Goal: Transaction & Acquisition: Purchase product/service

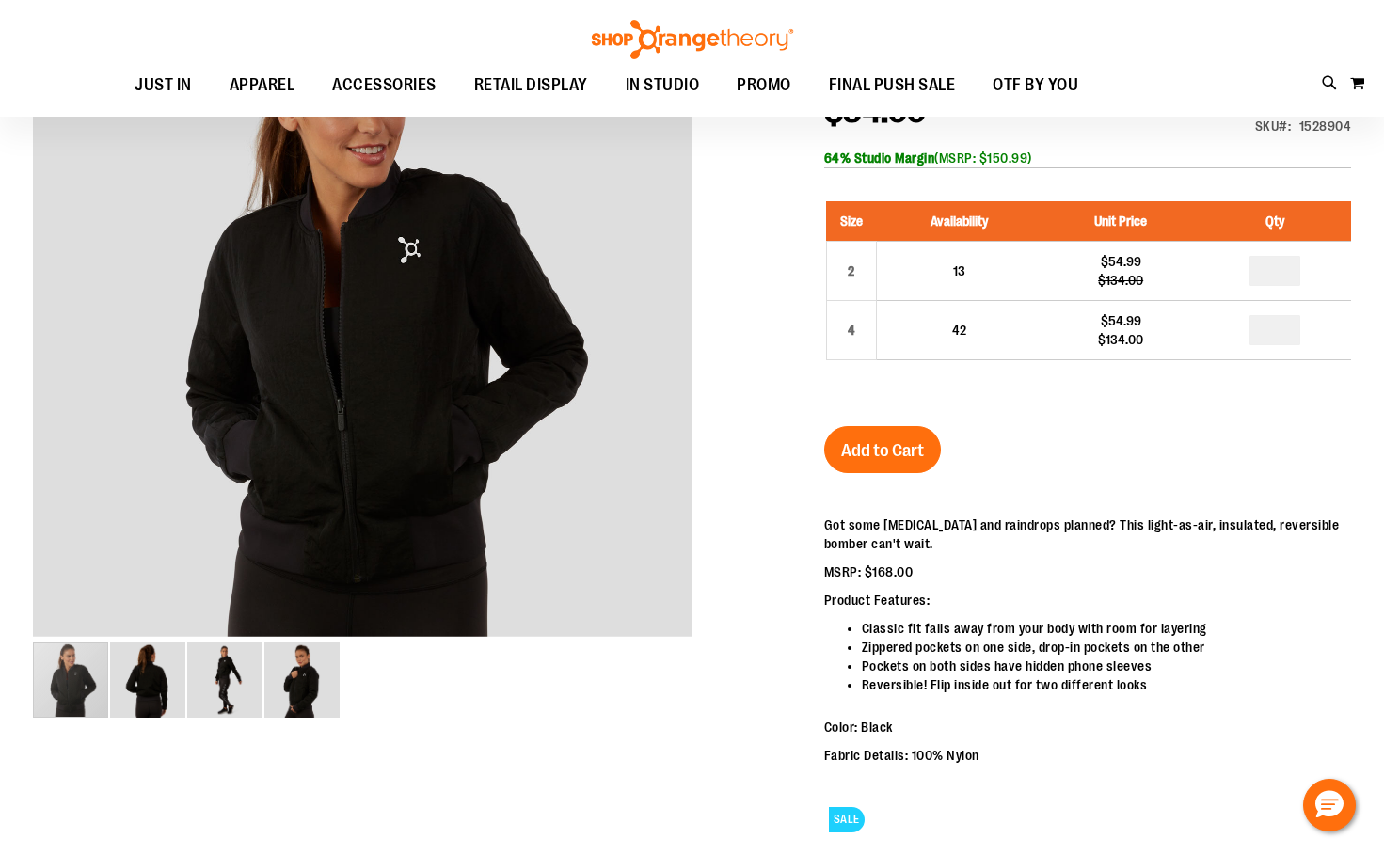
scroll to position [281, 0]
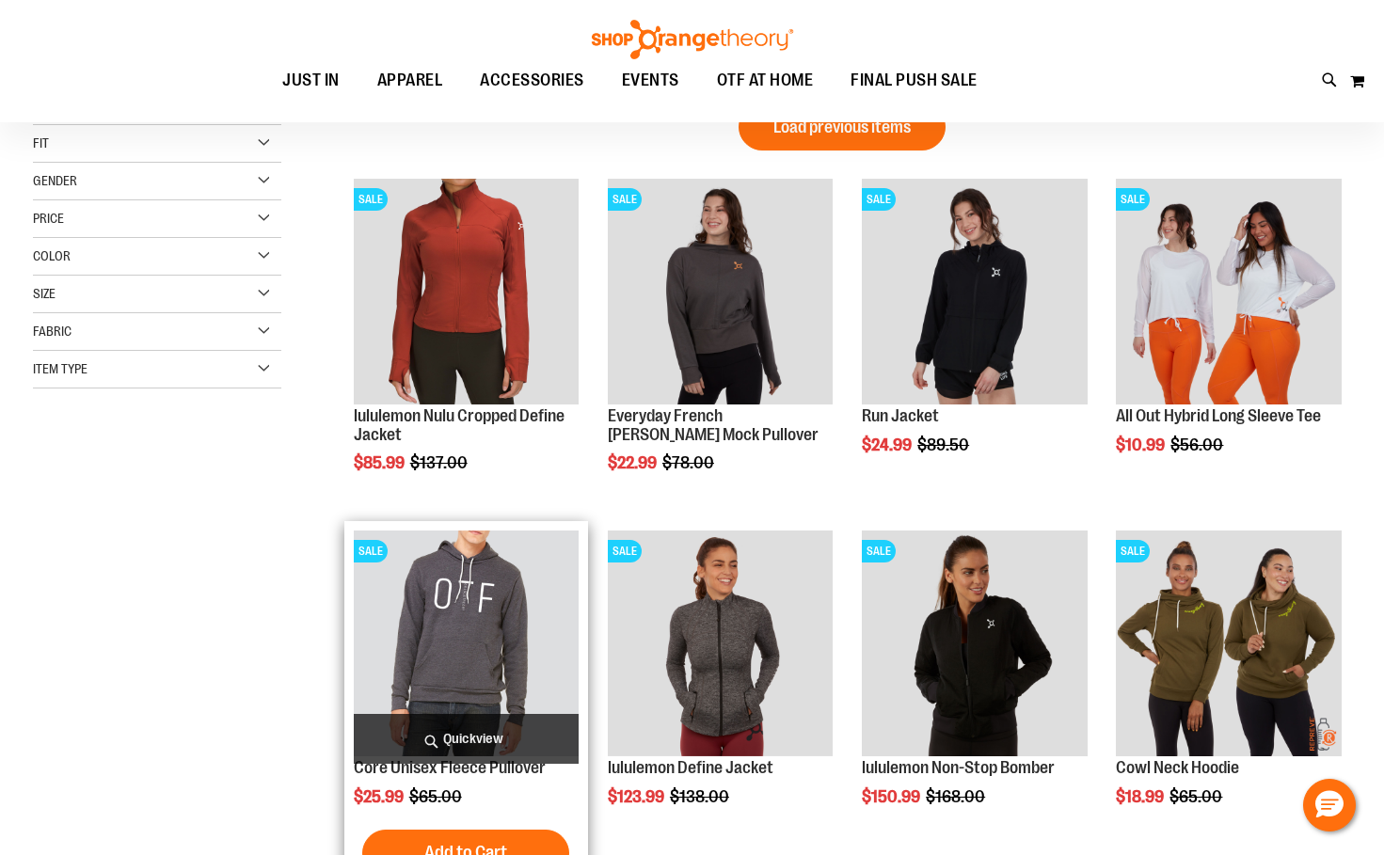
scroll to position [280, 0]
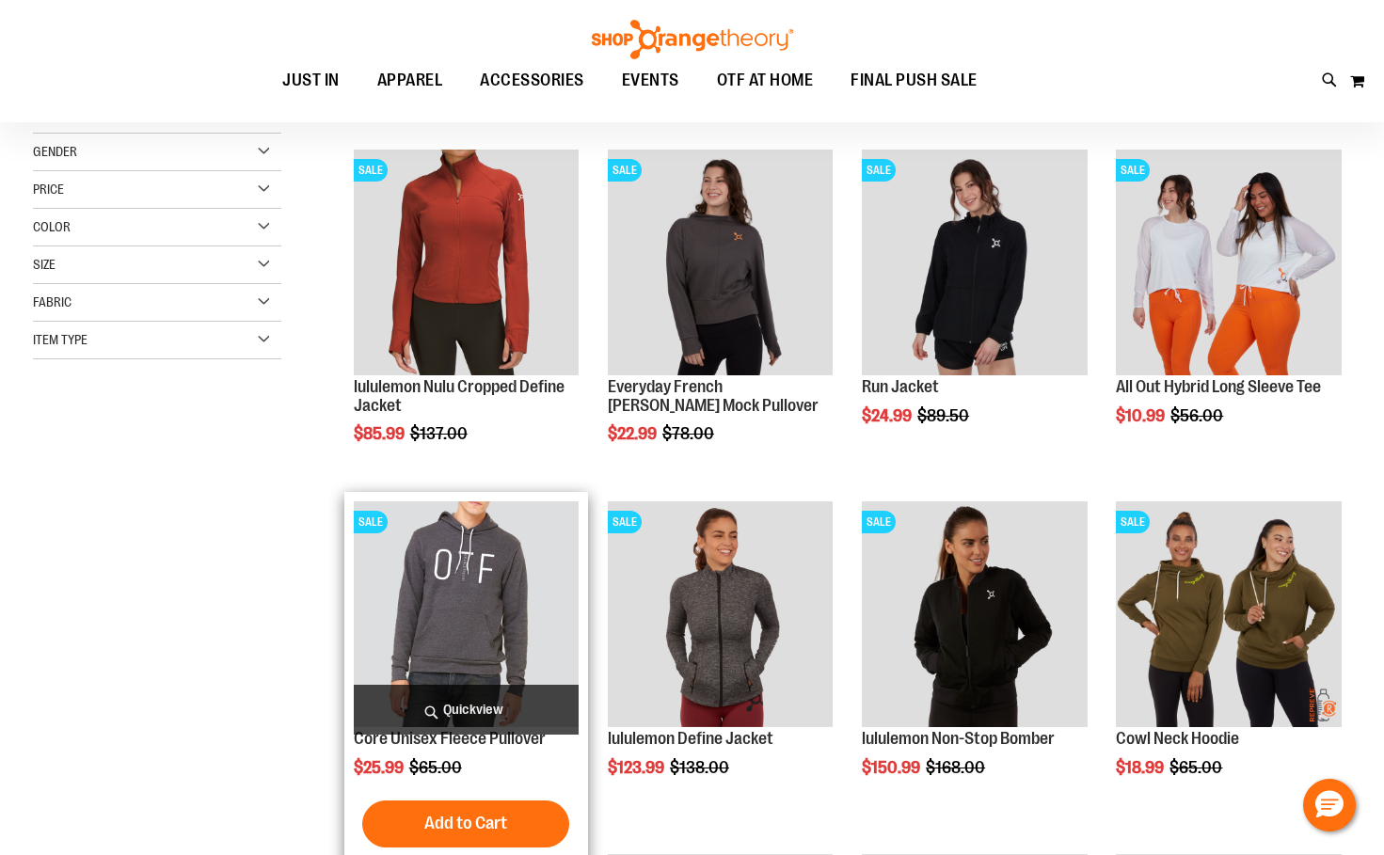
type input "**********"
click at [539, 627] on img "product" at bounding box center [466, 613] width 225 height 225
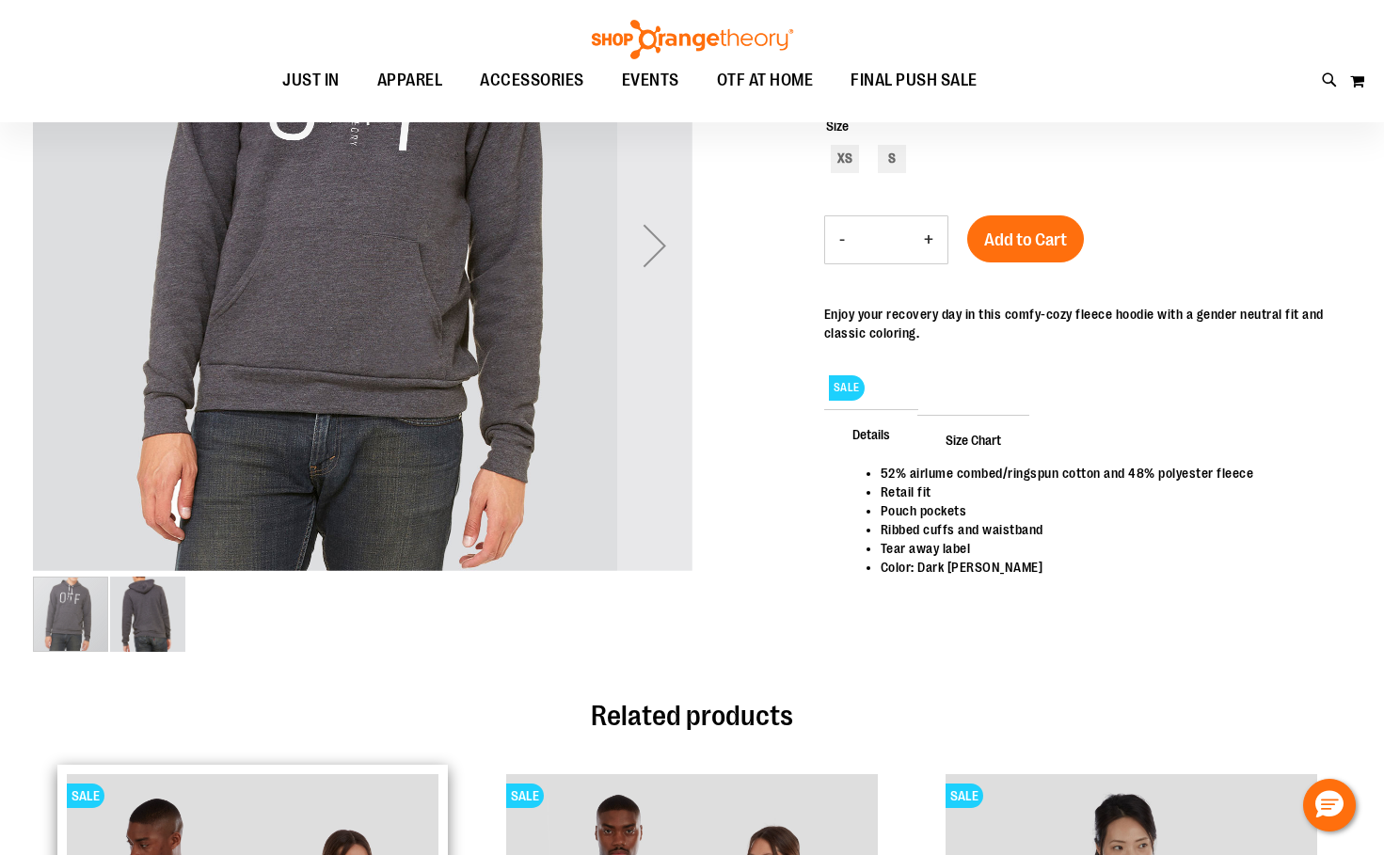
scroll to position [469, 0]
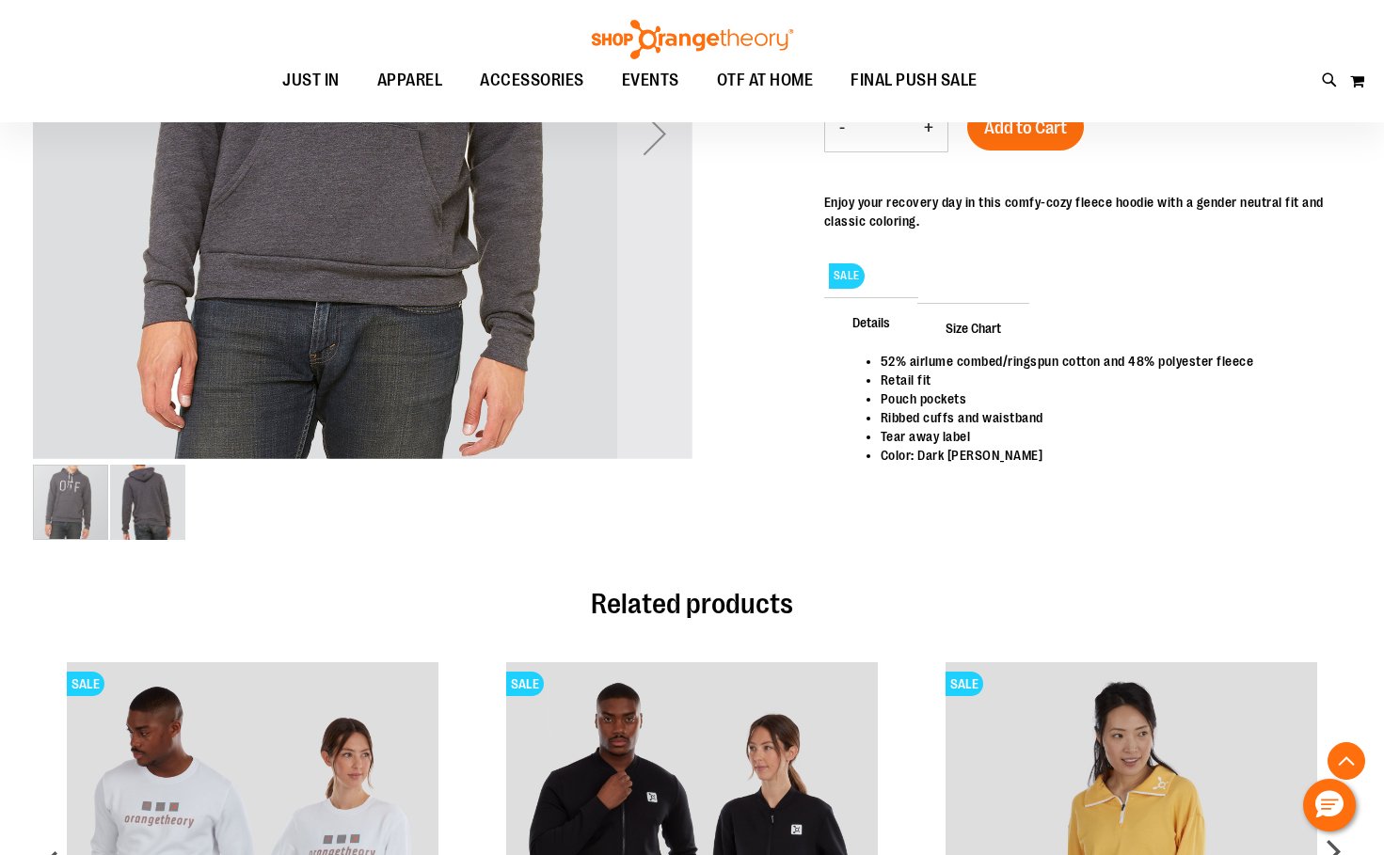
type input "**********"
click at [148, 511] on img "image 2 of 2" at bounding box center [147, 502] width 75 height 75
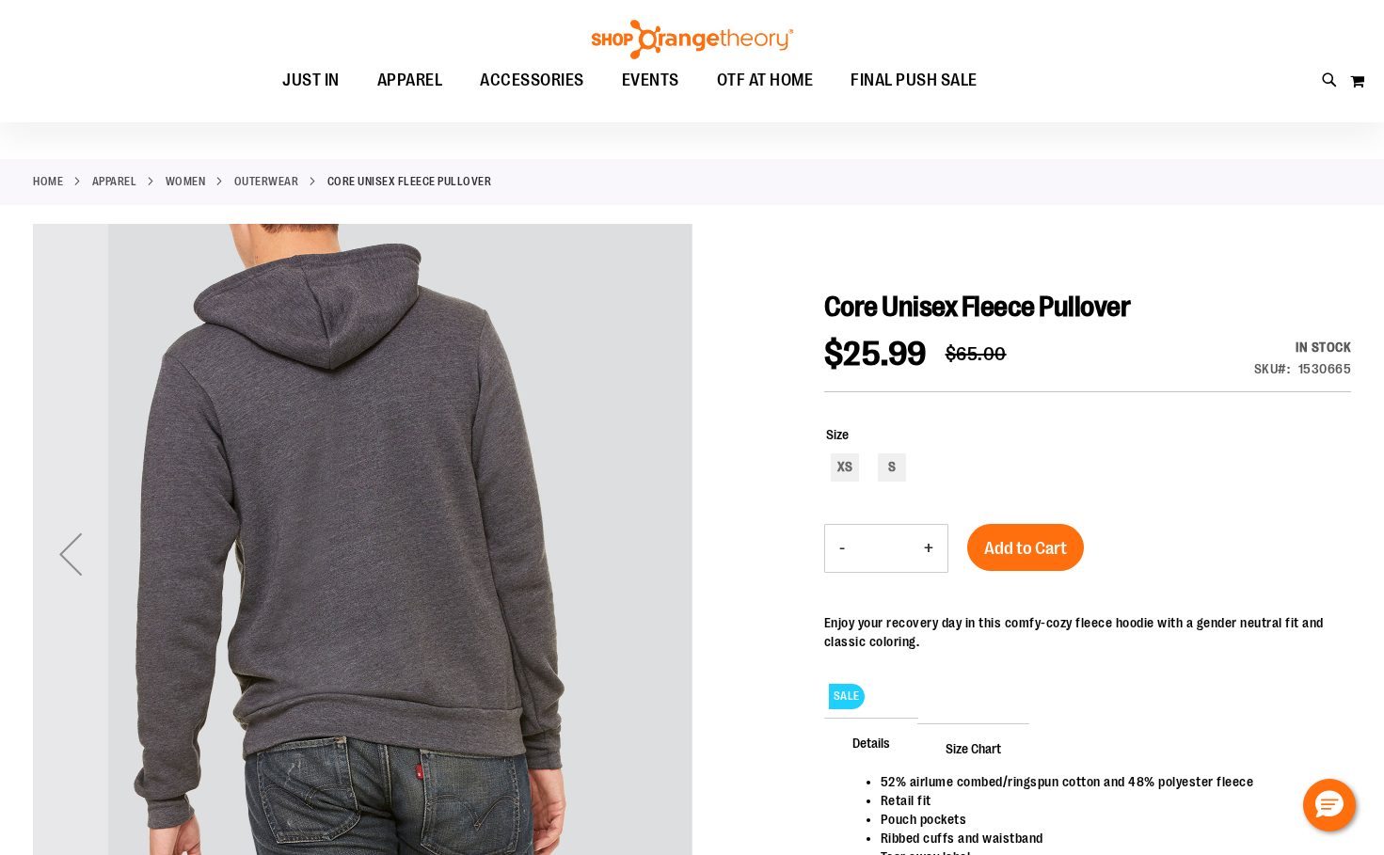
scroll to position [0, 0]
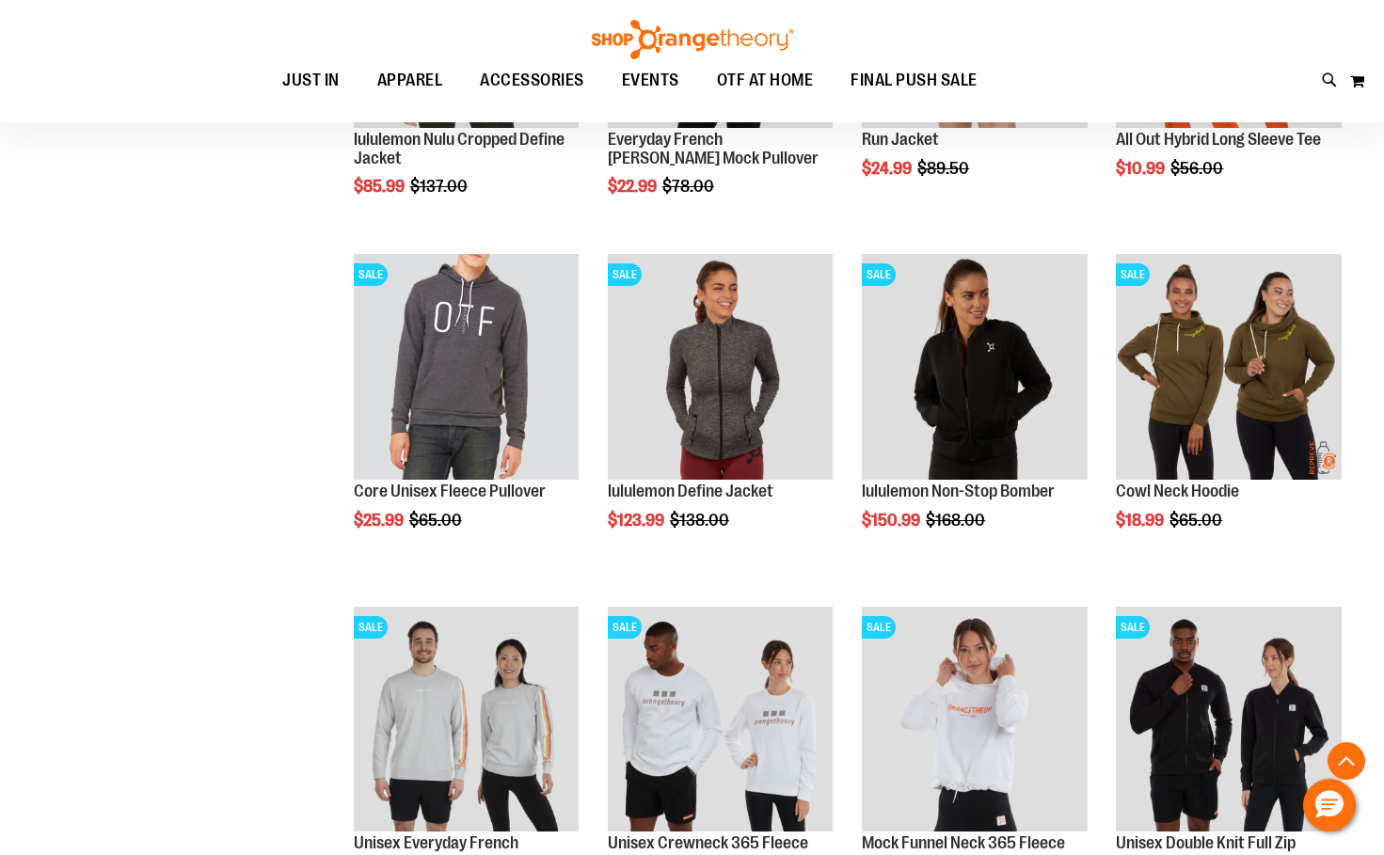
scroll to position [562, 0]
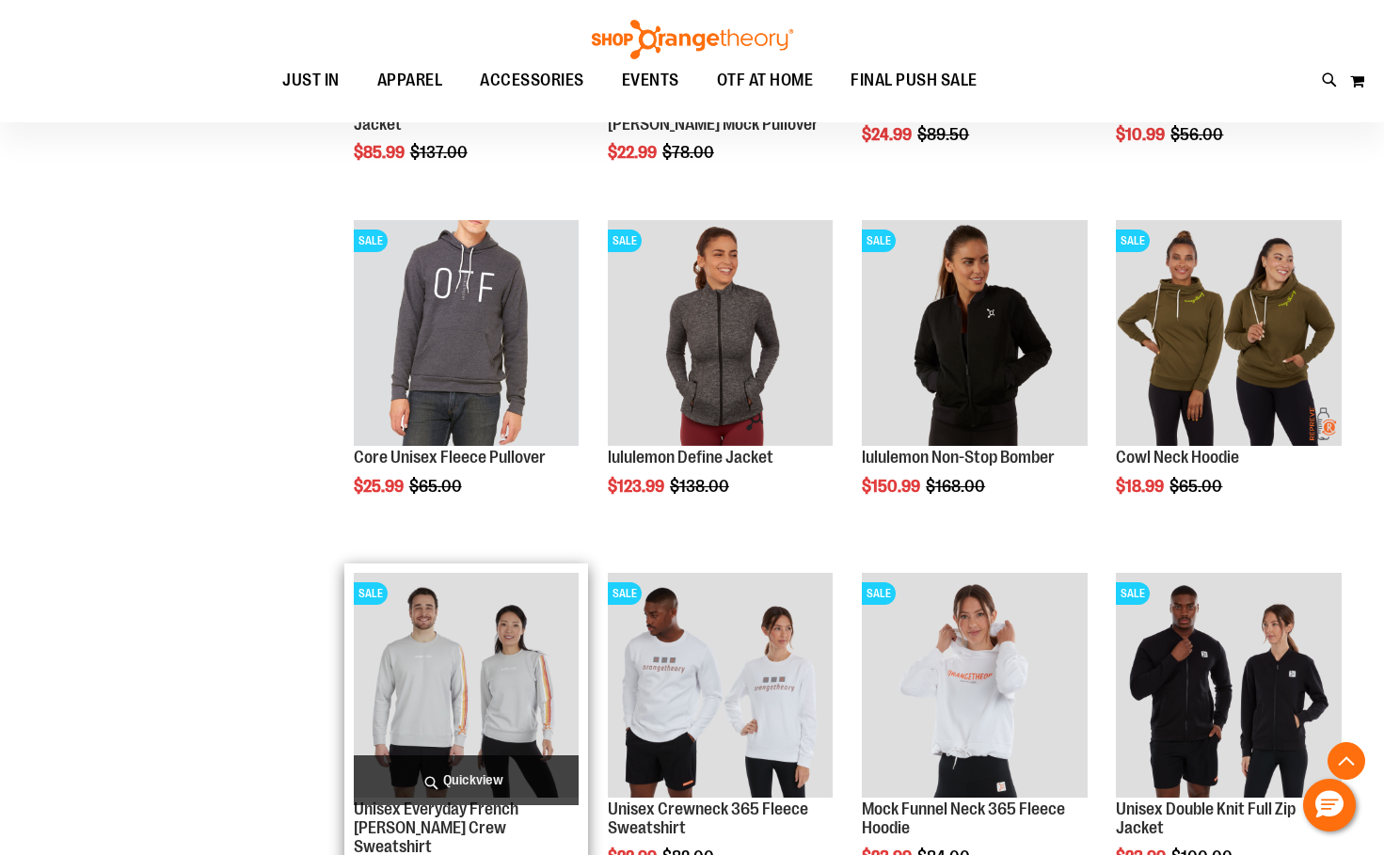
type input "**********"
click at [454, 688] on img "product" at bounding box center [466, 685] width 225 height 225
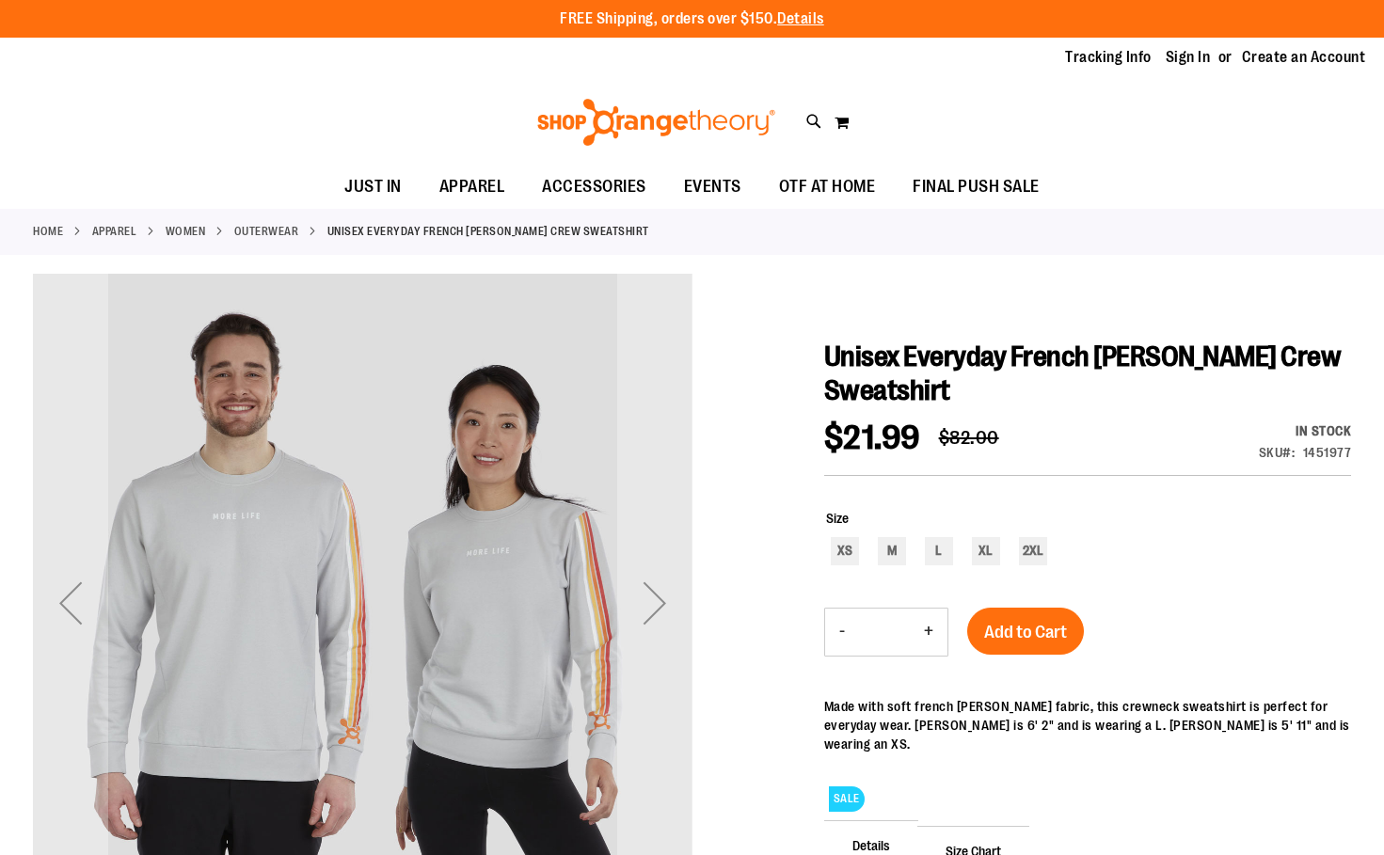
type input "**********"
click at [650, 614] on div "Next" at bounding box center [654, 602] width 75 height 75
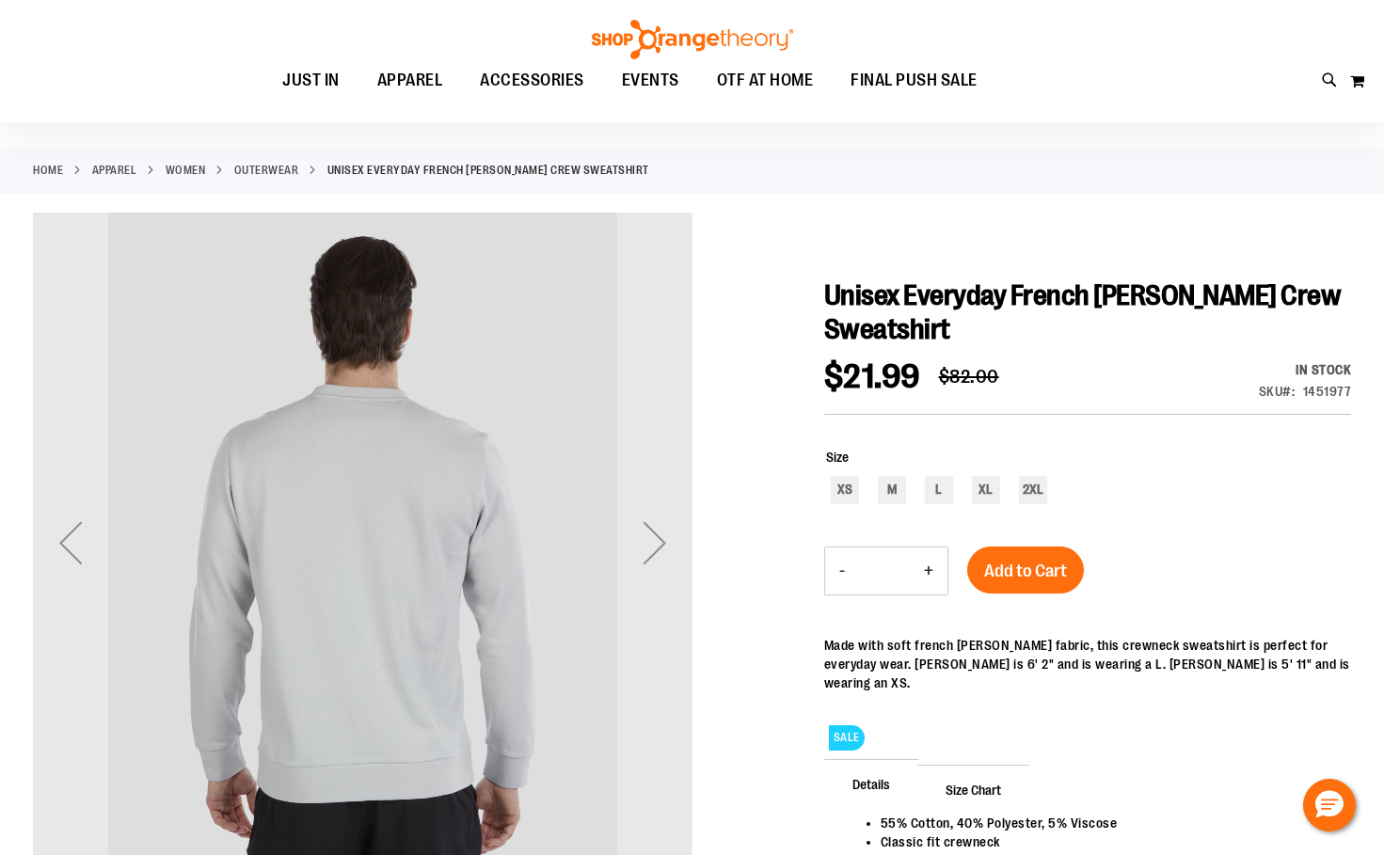
scroll to position [93, 0]
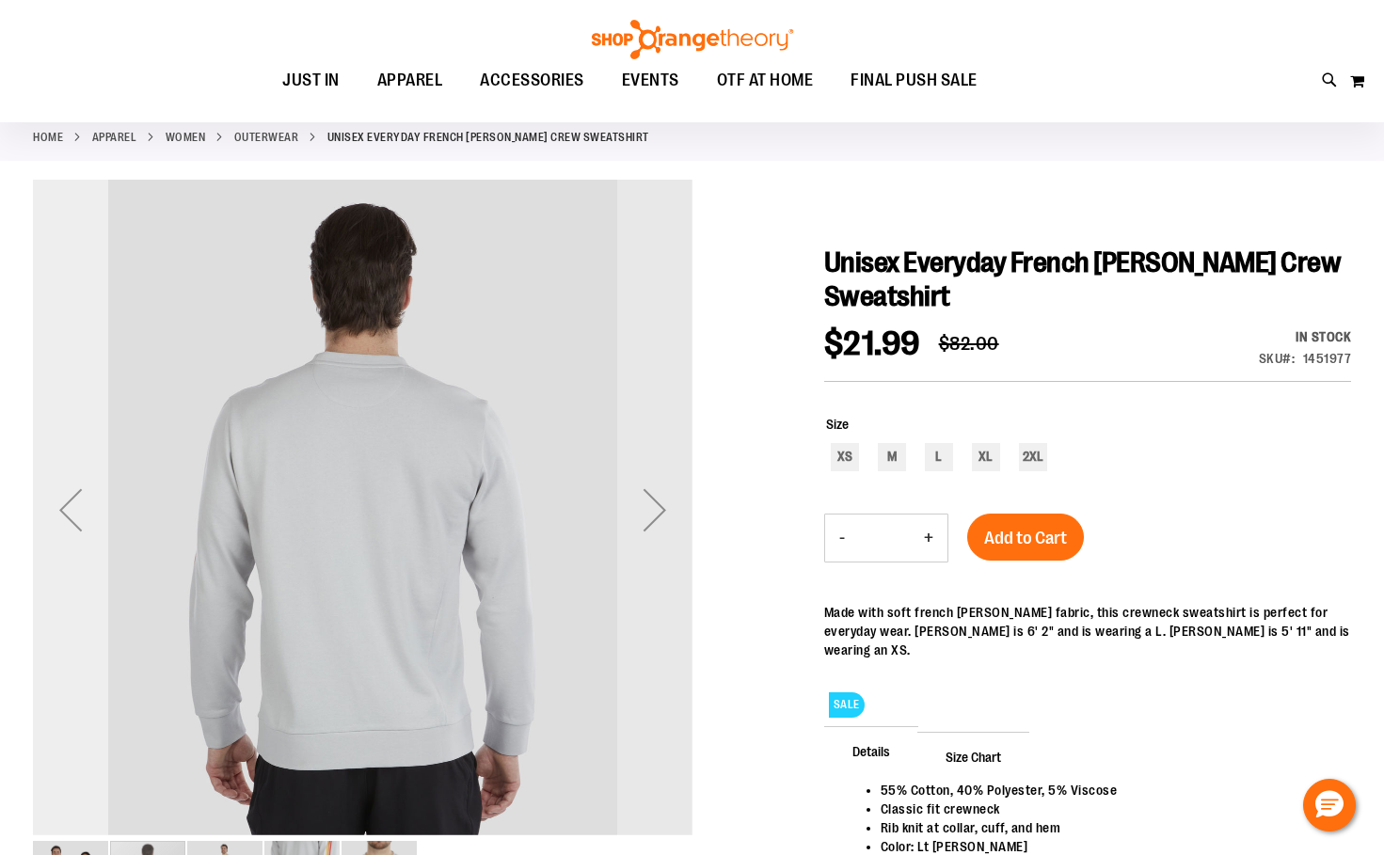
click at [81, 522] on div "Previous" at bounding box center [70, 509] width 75 height 75
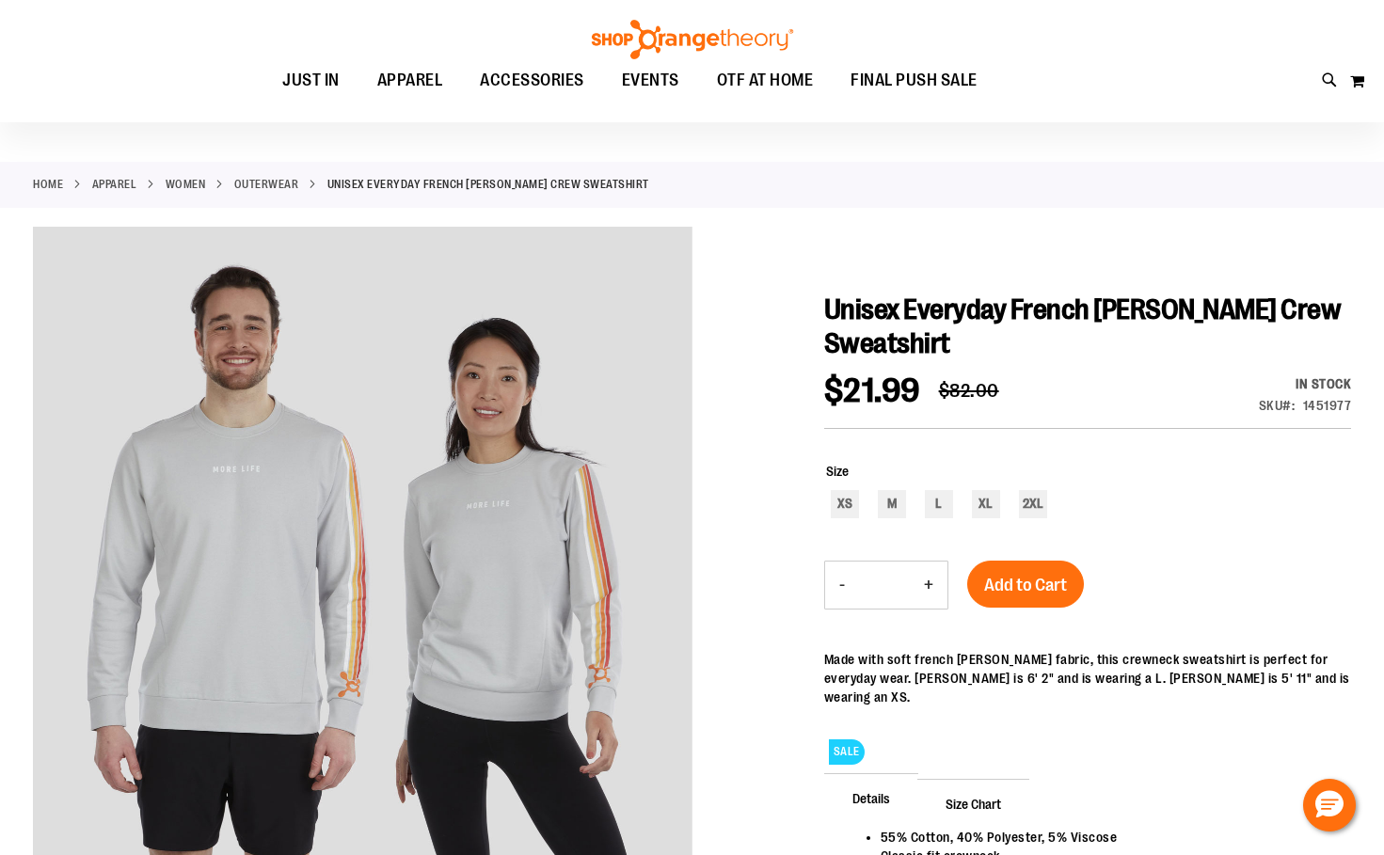
scroll to position [0, 0]
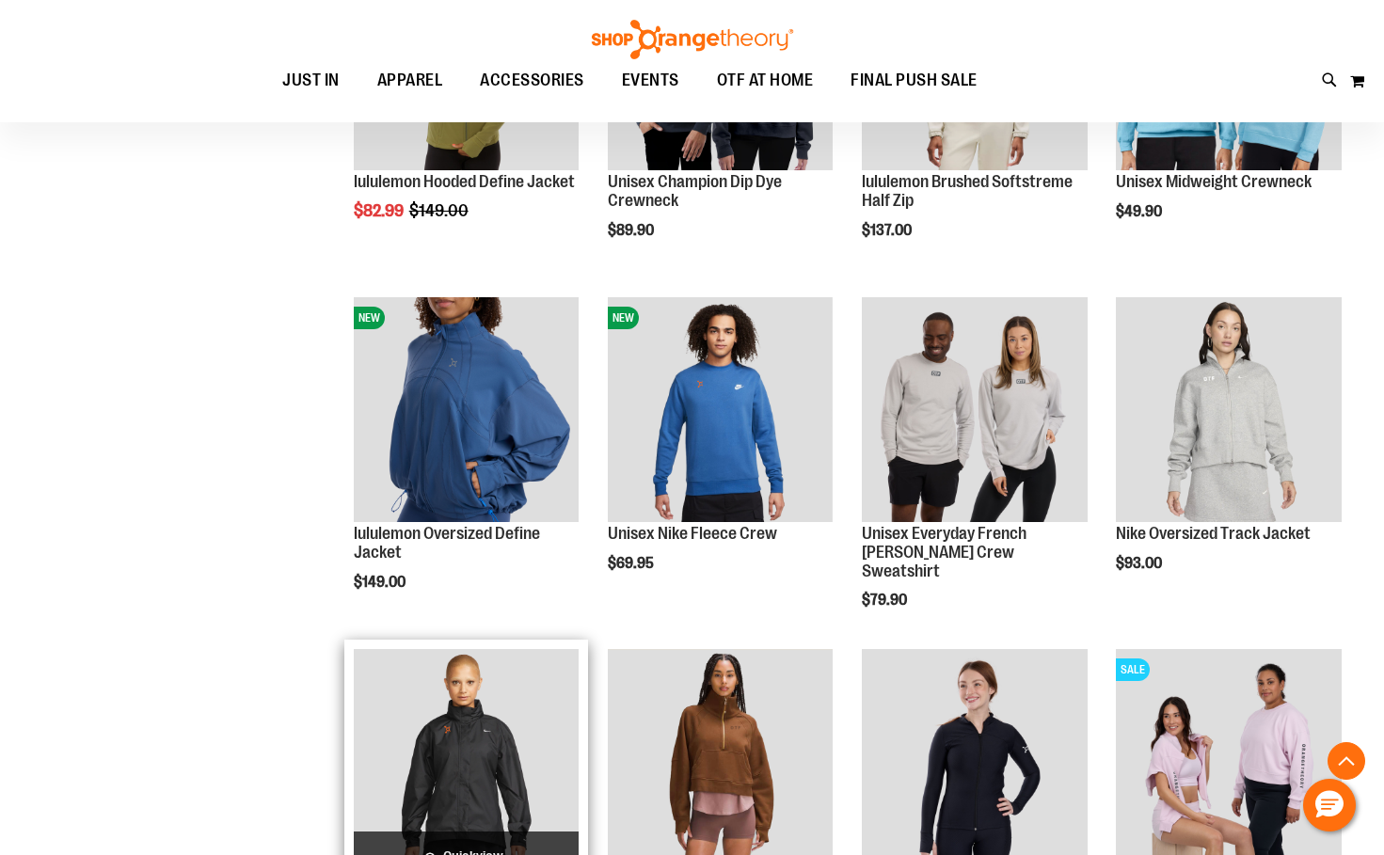
scroll to position [1501, 0]
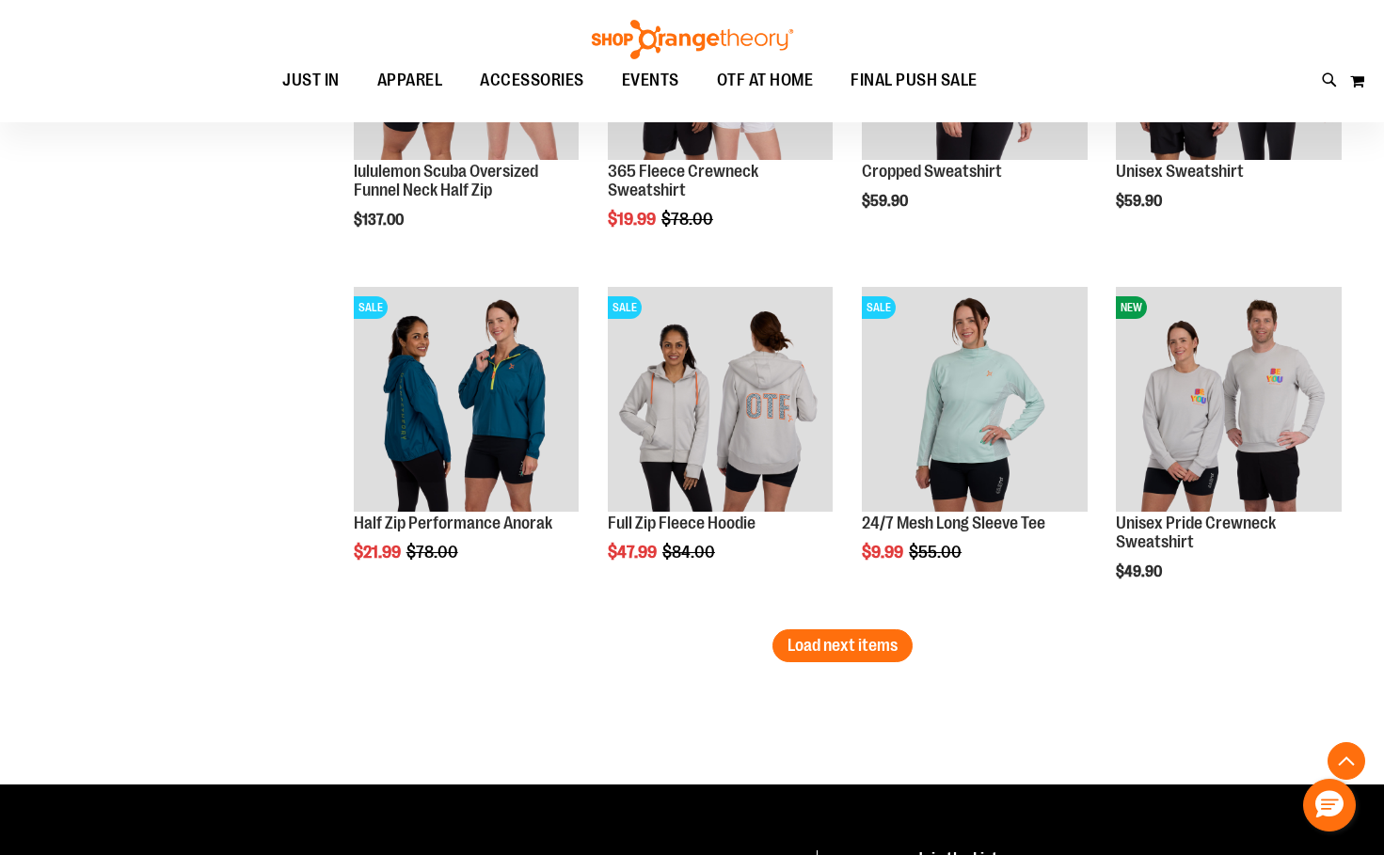
scroll to position [2912, 0]
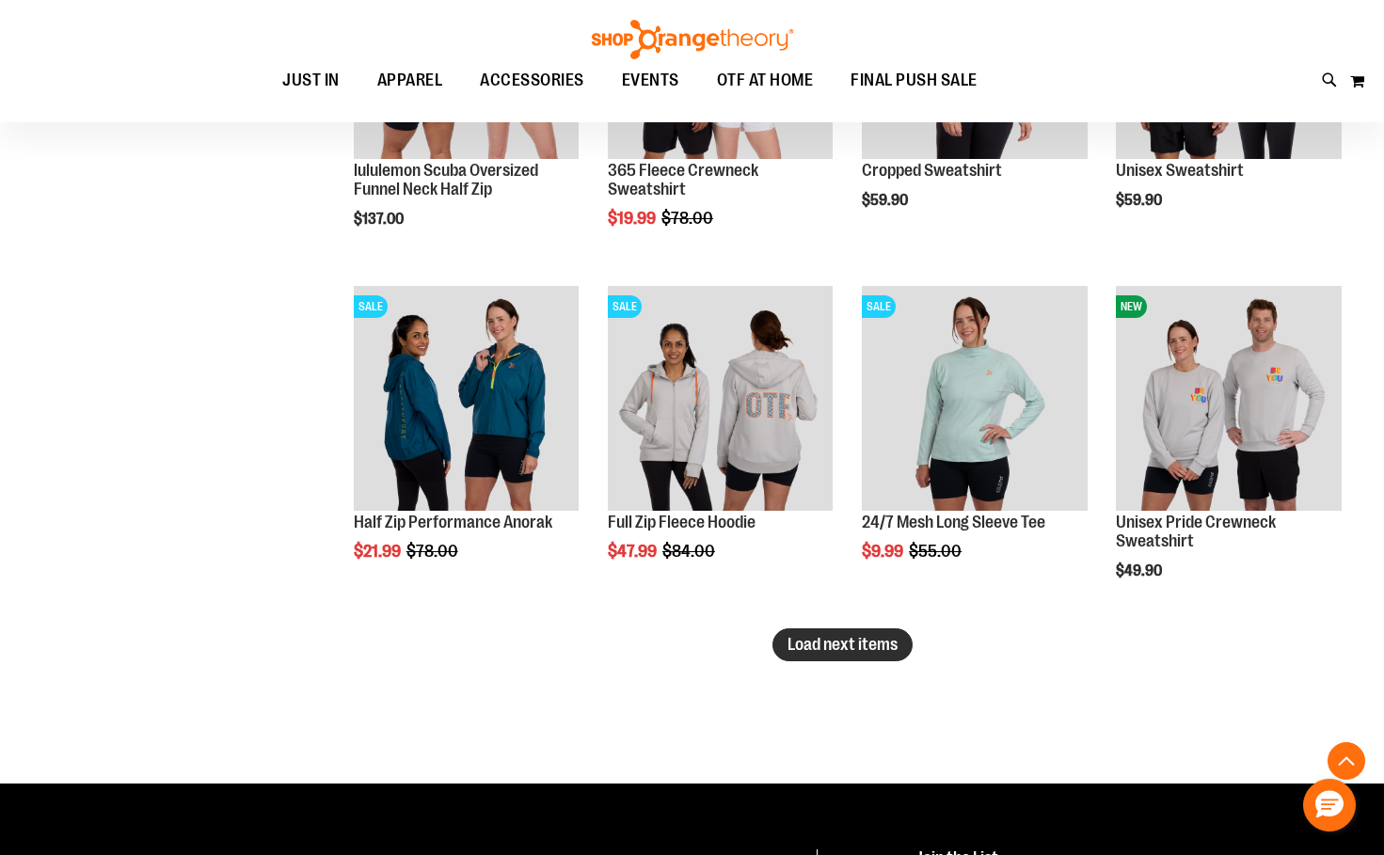
type input "**********"
click at [860, 642] on span "Load next items" at bounding box center [842, 644] width 110 height 19
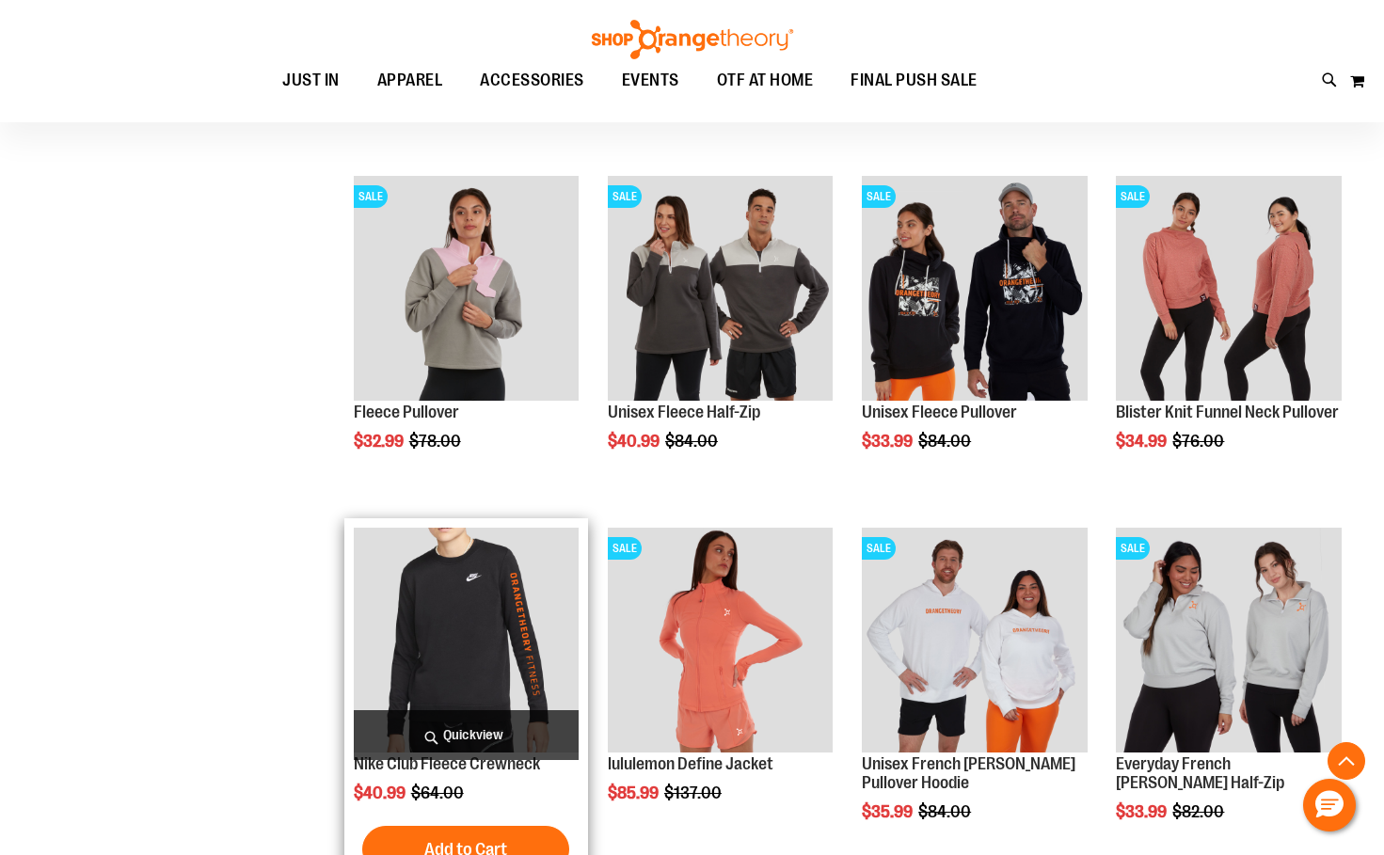
scroll to position [3759, 0]
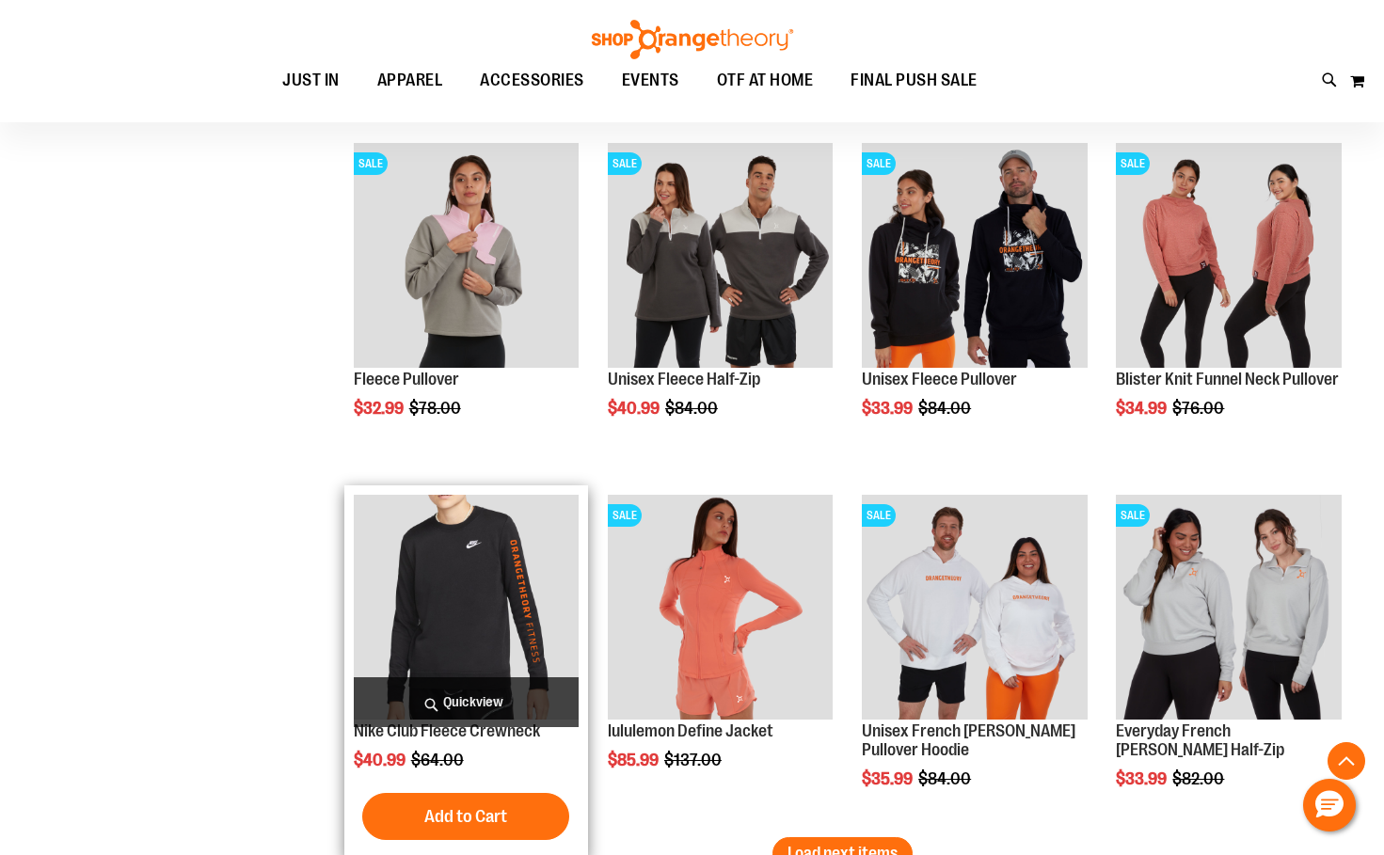
click at [444, 599] on img "product" at bounding box center [466, 607] width 225 height 225
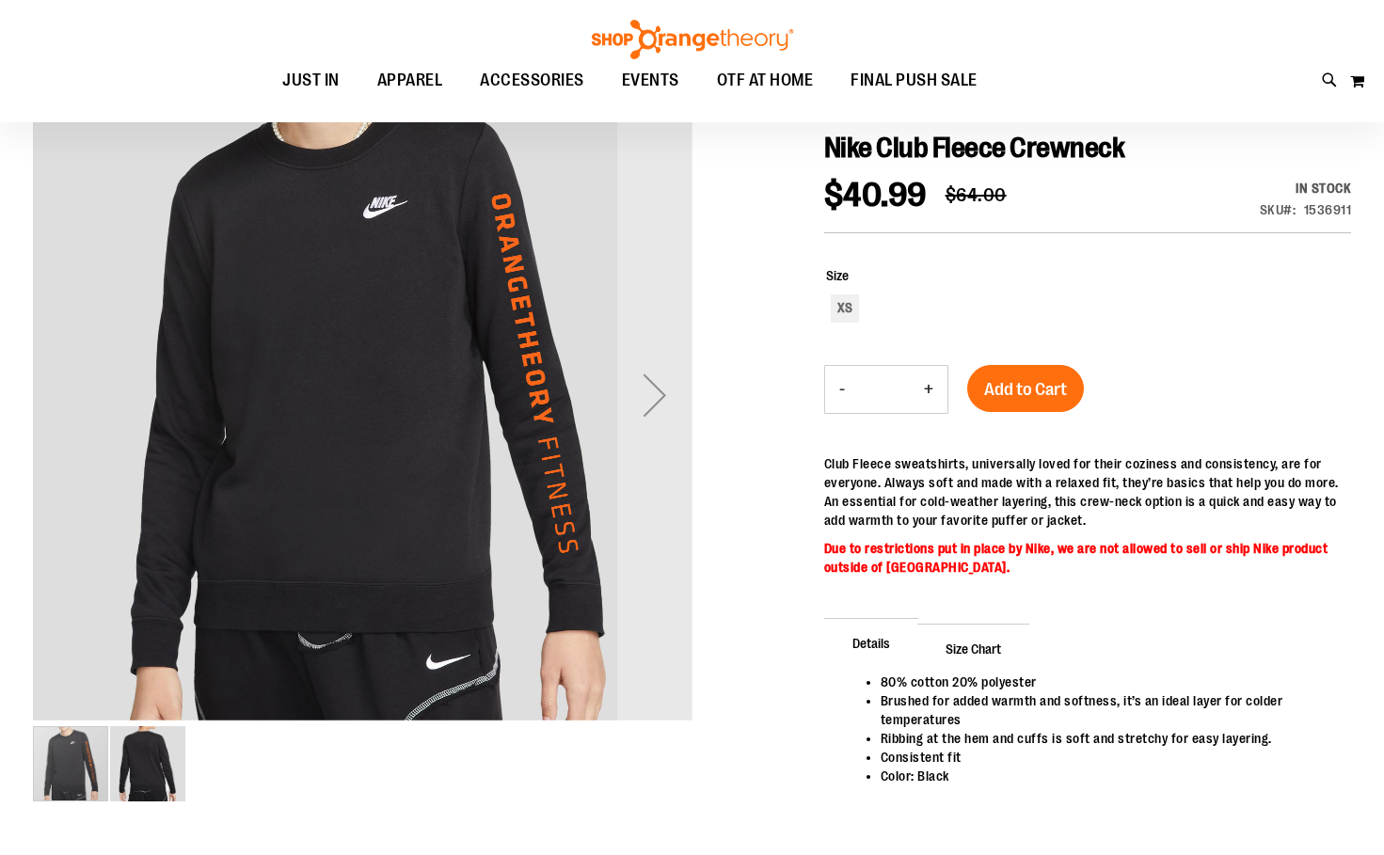
scroll to position [93, 0]
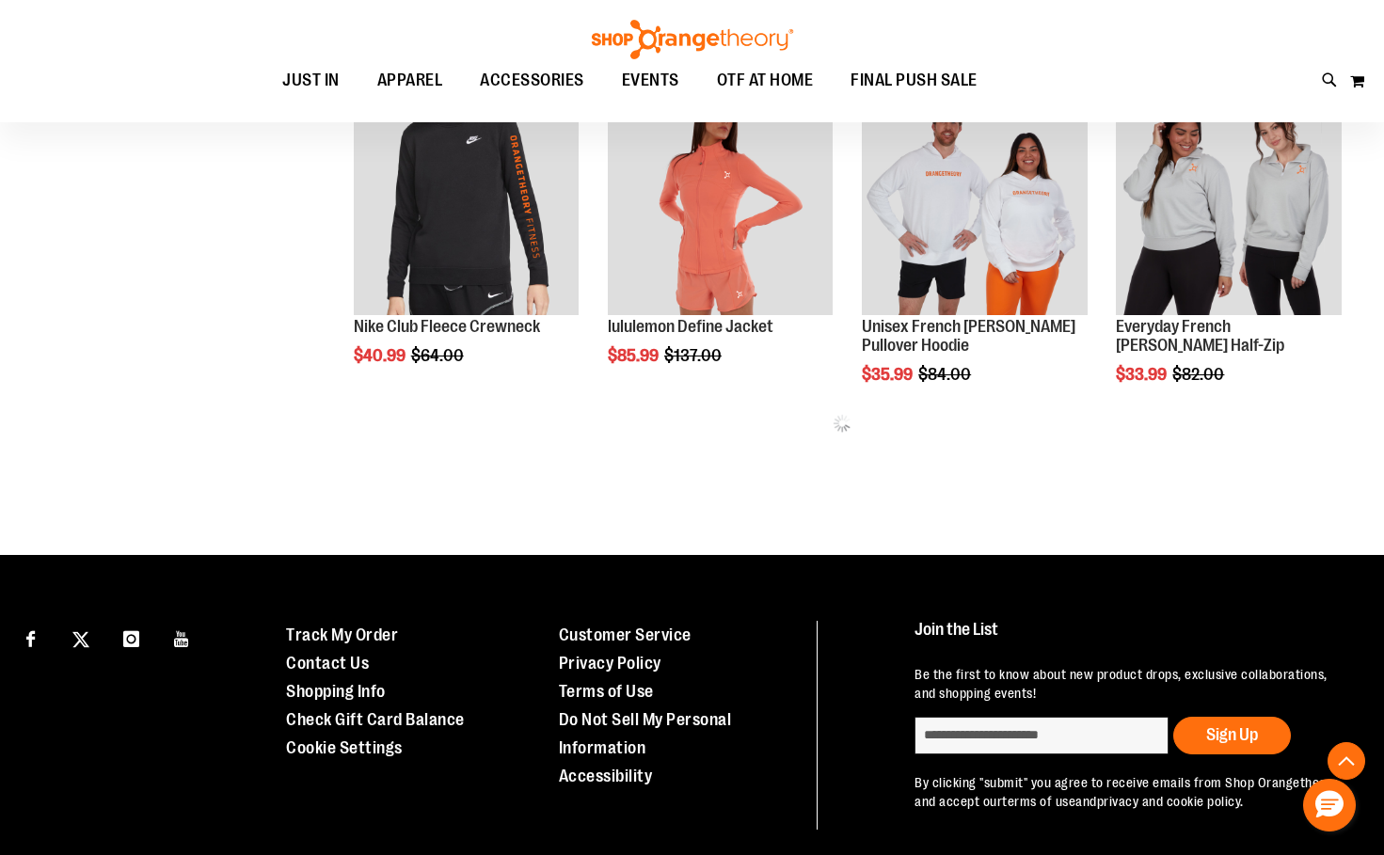
scroll to position [1034, 0]
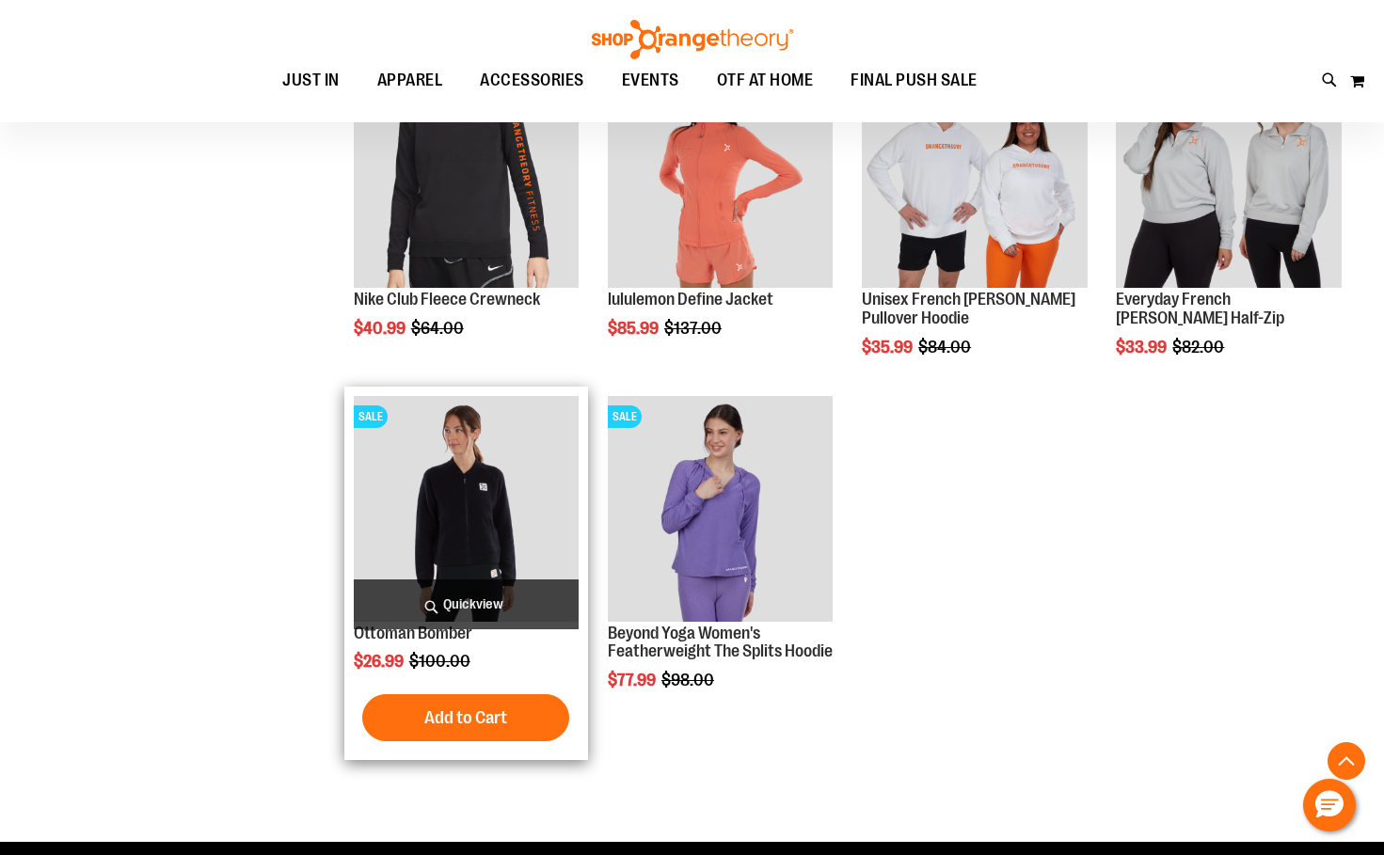
type input "**********"
click at [486, 517] on img "product" at bounding box center [466, 508] width 225 height 225
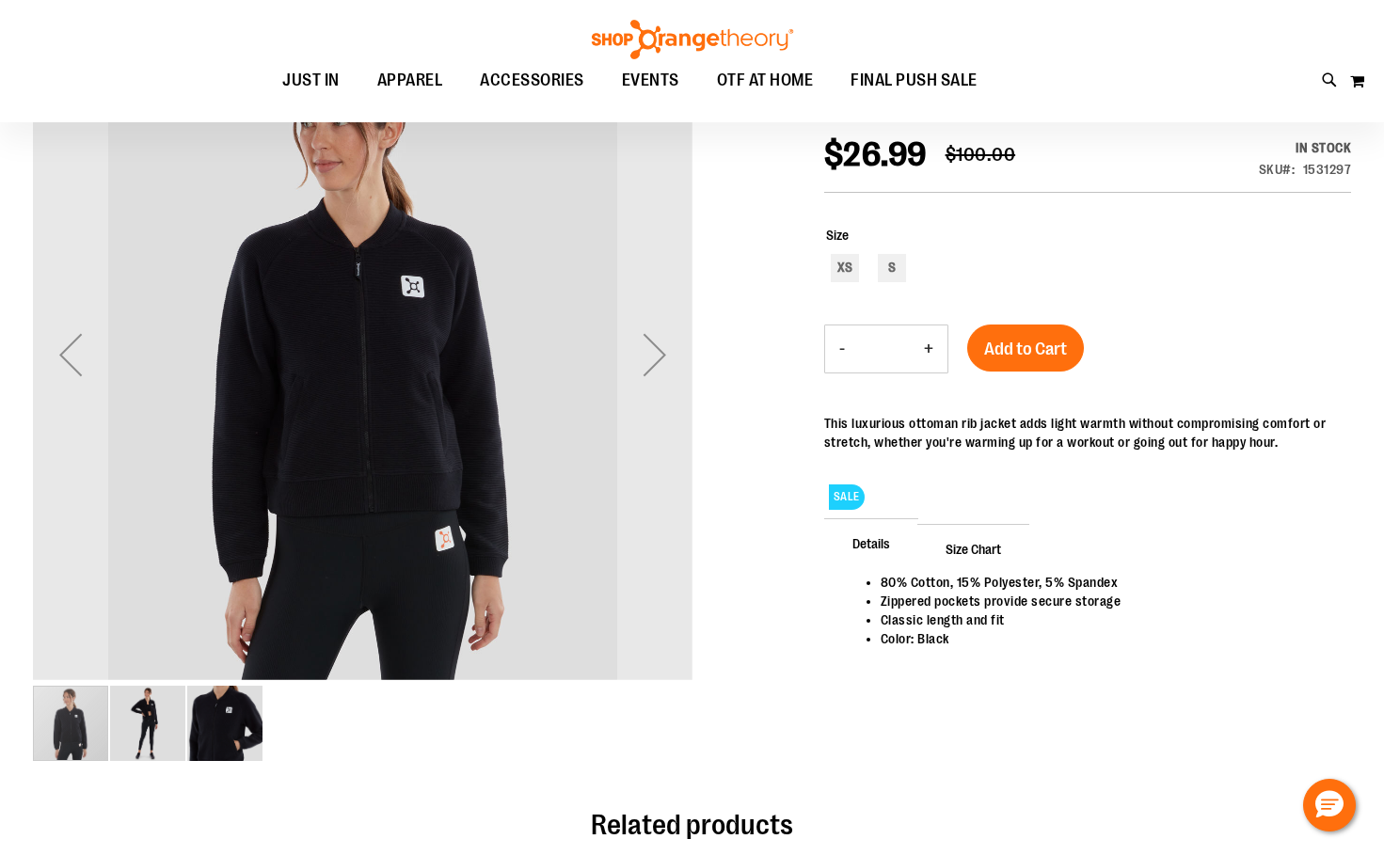
scroll to position [281, 0]
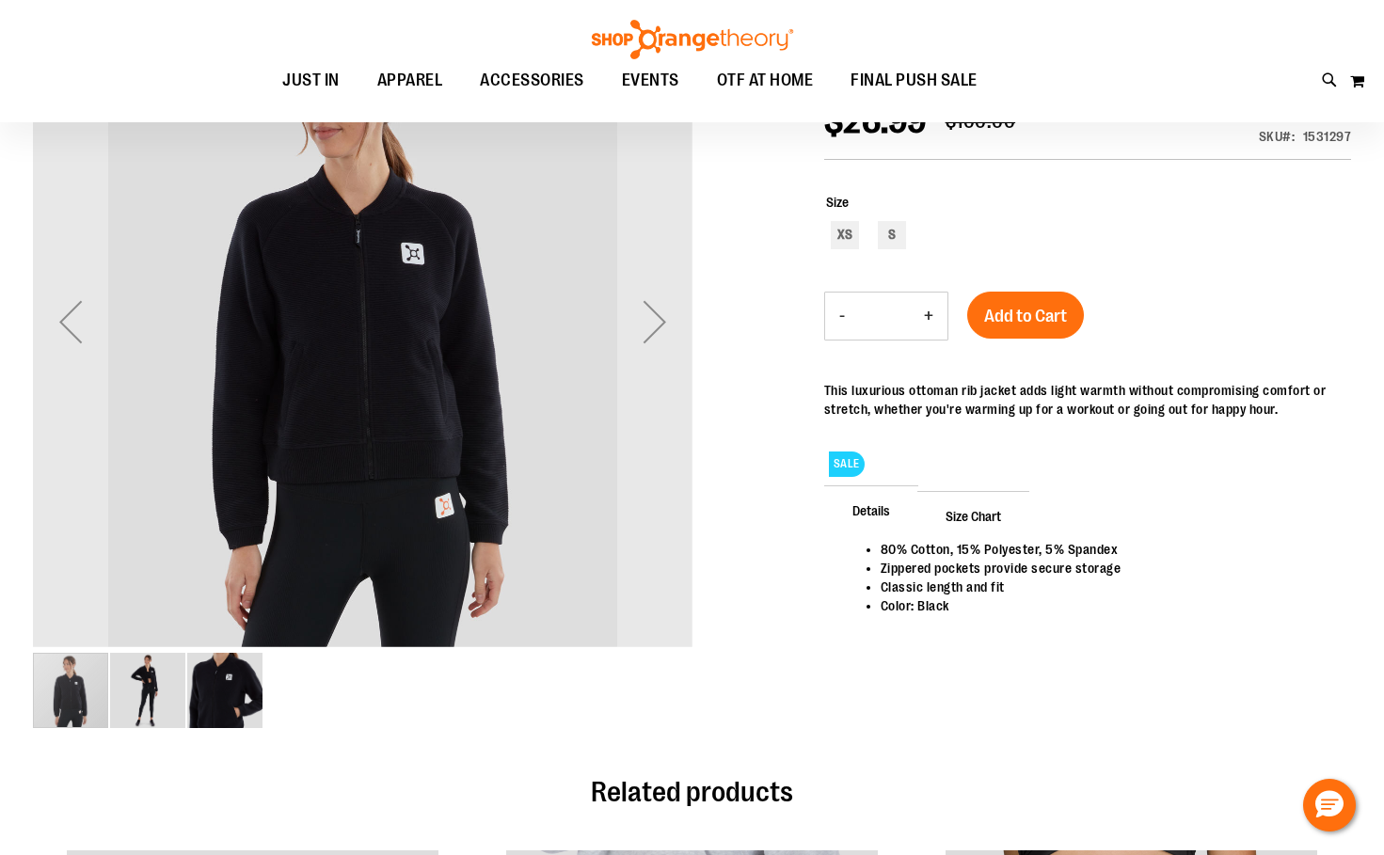
type input "**********"
click at [138, 703] on img "image 2 of 3" at bounding box center [147, 690] width 75 height 75
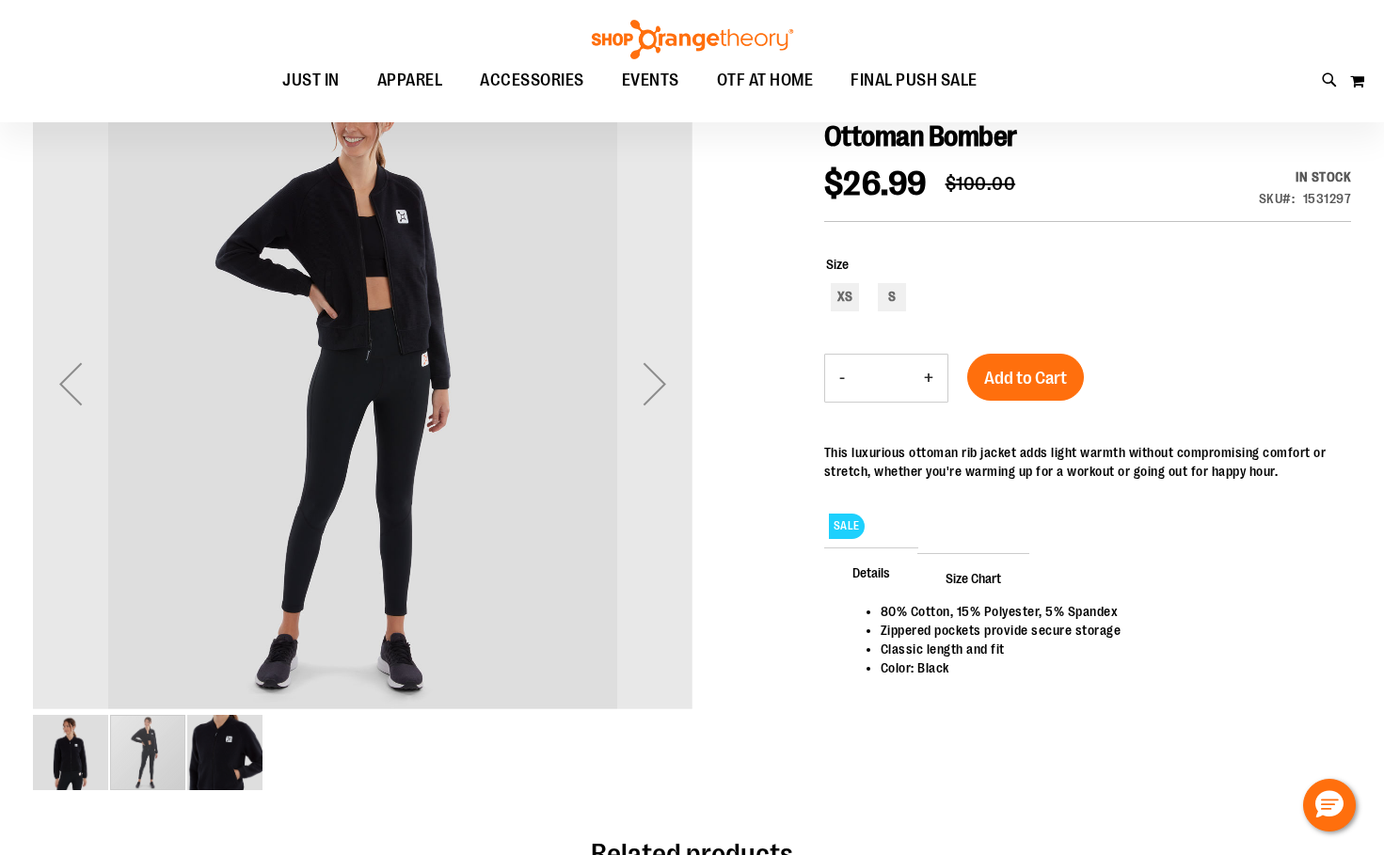
scroll to position [93, 0]
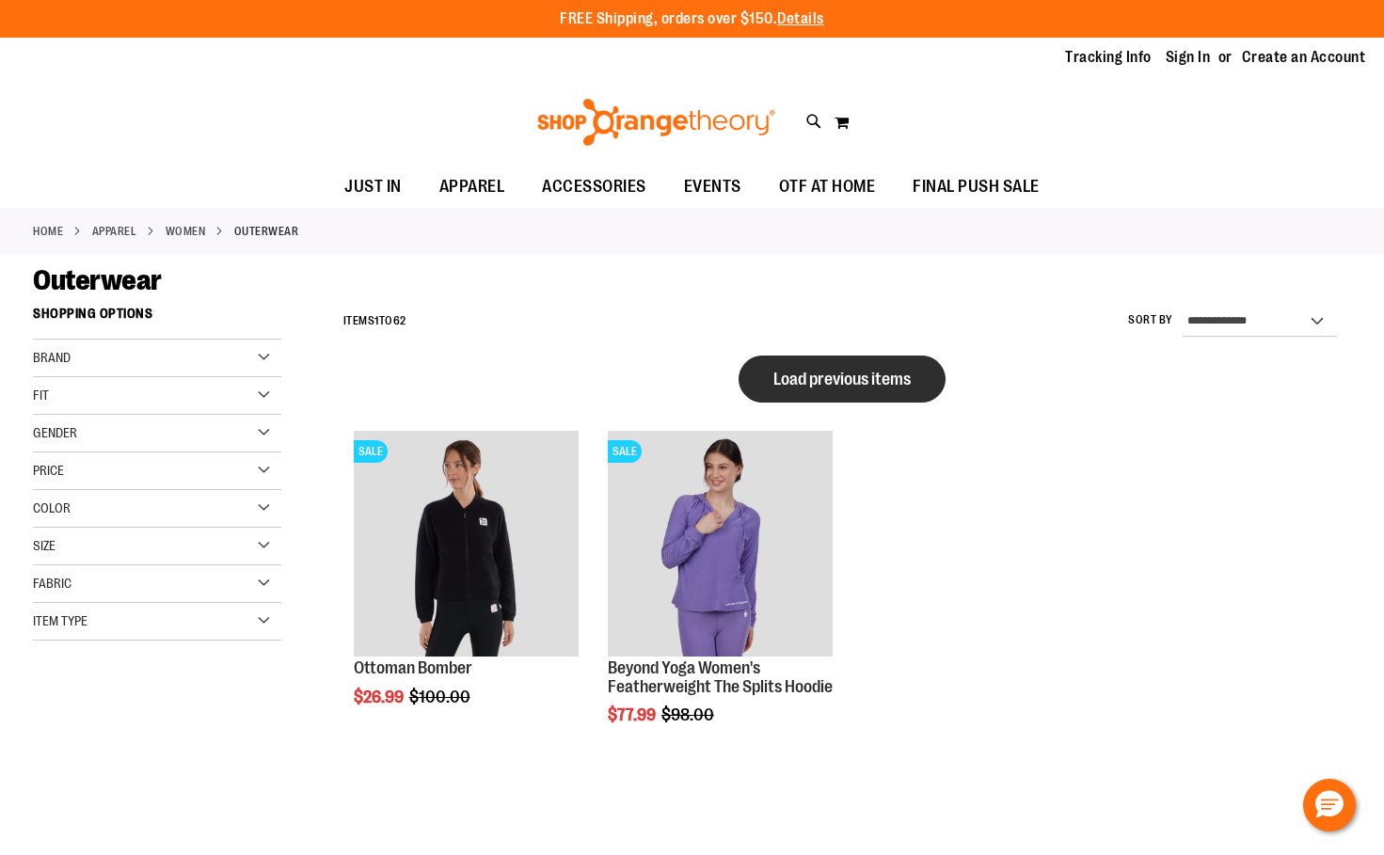
type input "**********"
click at [792, 365] on button "Load previous items" at bounding box center [841, 379] width 207 height 47
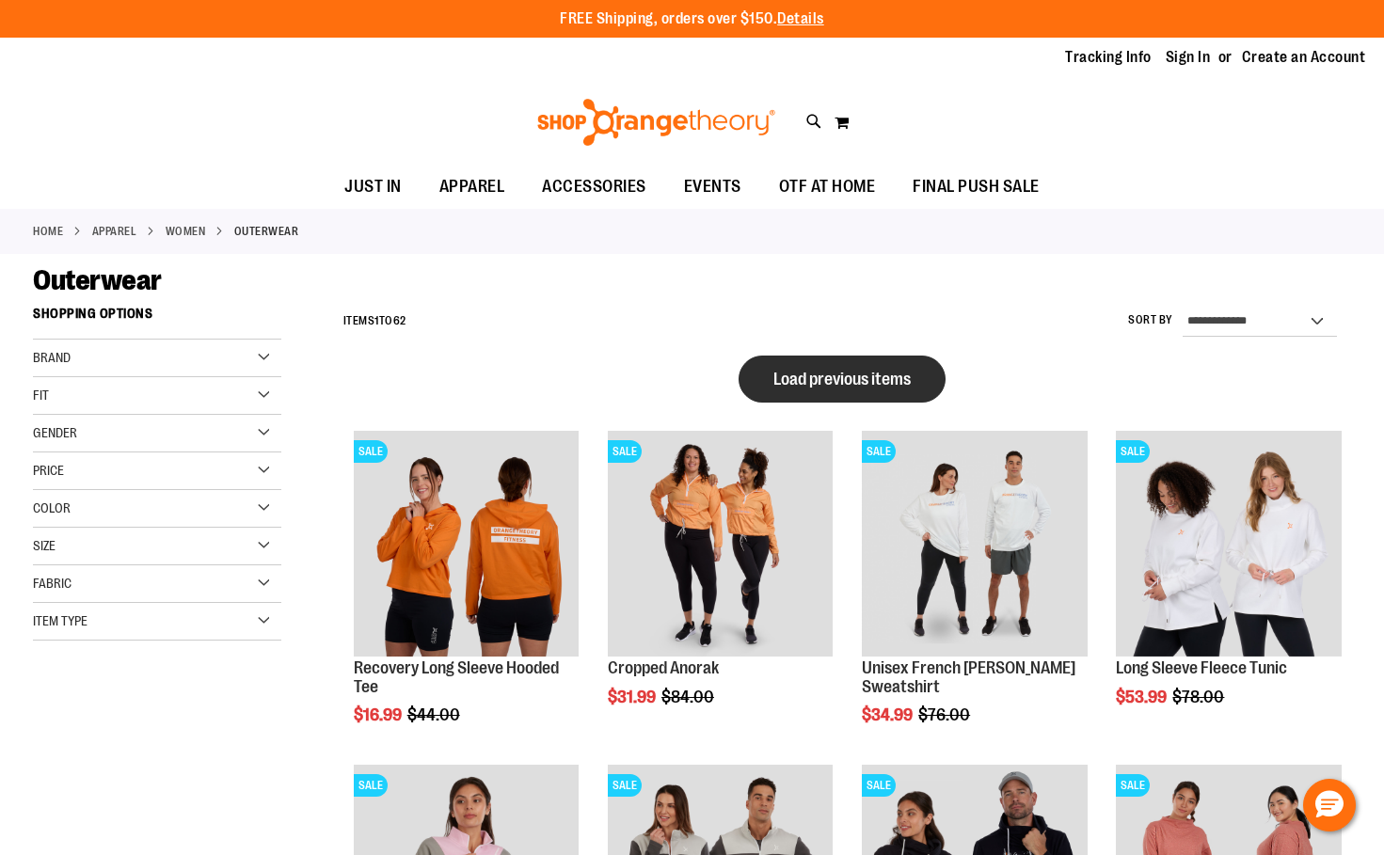
click at [880, 372] on span "Load previous items" at bounding box center [841, 379] width 137 height 19
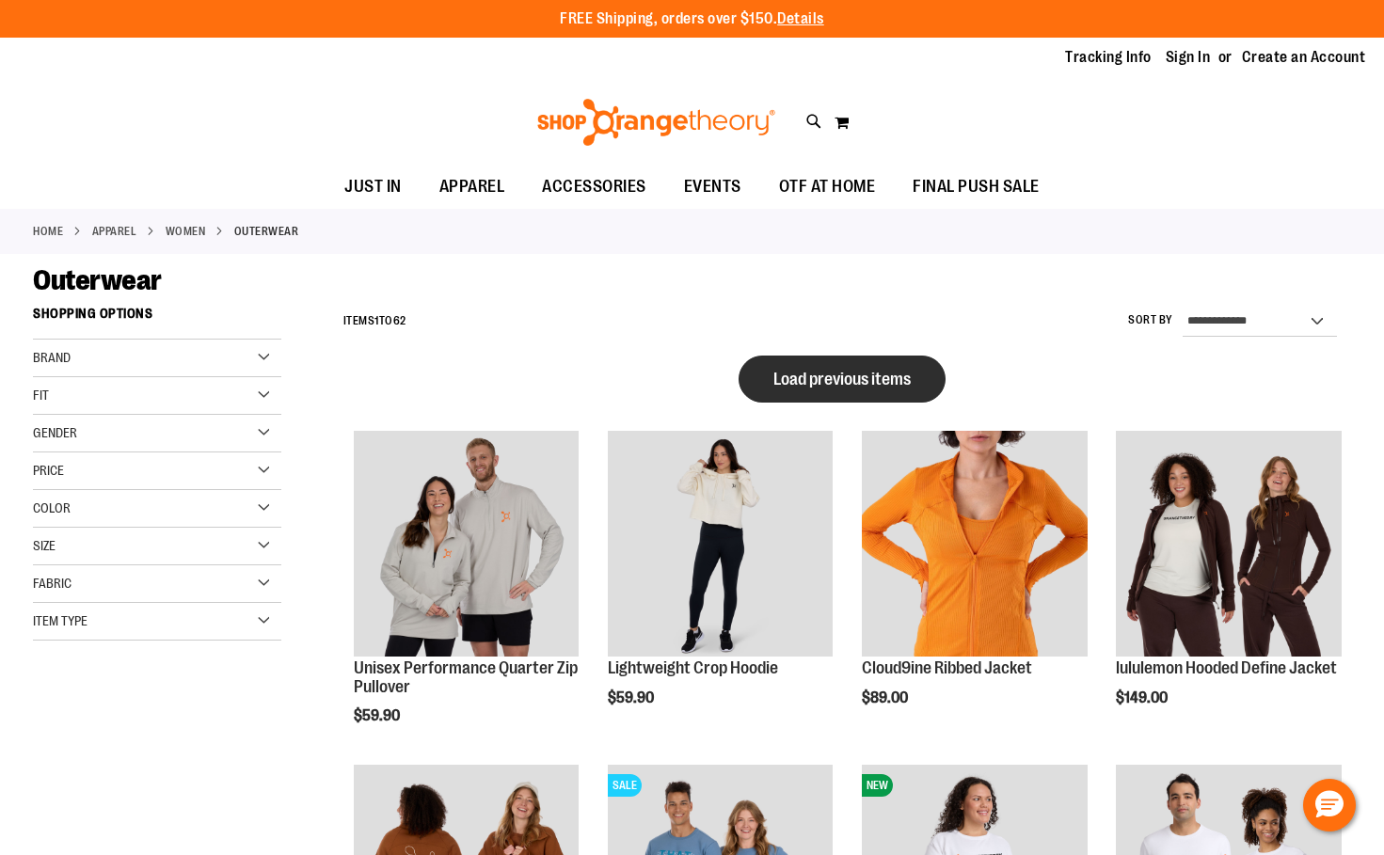
click at [889, 388] on span "Load previous items" at bounding box center [841, 379] width 137 height 19
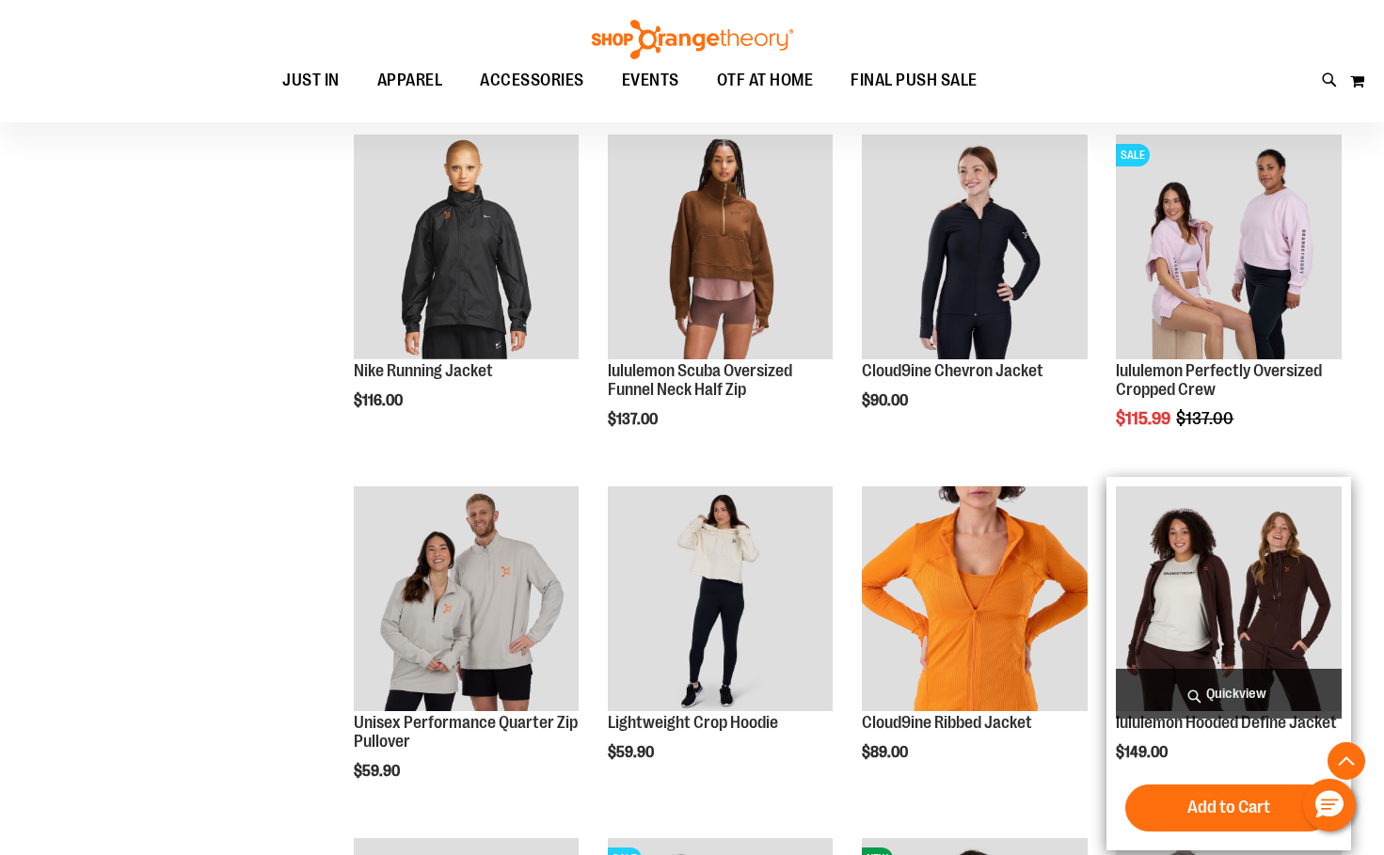
scroll to position [1034, 0]
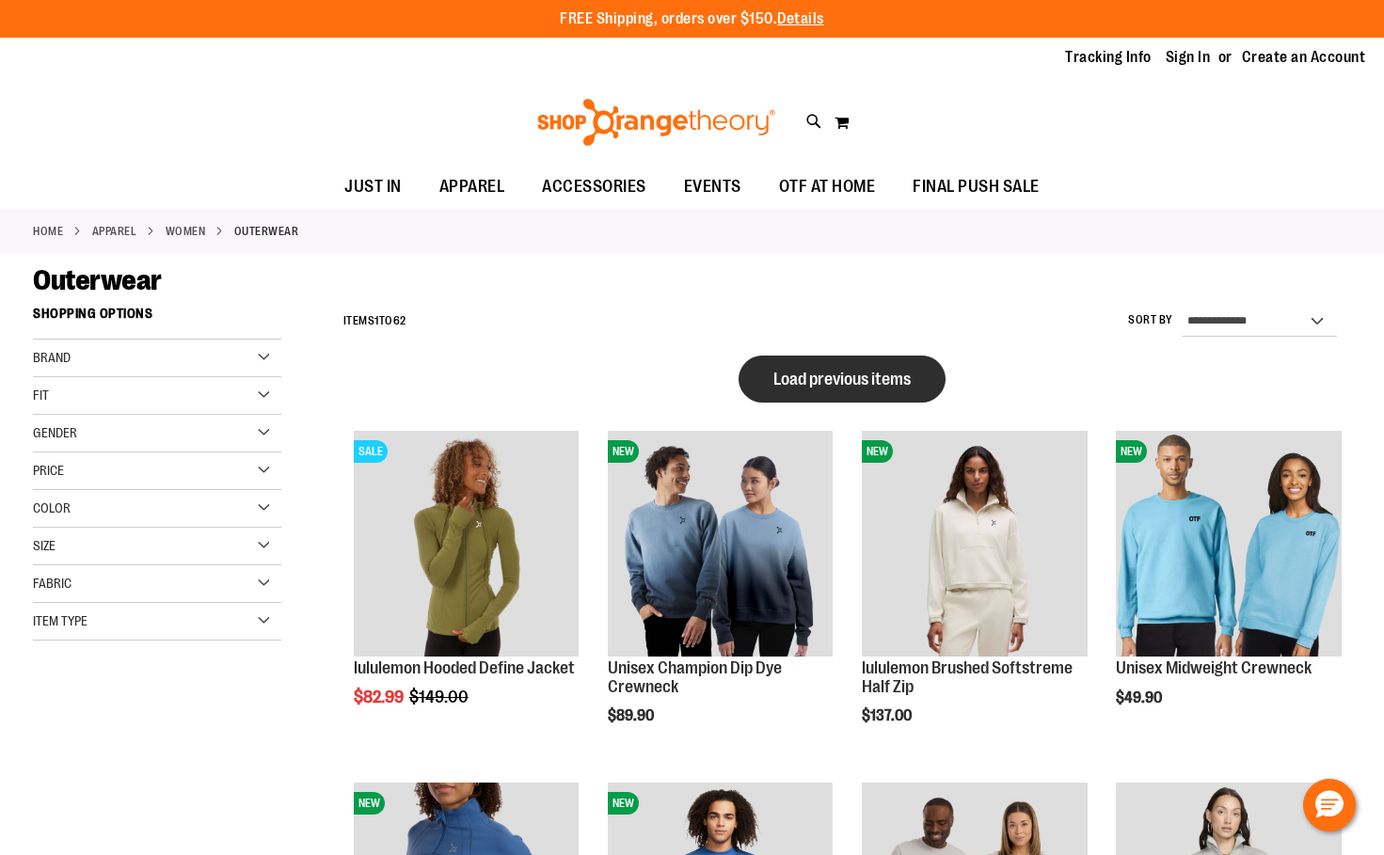
click at [849, 389] on button "Load previous items" at bounding box center [841, 379] width 207 height 47
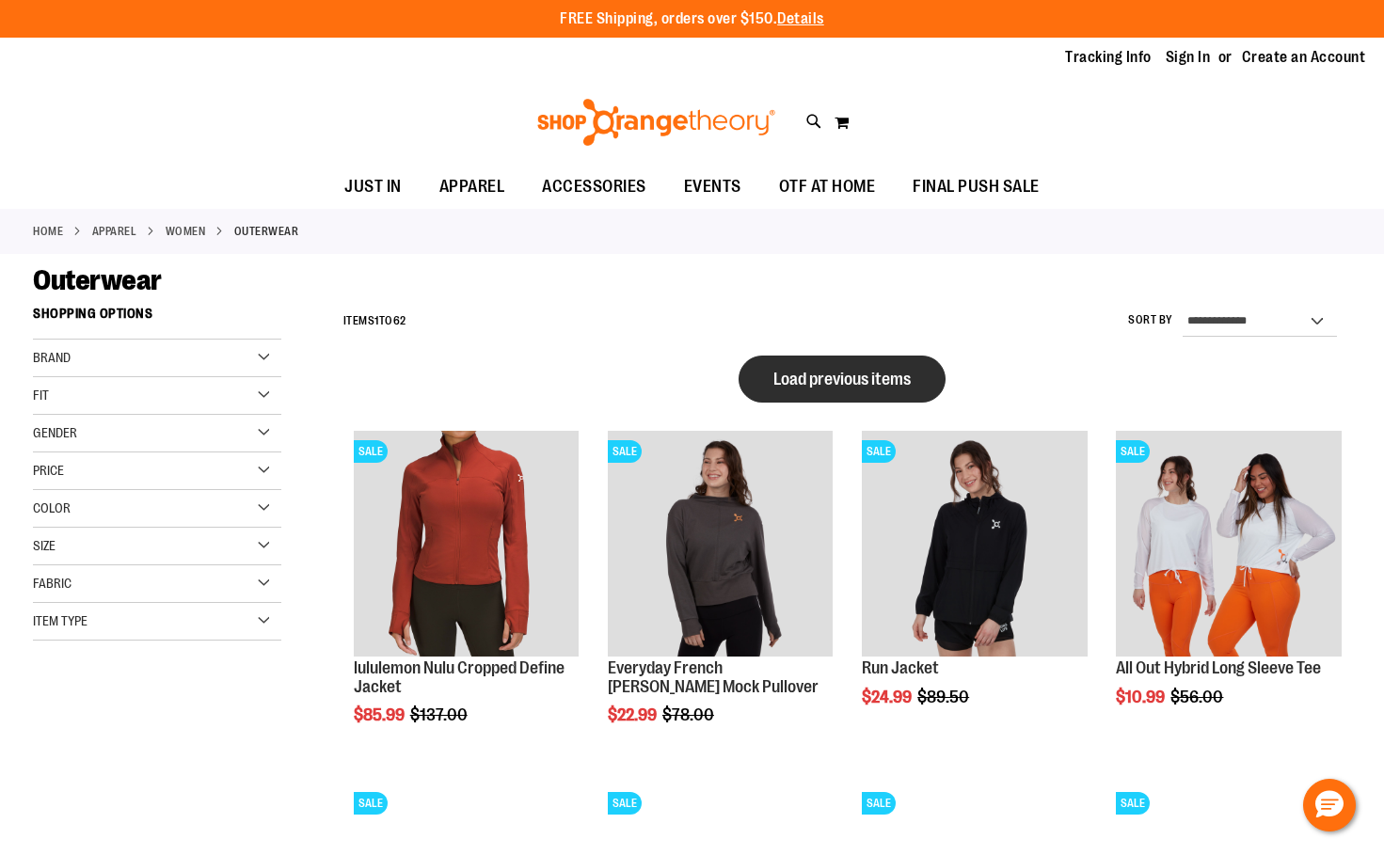
click at [830, 372] on span "Load previous items" at bounding box center [841, 379] width 137 height 19
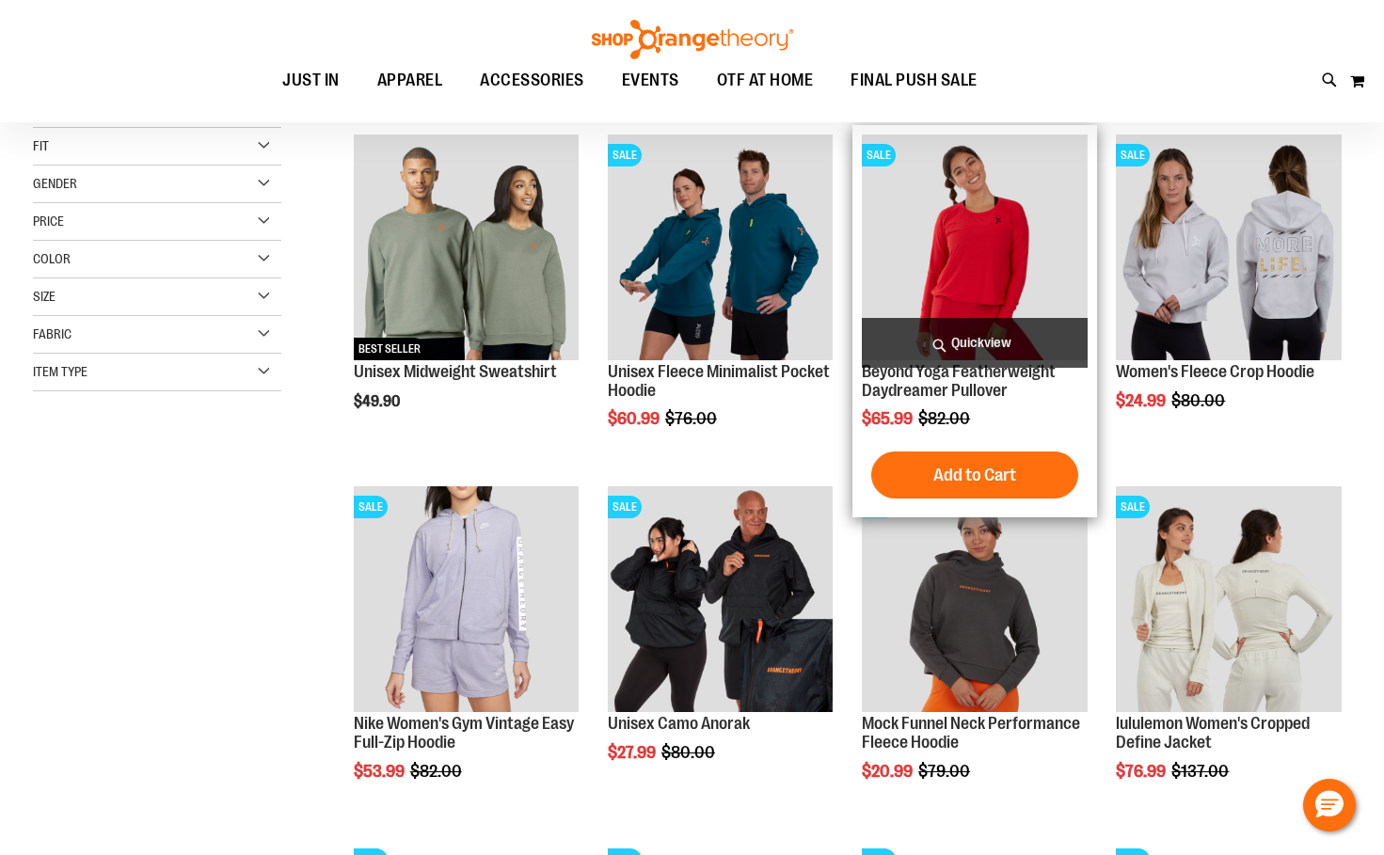
scroll to position [281, 0]
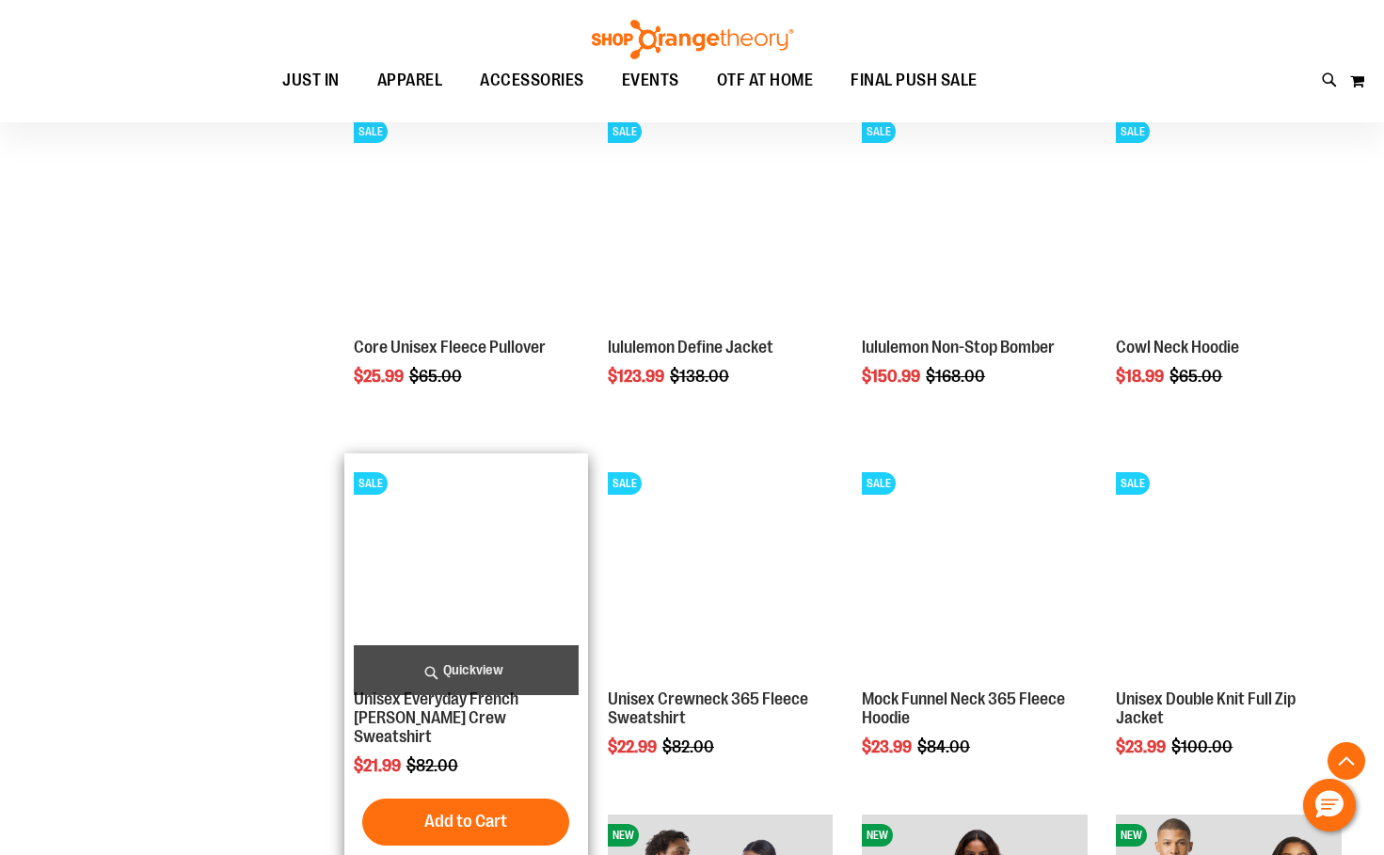
scroll to position [1692, 0]
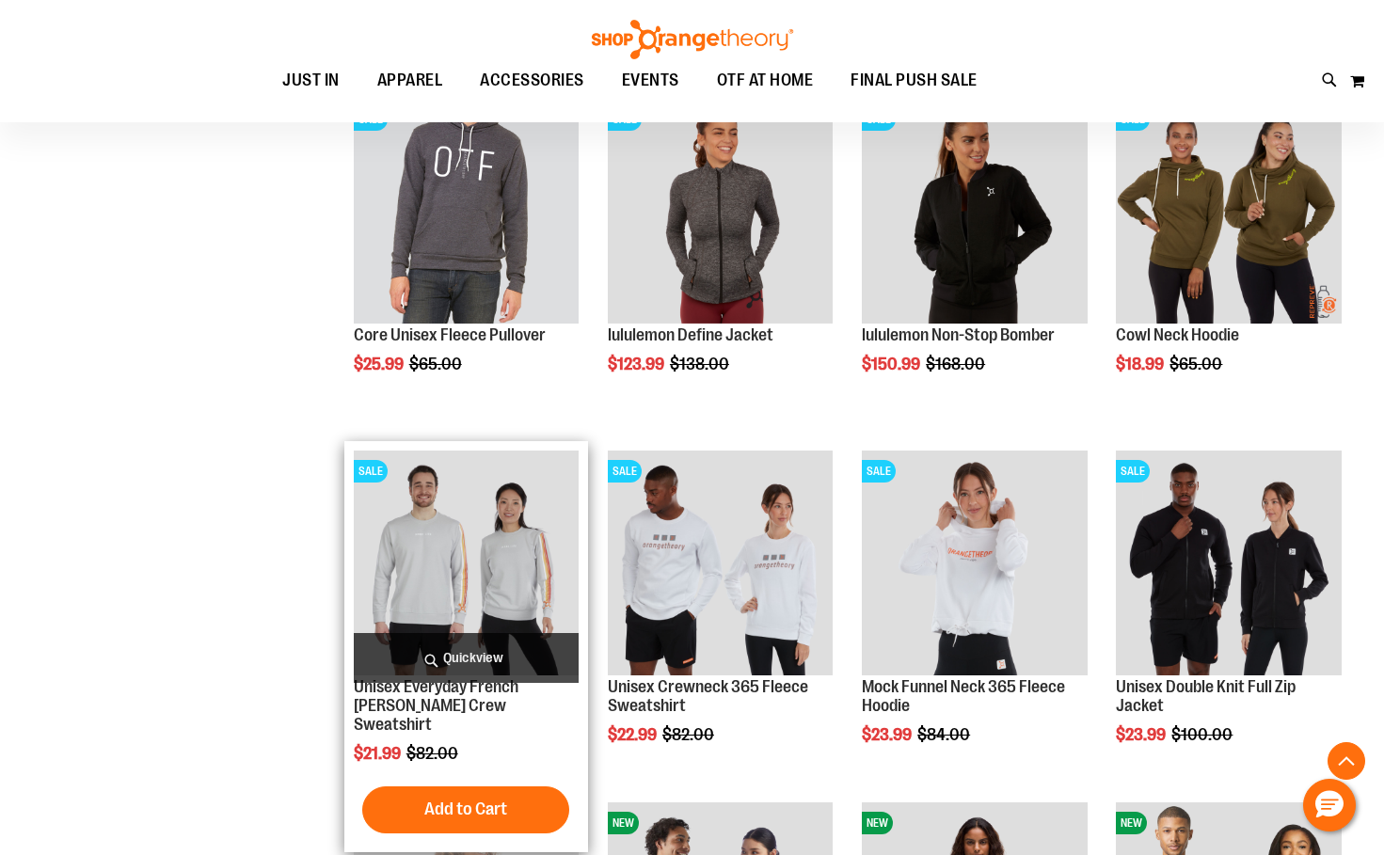
click at [468, 610] on img "product" at bounding box center [466, 563] width 225 height 225
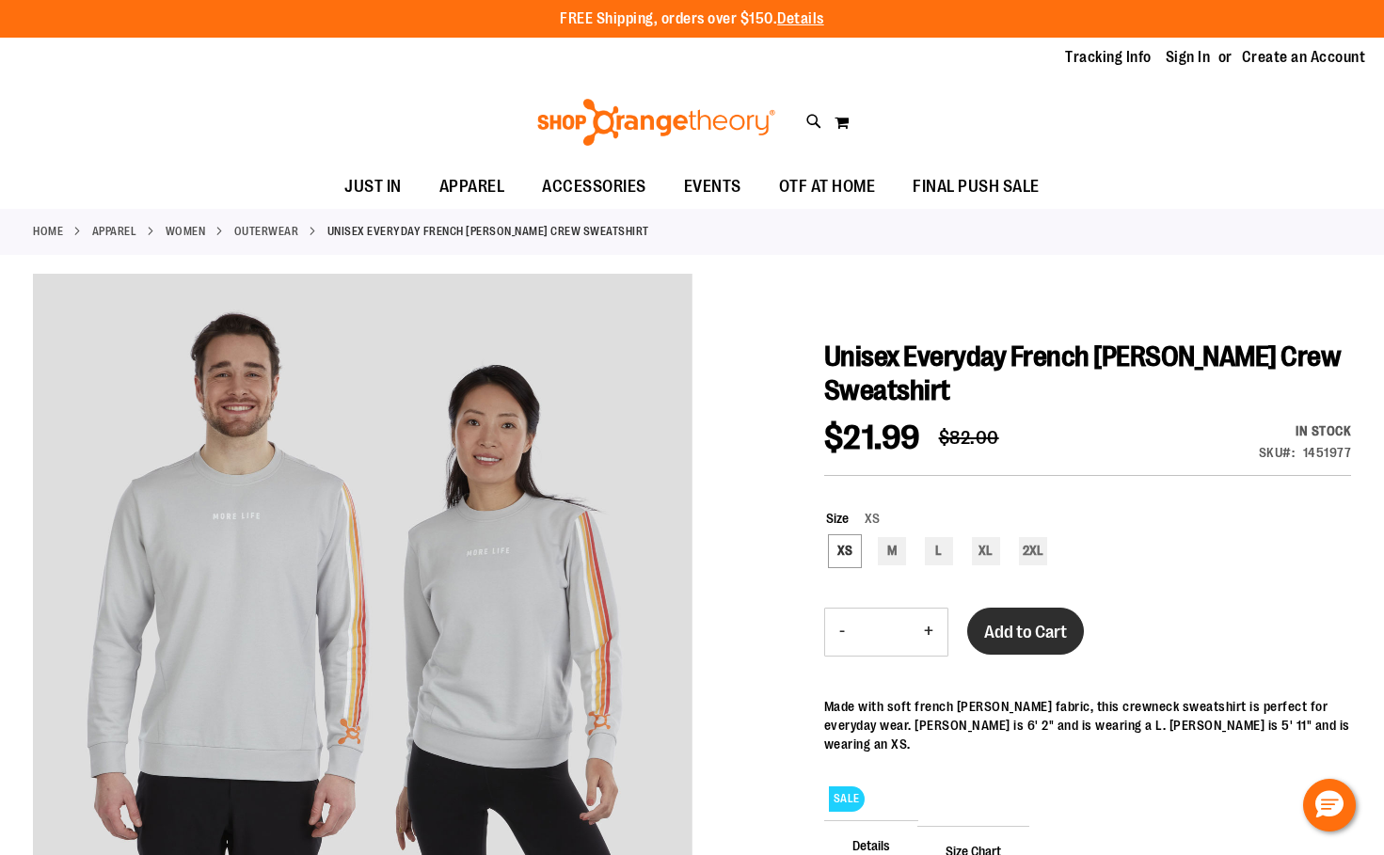
click at [1019, 630] on span "Add to Cart" at bounding box center [1025, 632] width 83 height 21
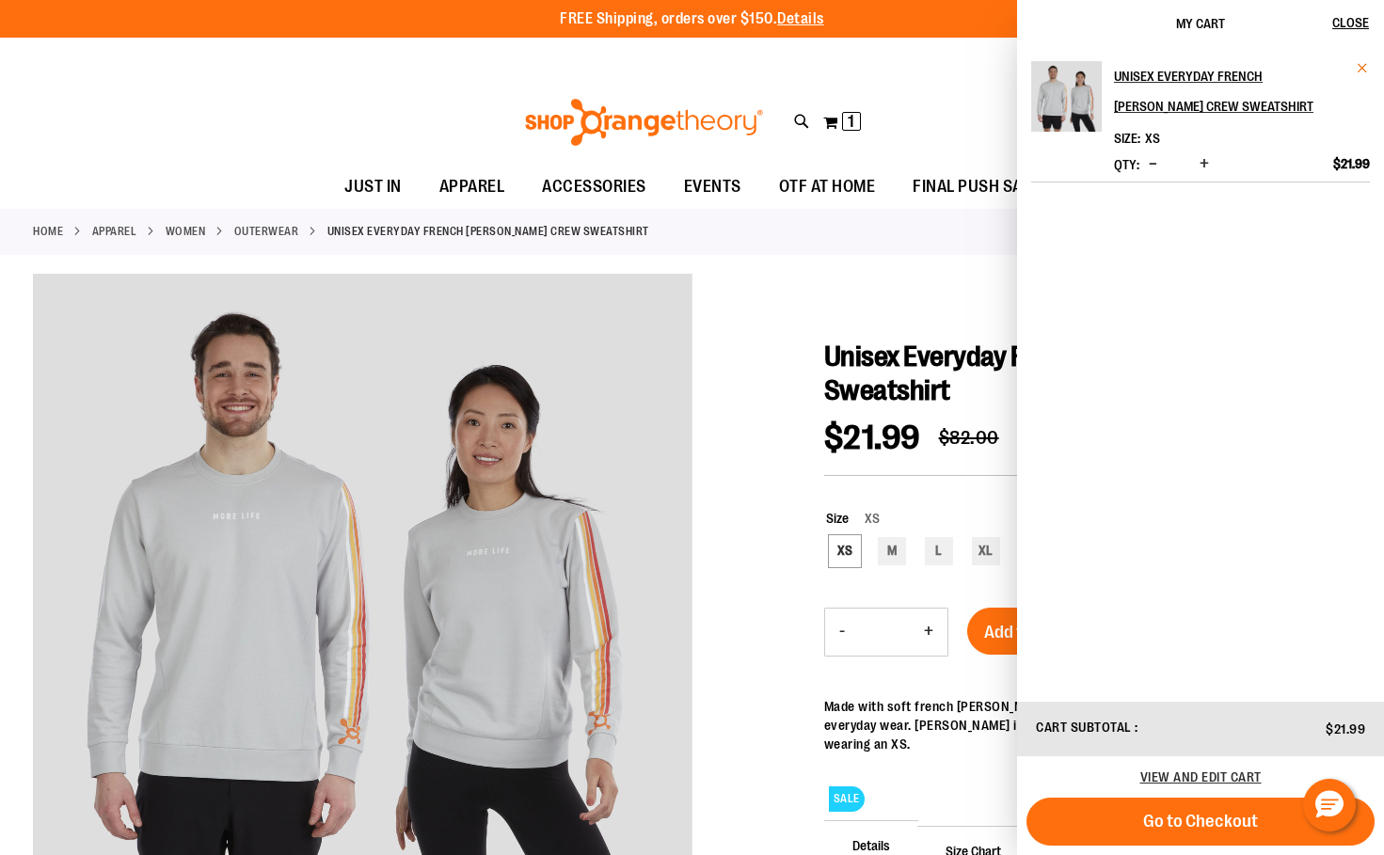
click at [1364, 61] on span "Remove item" at bounding box center [1362, 68] width 14 height 14
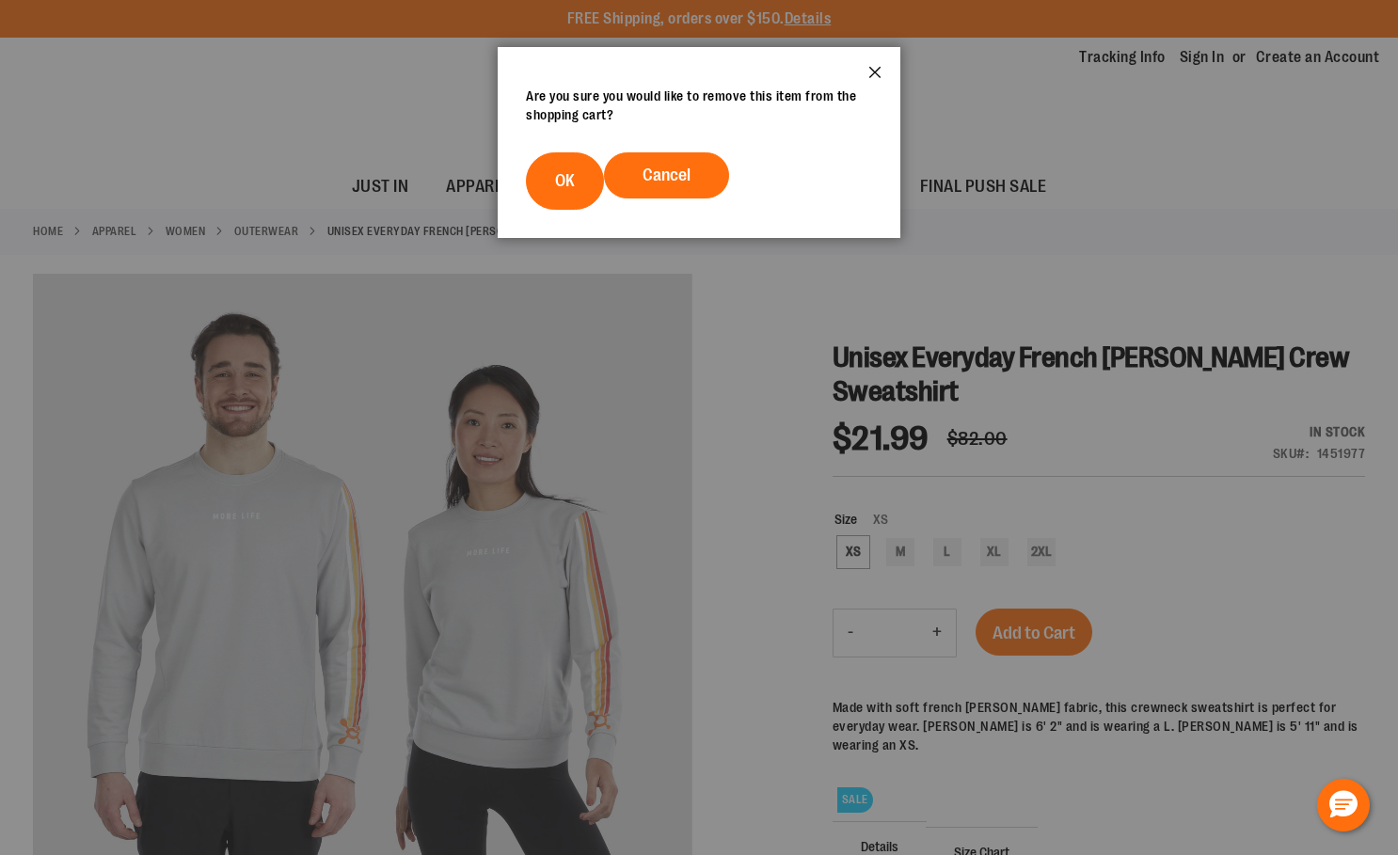
click at [875, 73] on button "Close" at bounding box center [874, 78] width 51 height 62
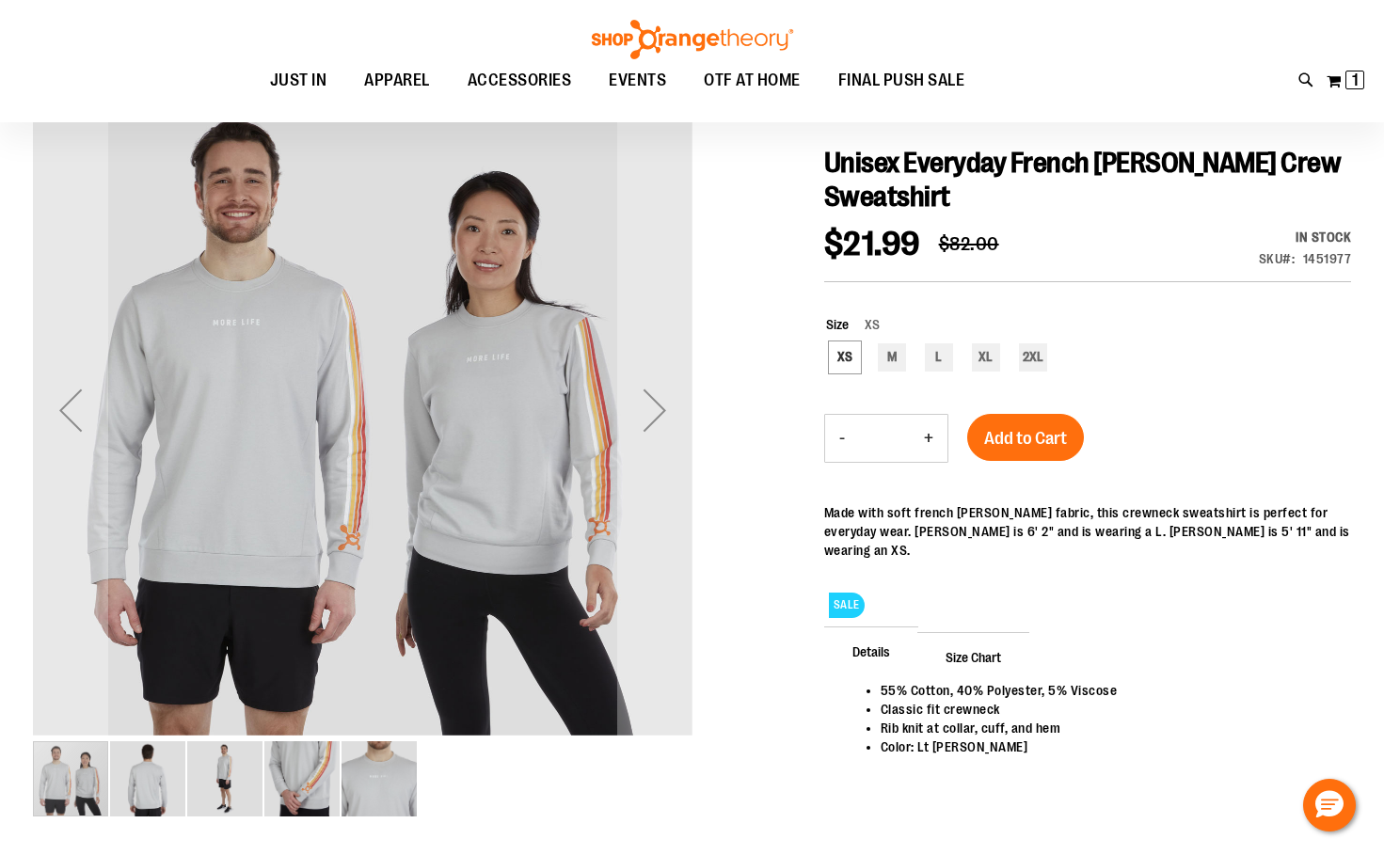
scroll to position [187, 0]
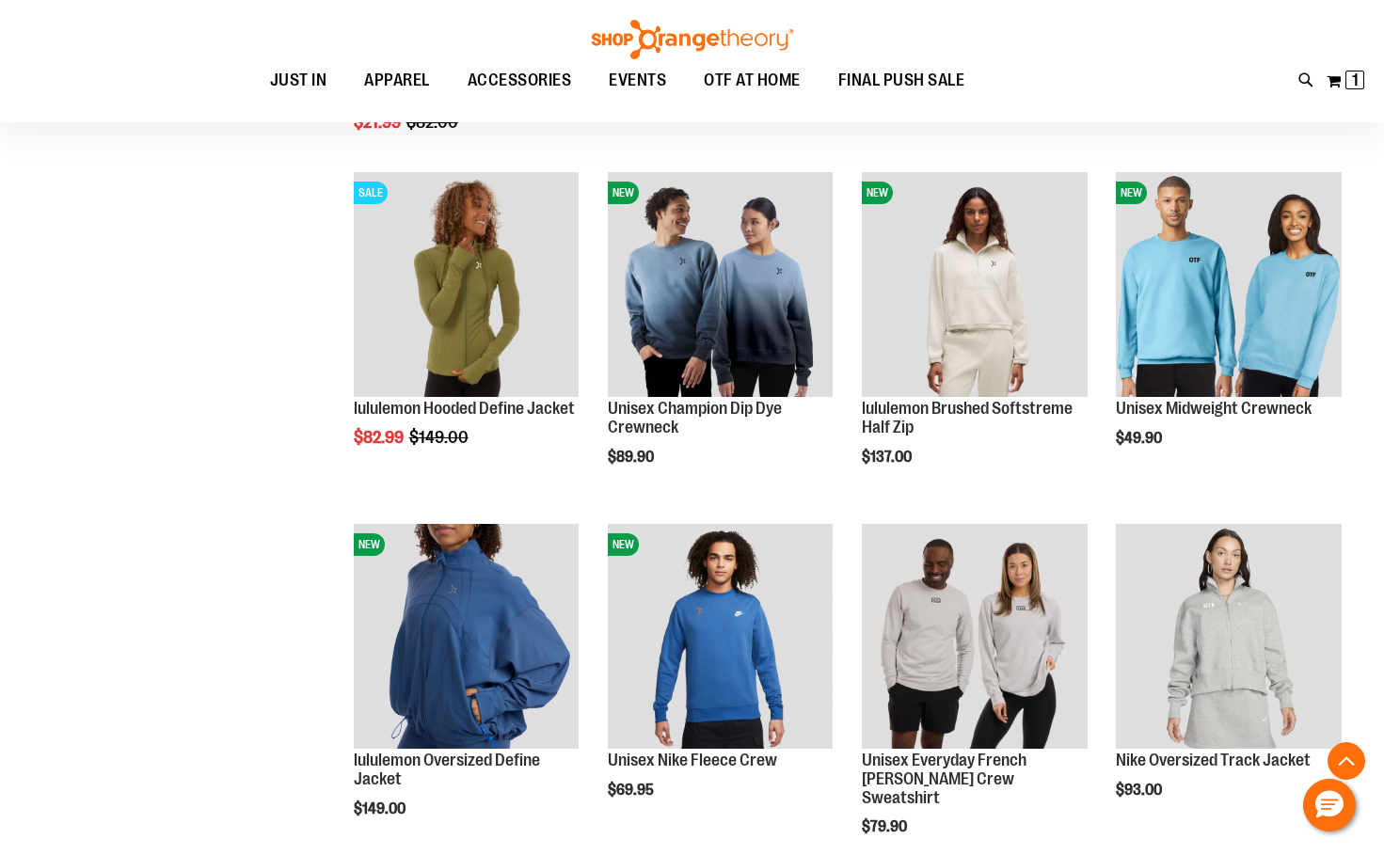
scroll to position [1316, 0]
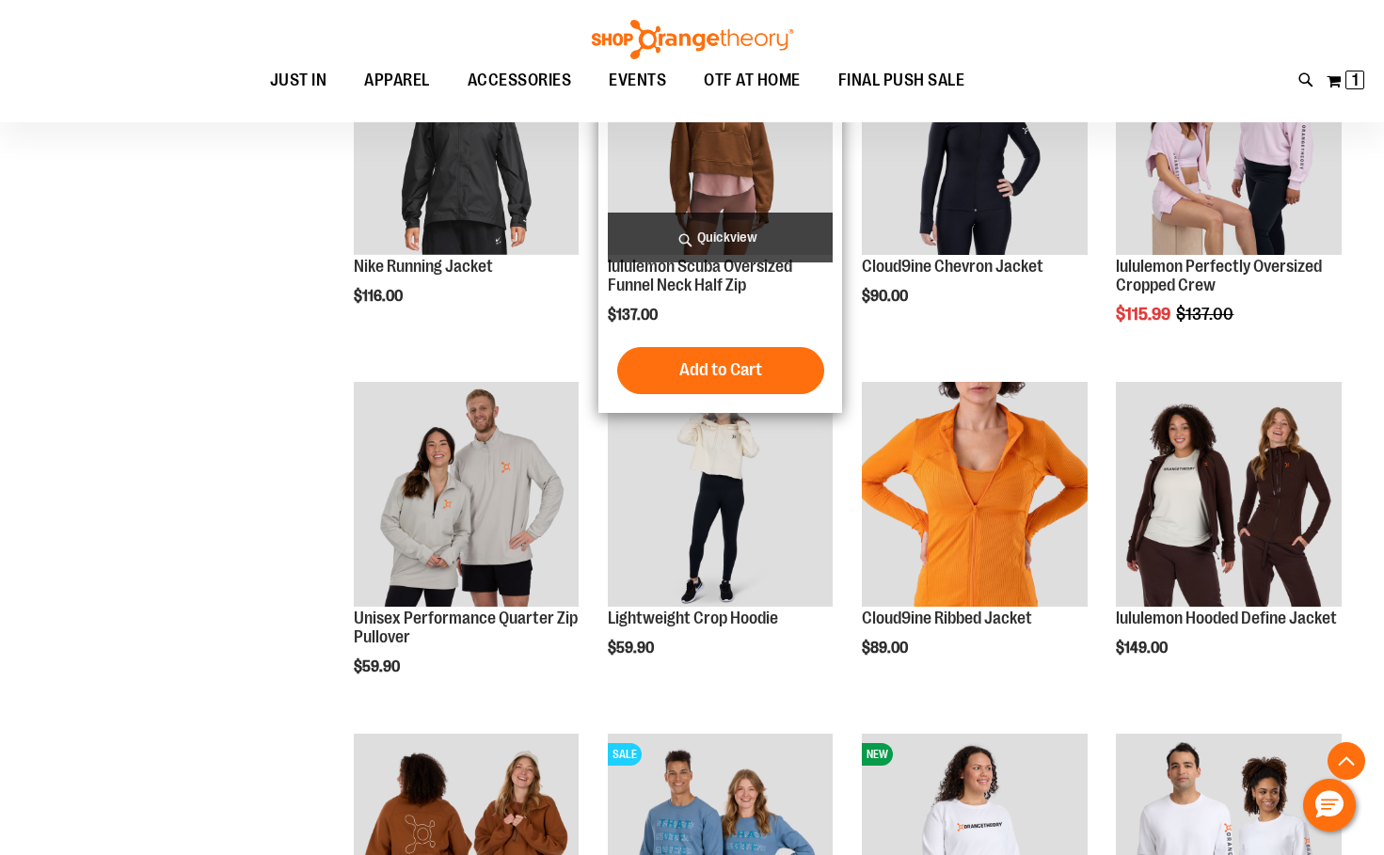
scroll to position [2068, 0]
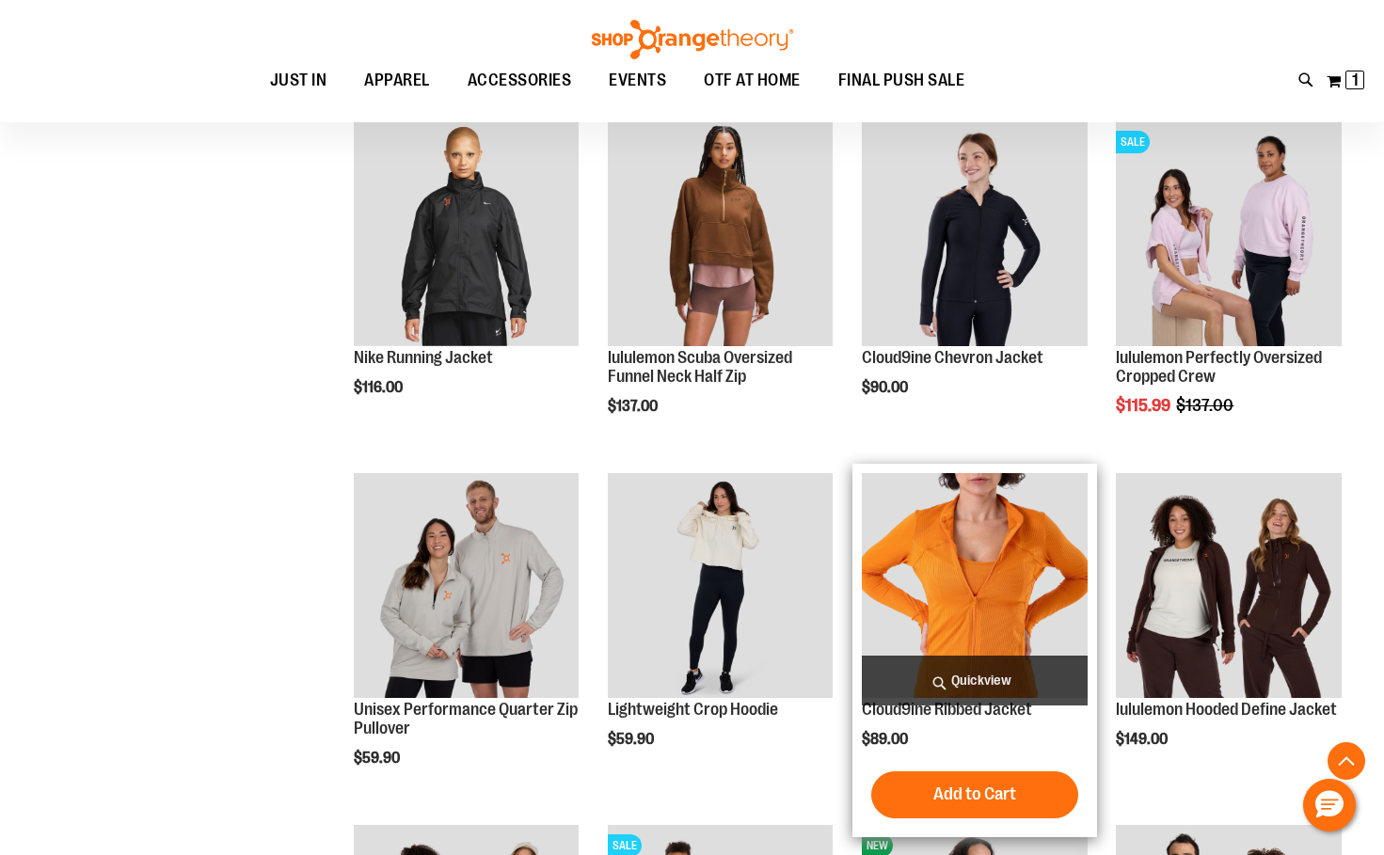
type input "**********"
click at [1000, 581] on img "product" at bounding box center [974, 585] width 225 height 225
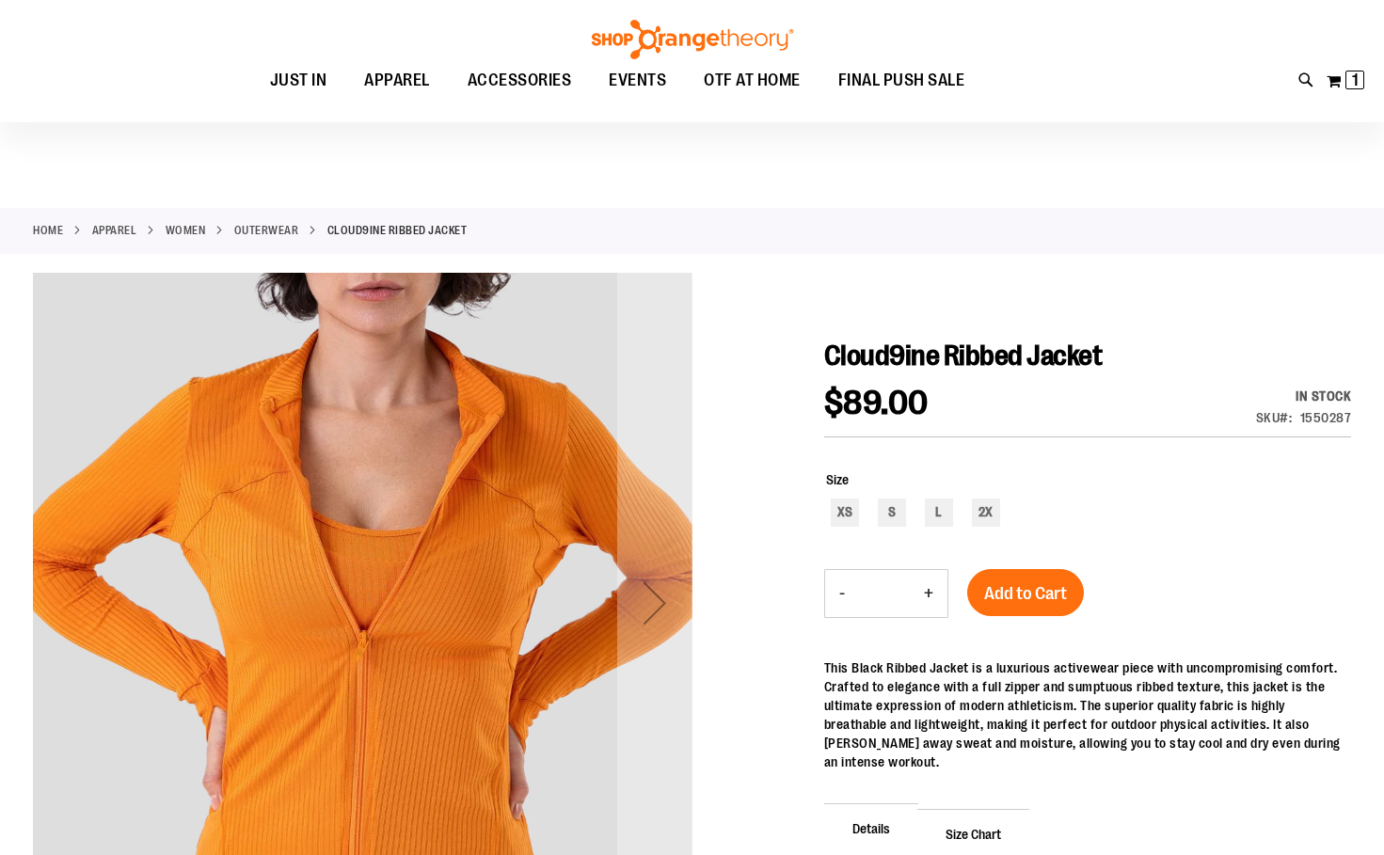
scroll to position [187, 0]
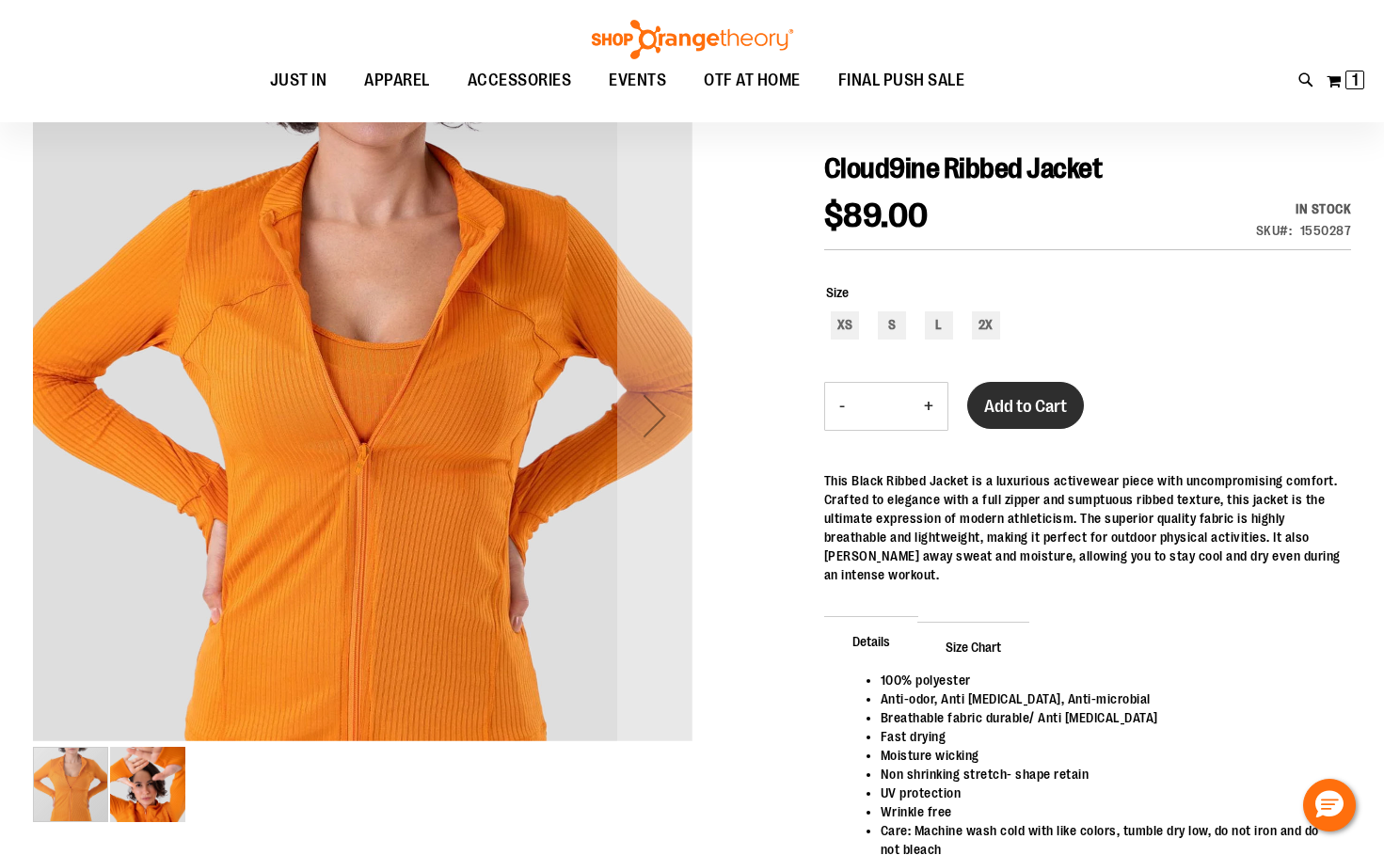
type input "**********"
click at [1045, 415] on span "Add to Cart" at bounding box center [1025, 406] width 83 height 21
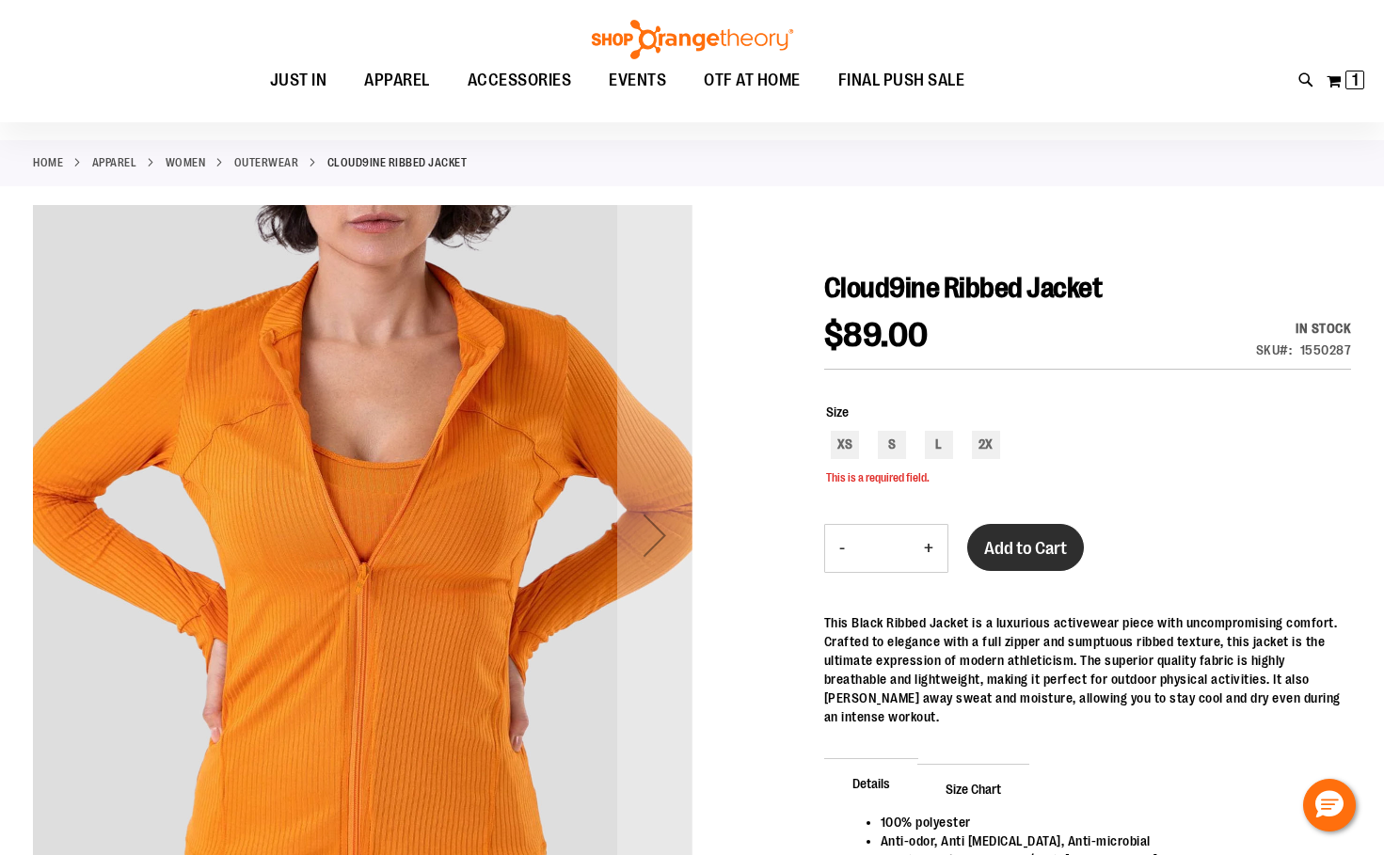
scroll to position [43, 0]
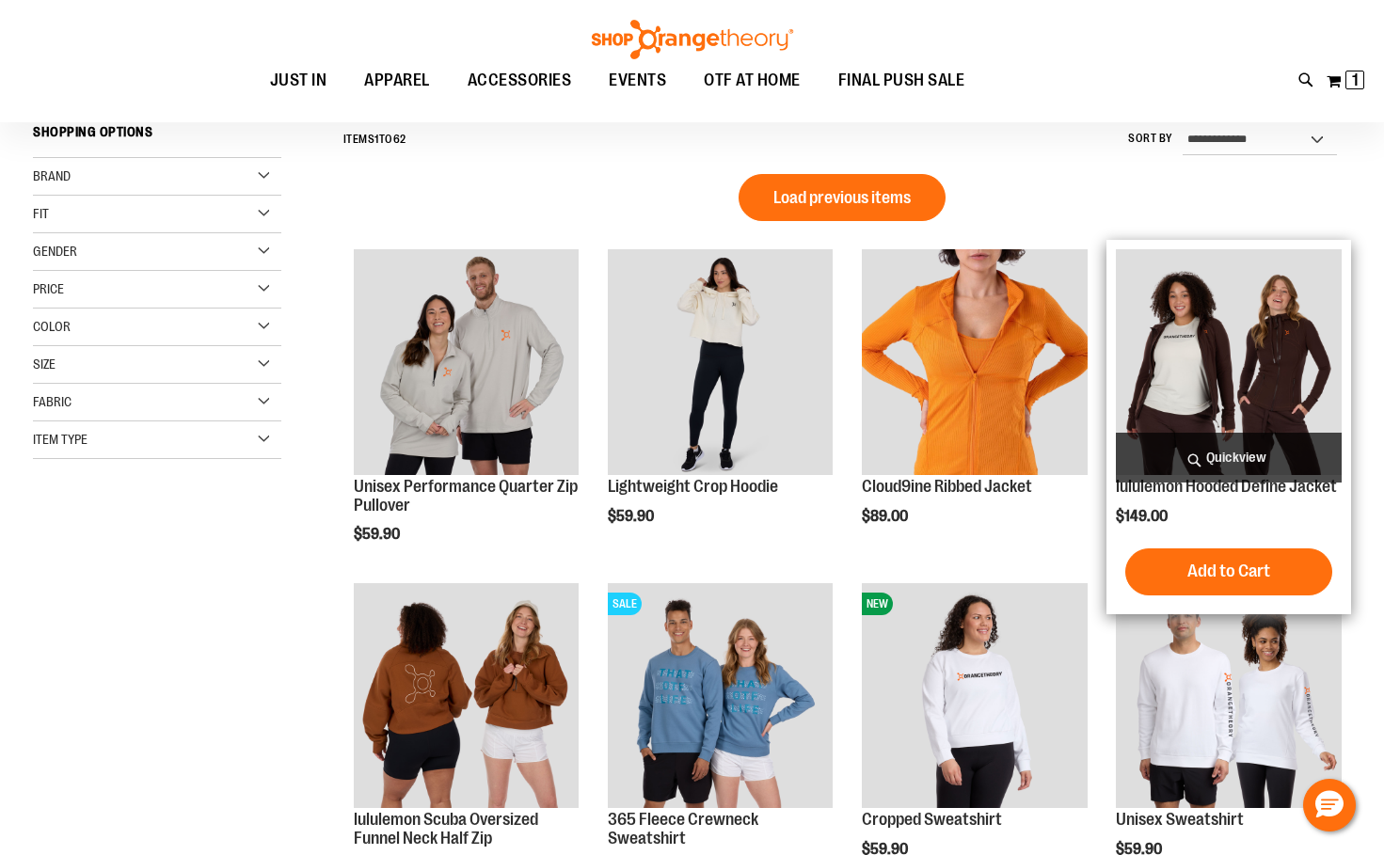
scroll to position [213, 0]
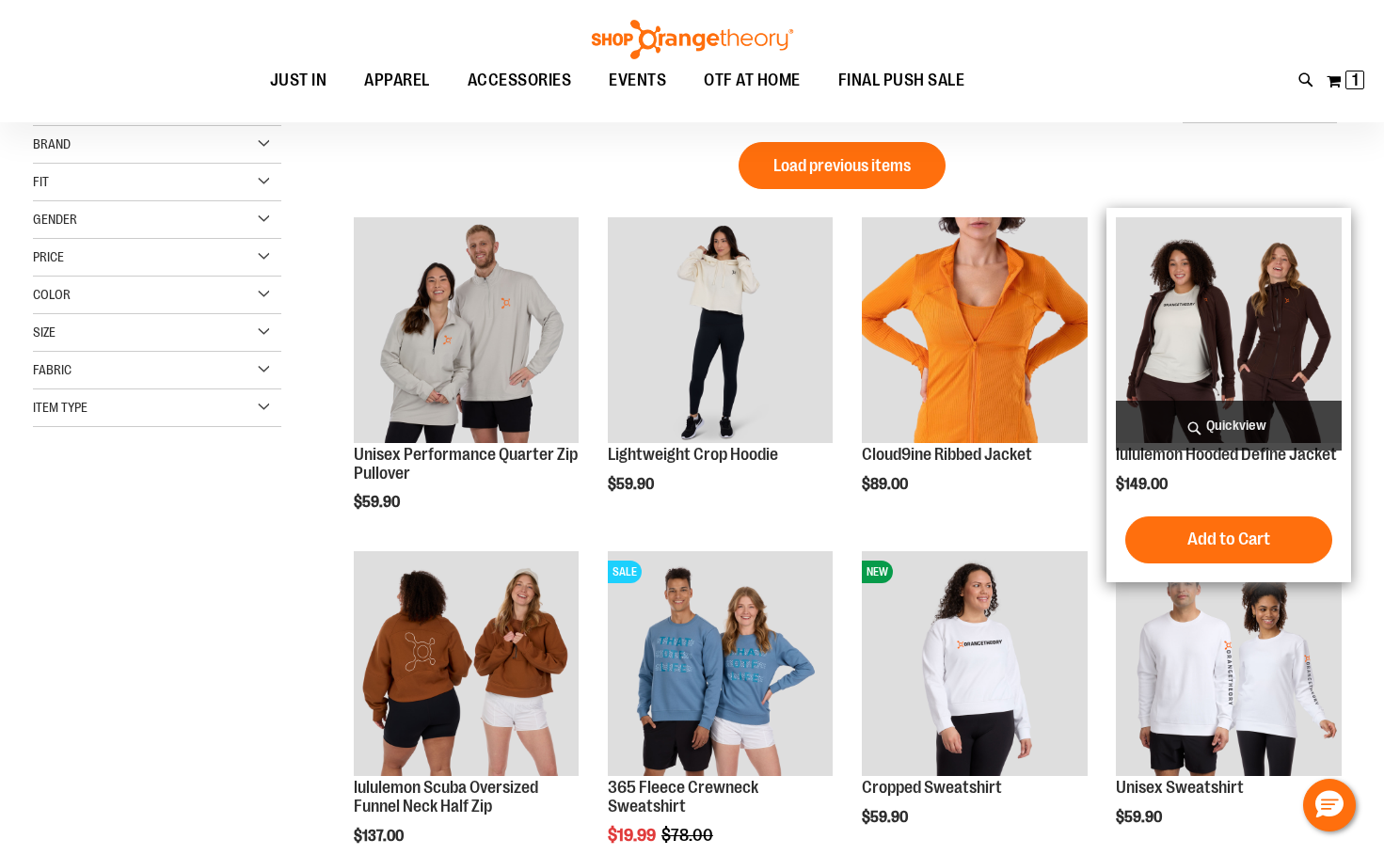
type input "**********"
click at [1199, 334] on img "product" at bounding box center [1228, 329] width 225 height 225
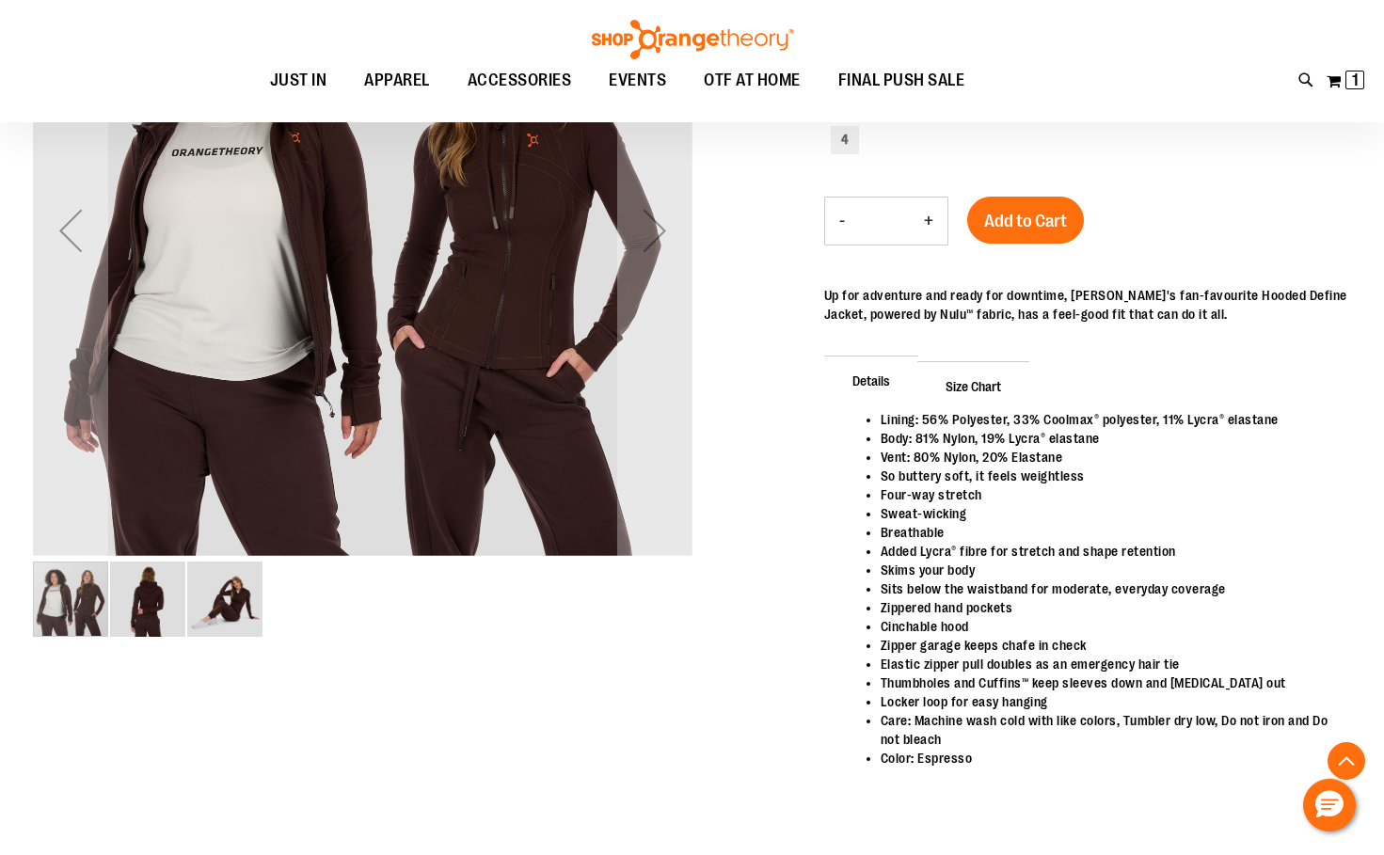
scroll to position [375, 0]
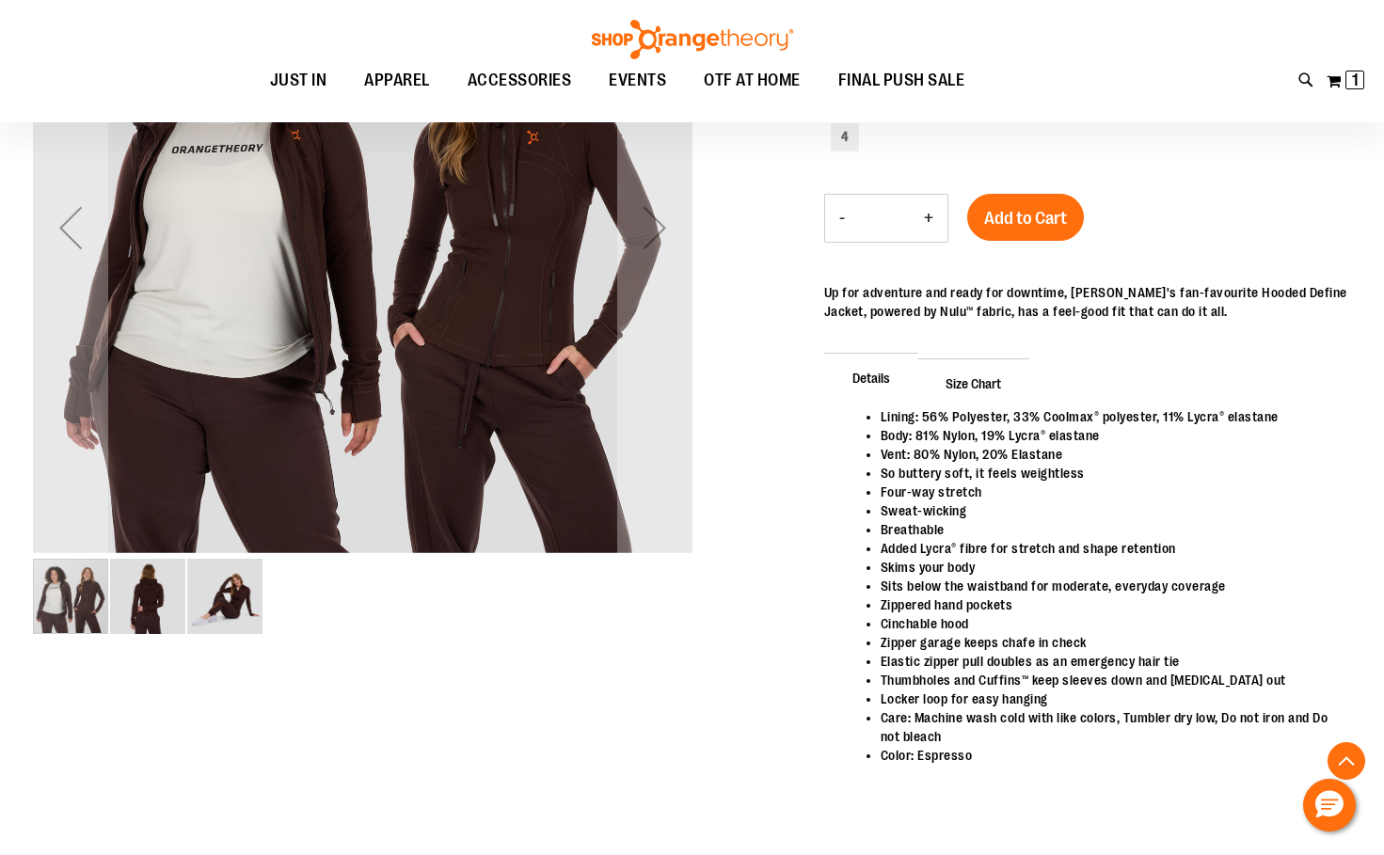
type input "**********"
click at [145, 597] on img "image 2 of 3" at bounding box center [147, 596] width 75 height 75
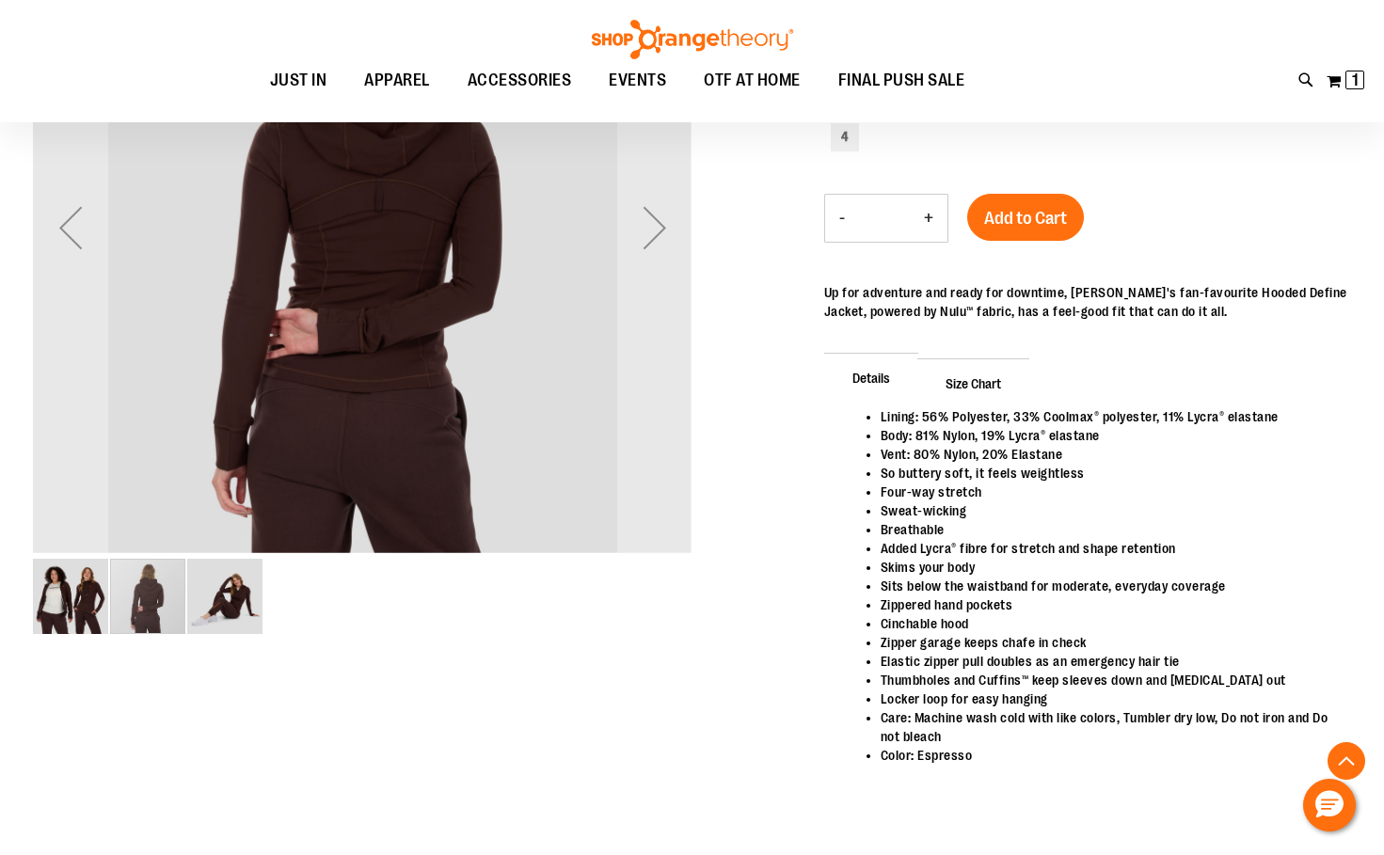
click at [244, 593] on img "image 3 of 3" at bounding box center [224, 596] width 75 height 75
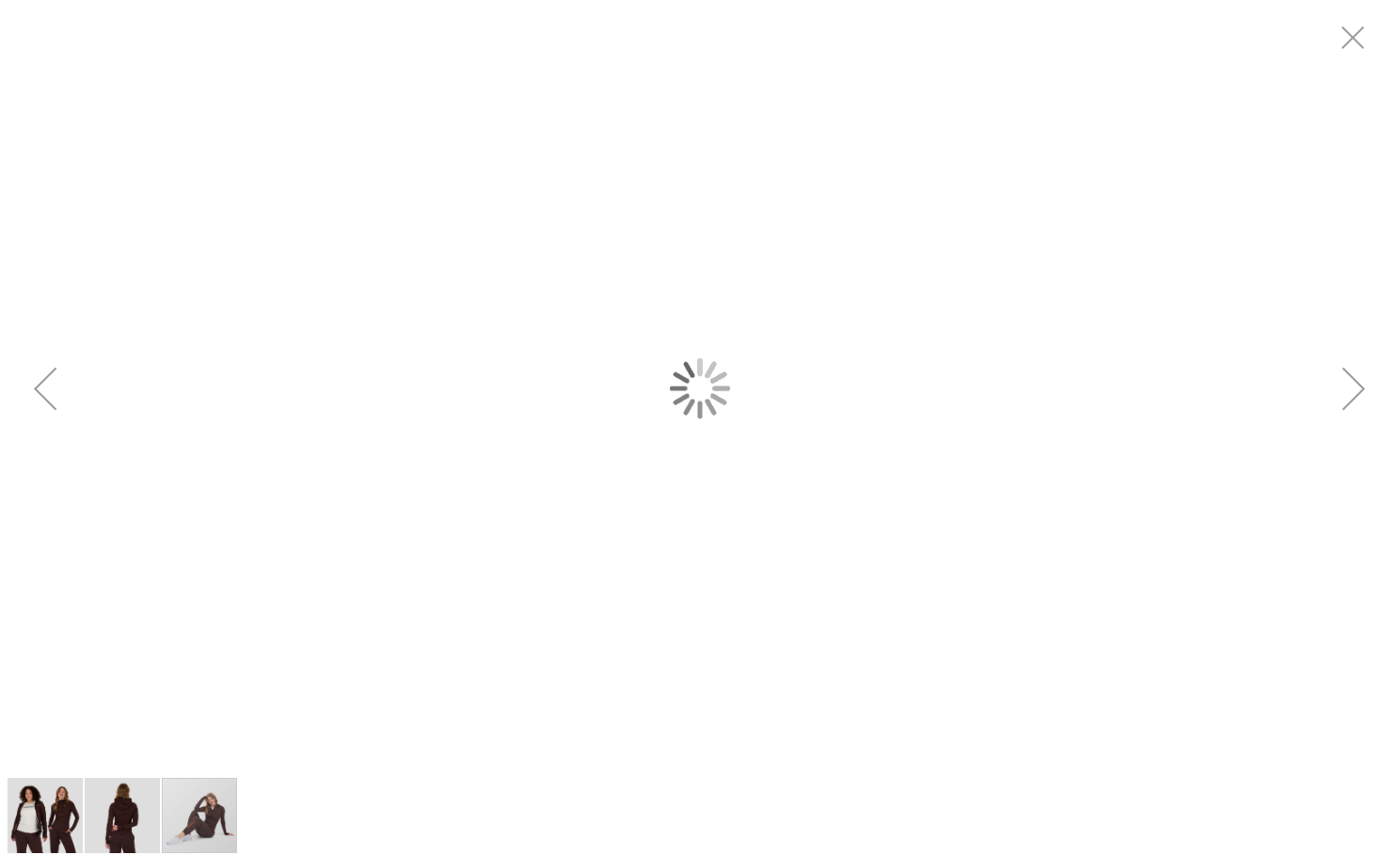
scroll to position [0, 0]
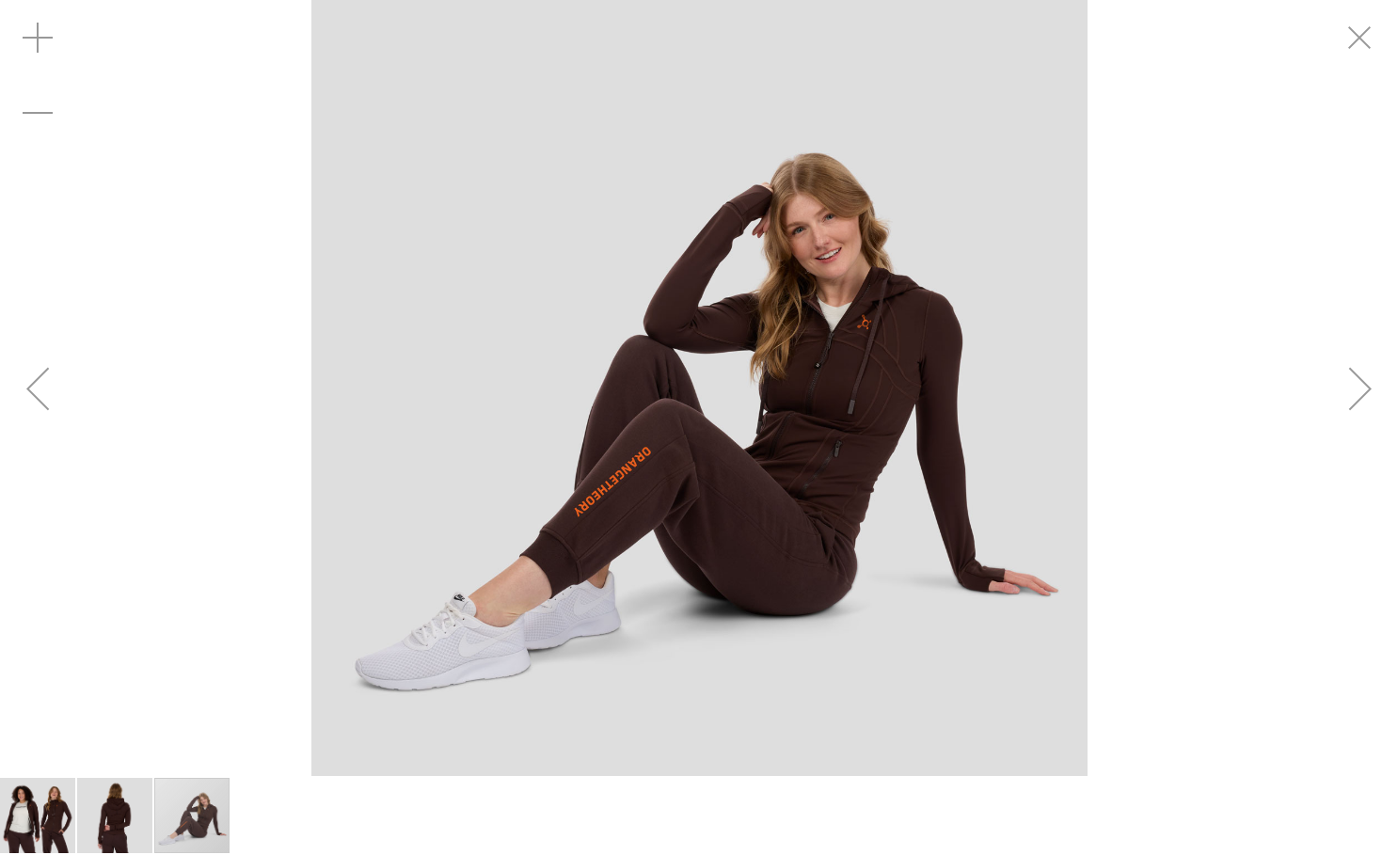
click at [47, 394] on div "Previous" at bounding box center [37, 388] width 75 height 75
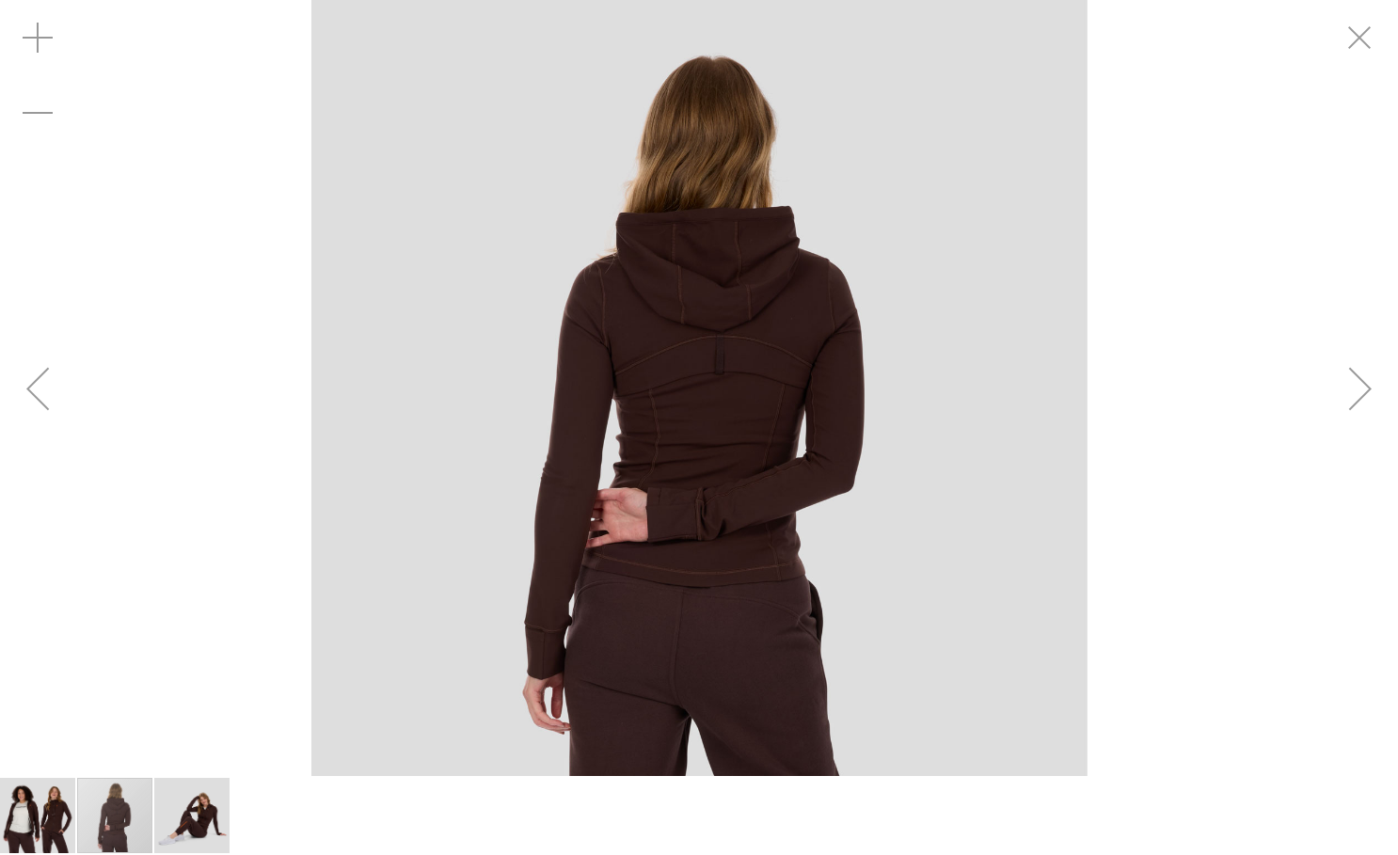
click at [47, 394] on div "Previous" at bounding box center [37, 388] width 75 height 75
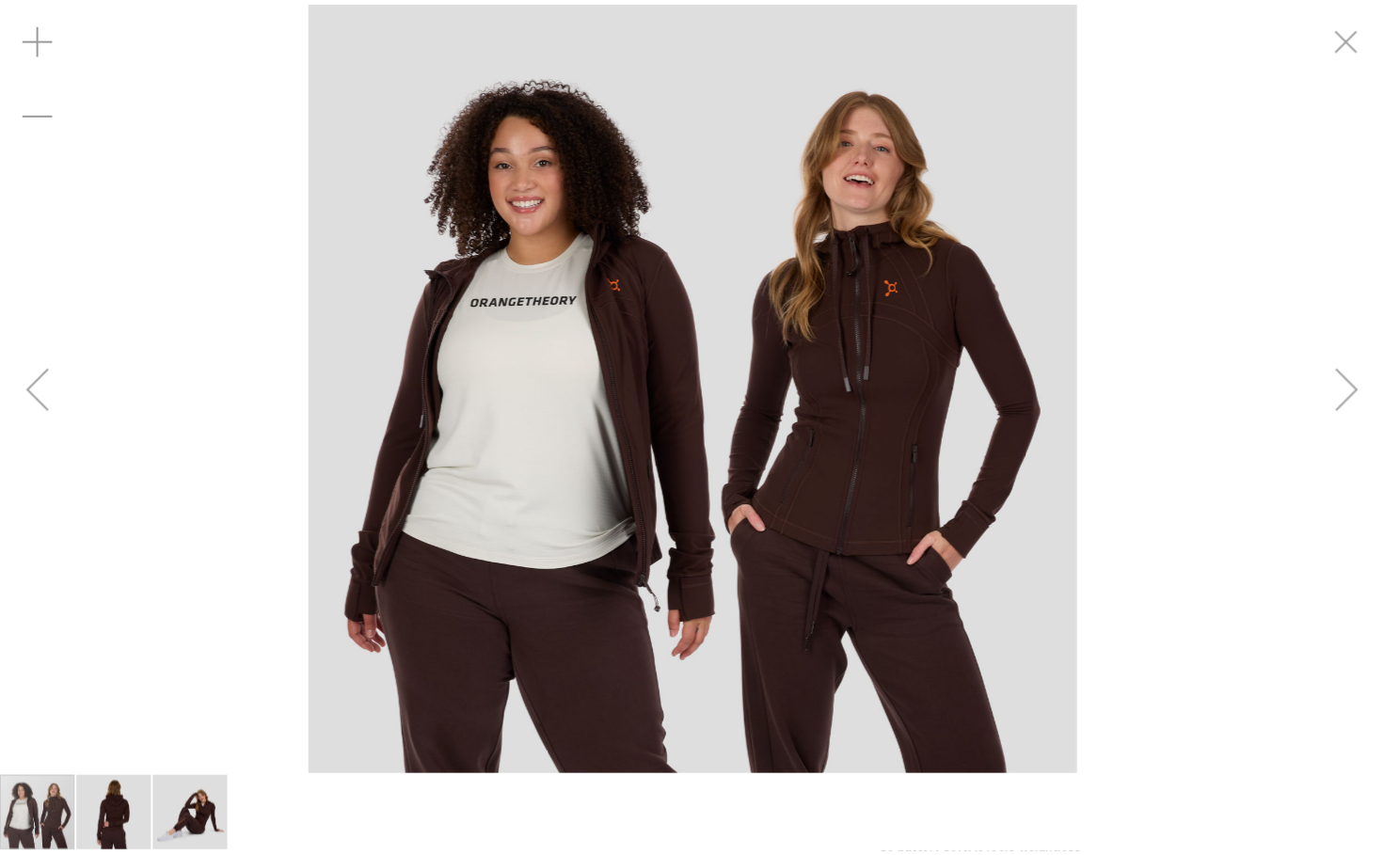
scroll to position [186, 0]
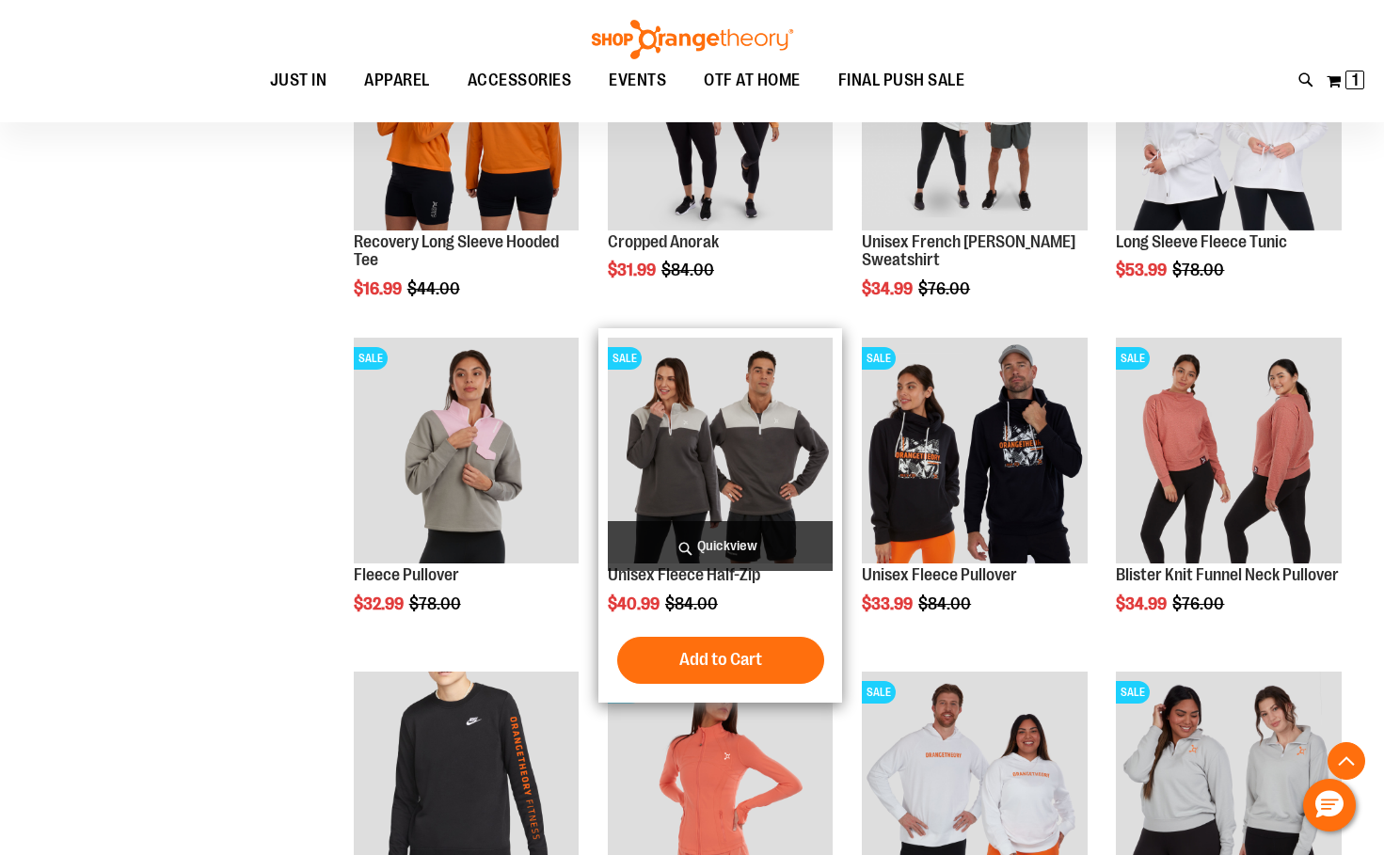
scroll to position [1442, 0]
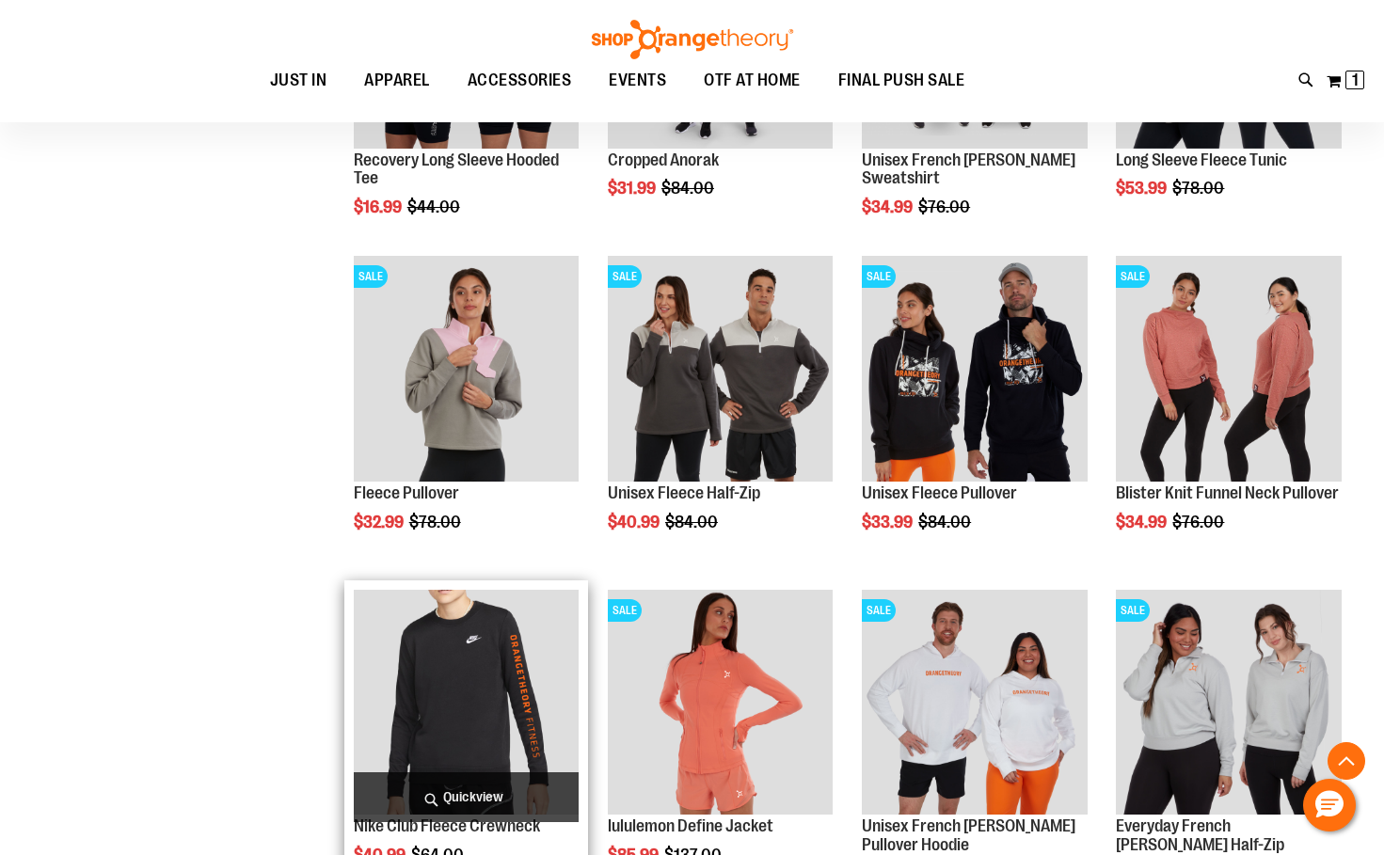
scroll to position [1536, 0]
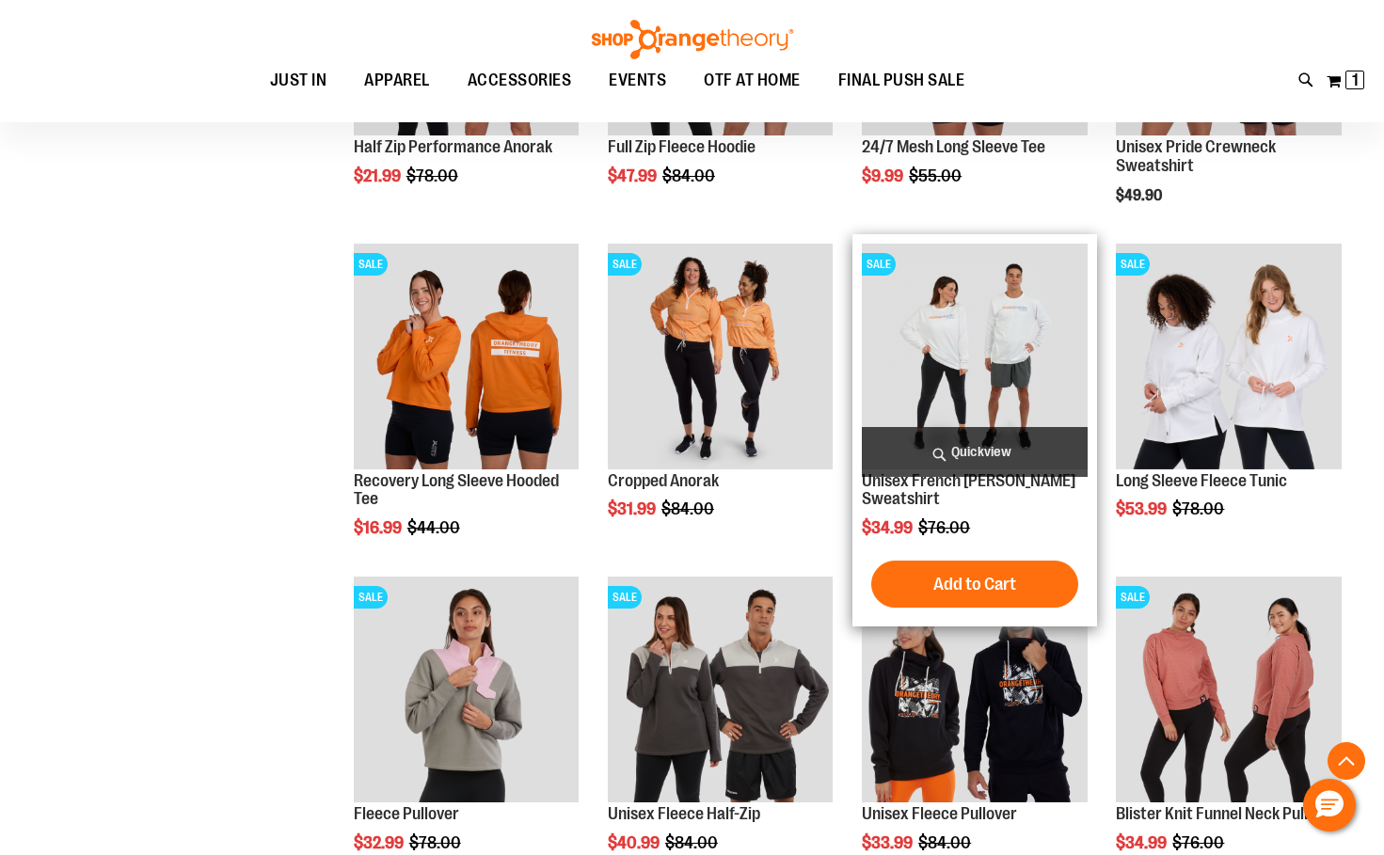
scroll to position [1066, 0]
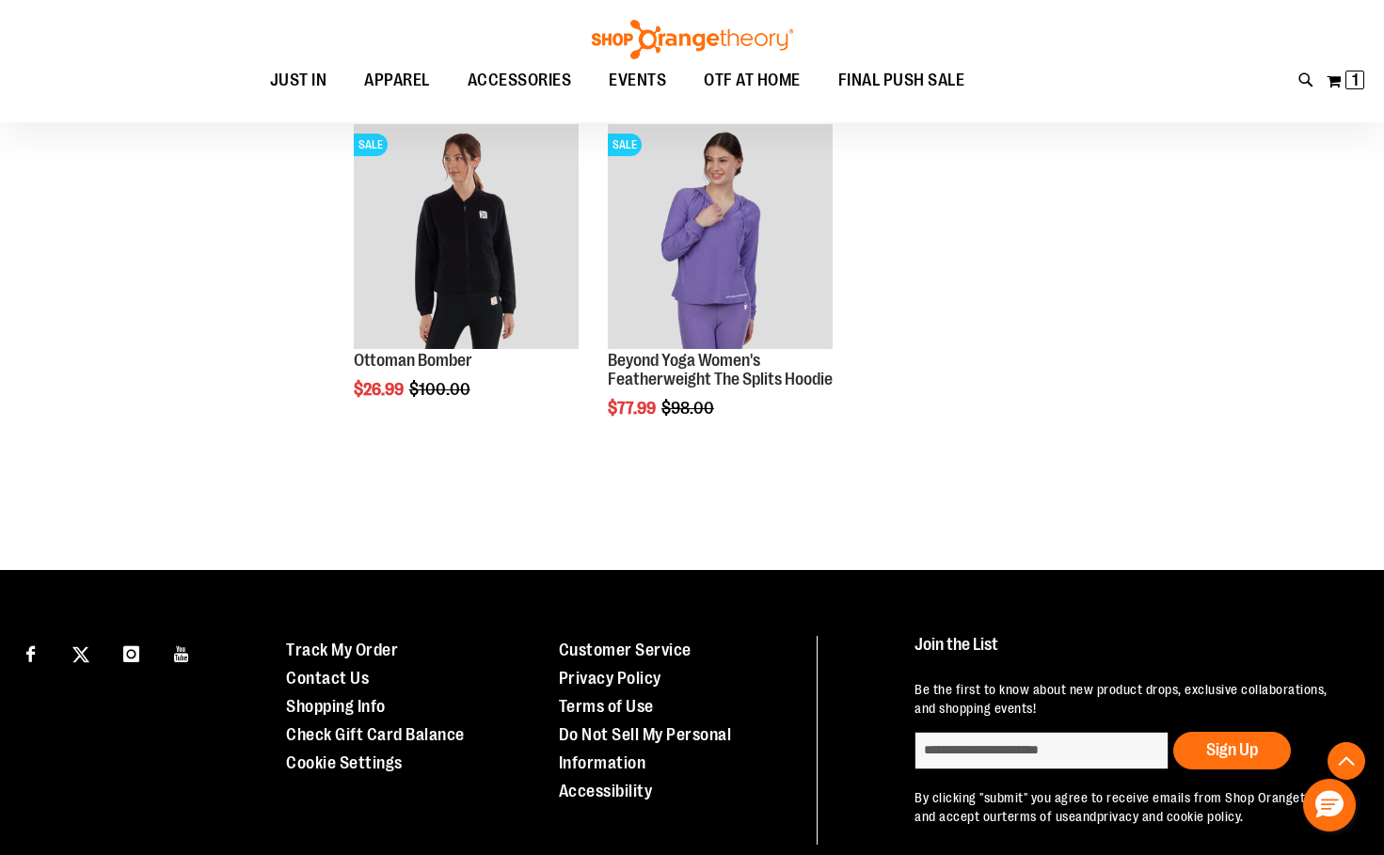
scroll to position [2383, 0]
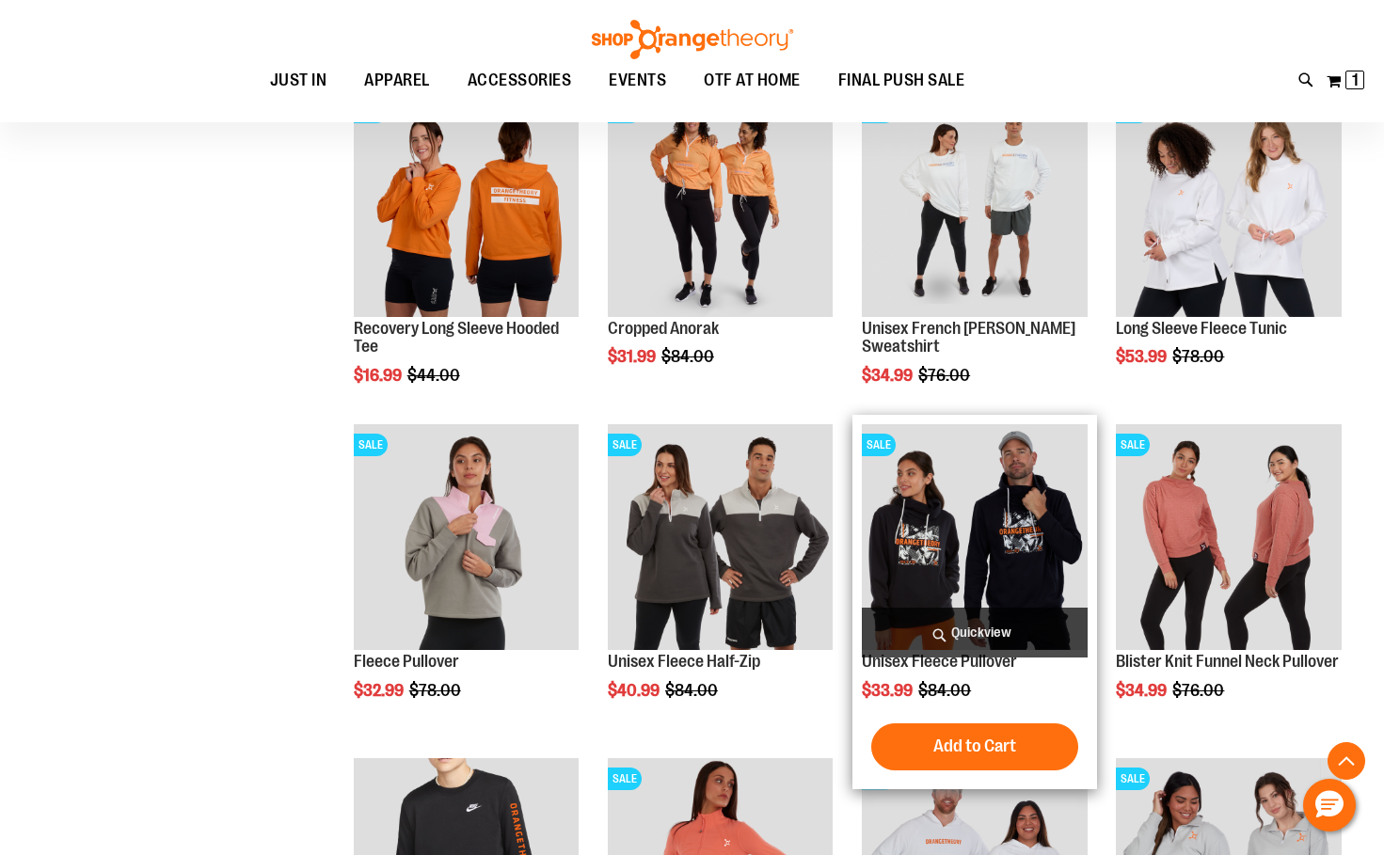
scroll to position [1160, 0]
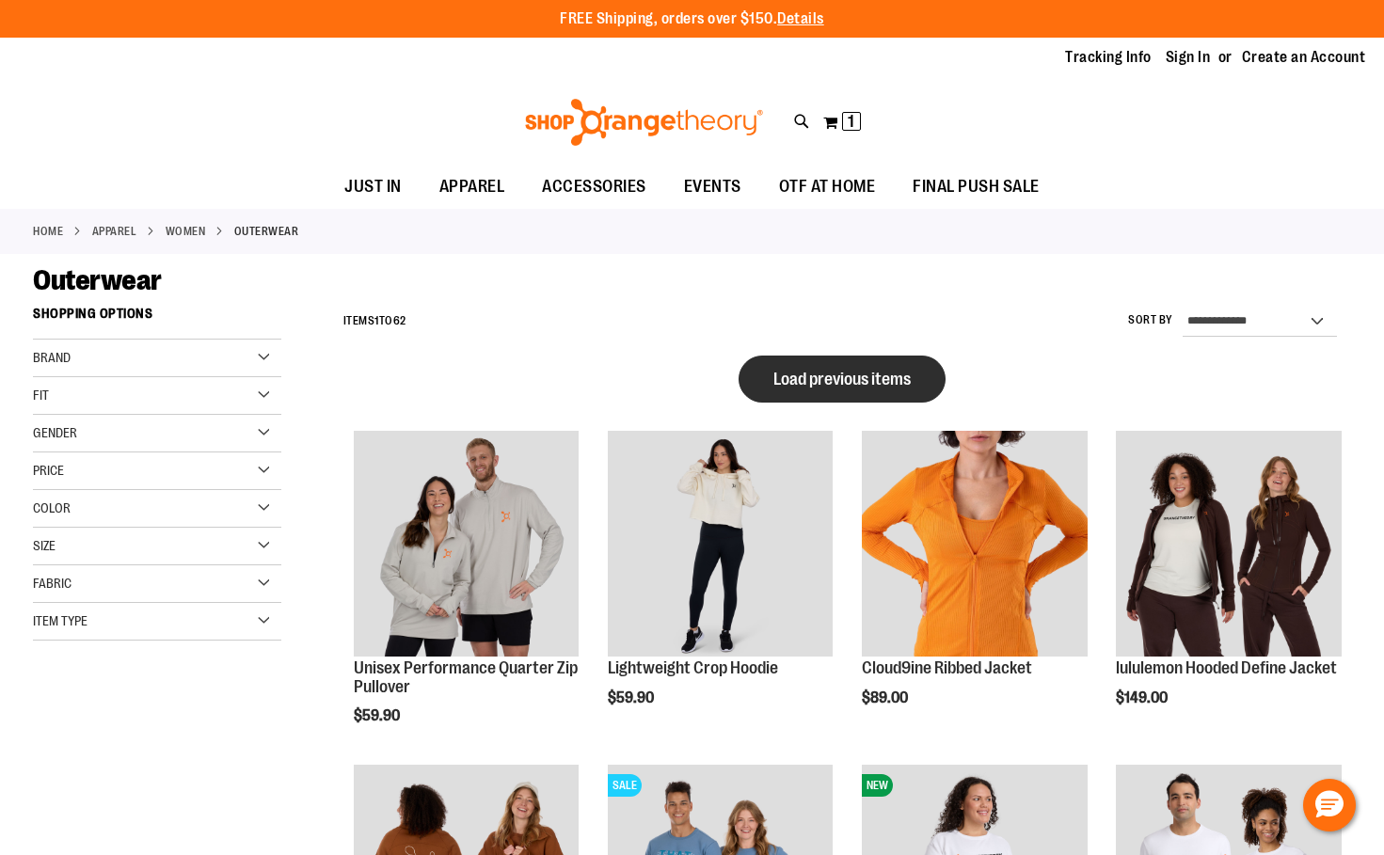
type input "**********"
click at [869, 385] on span "Load previous items" at bounding box center [841, 379] width 137 height 19
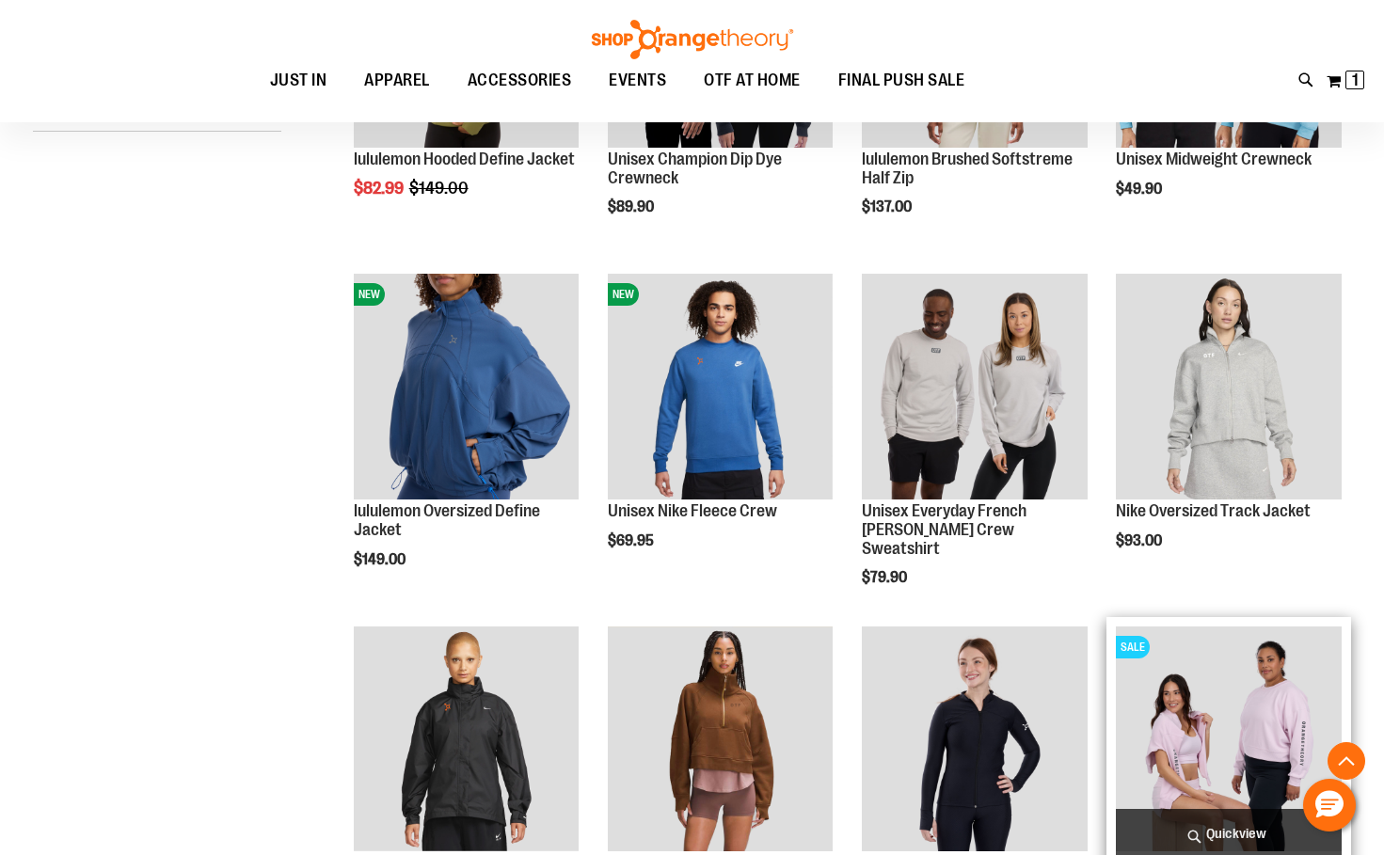
scroll to position [563, 0]
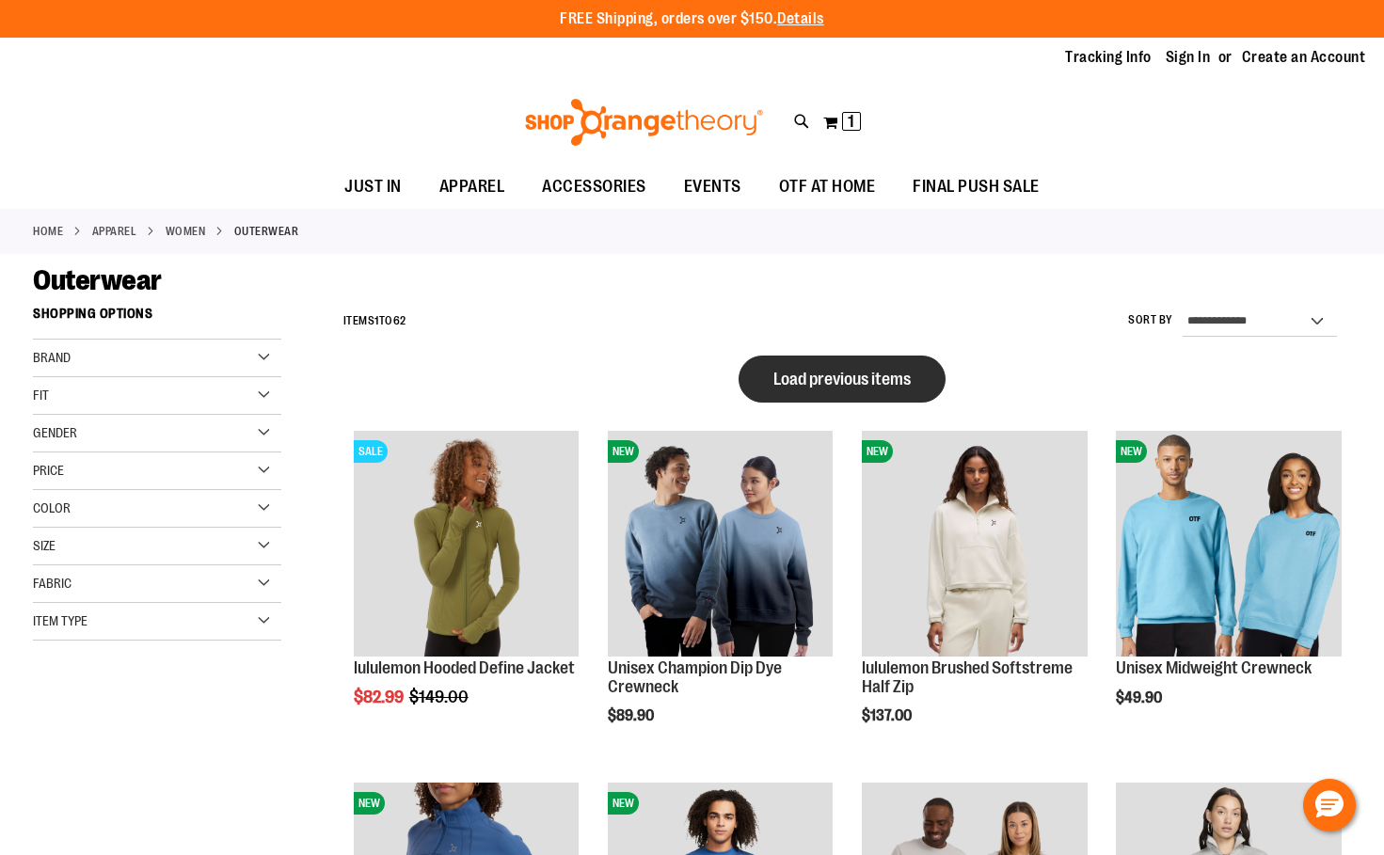
click at [788, 375] on span "Load previous items" at bounding box center [841, 379] width 137 height 19
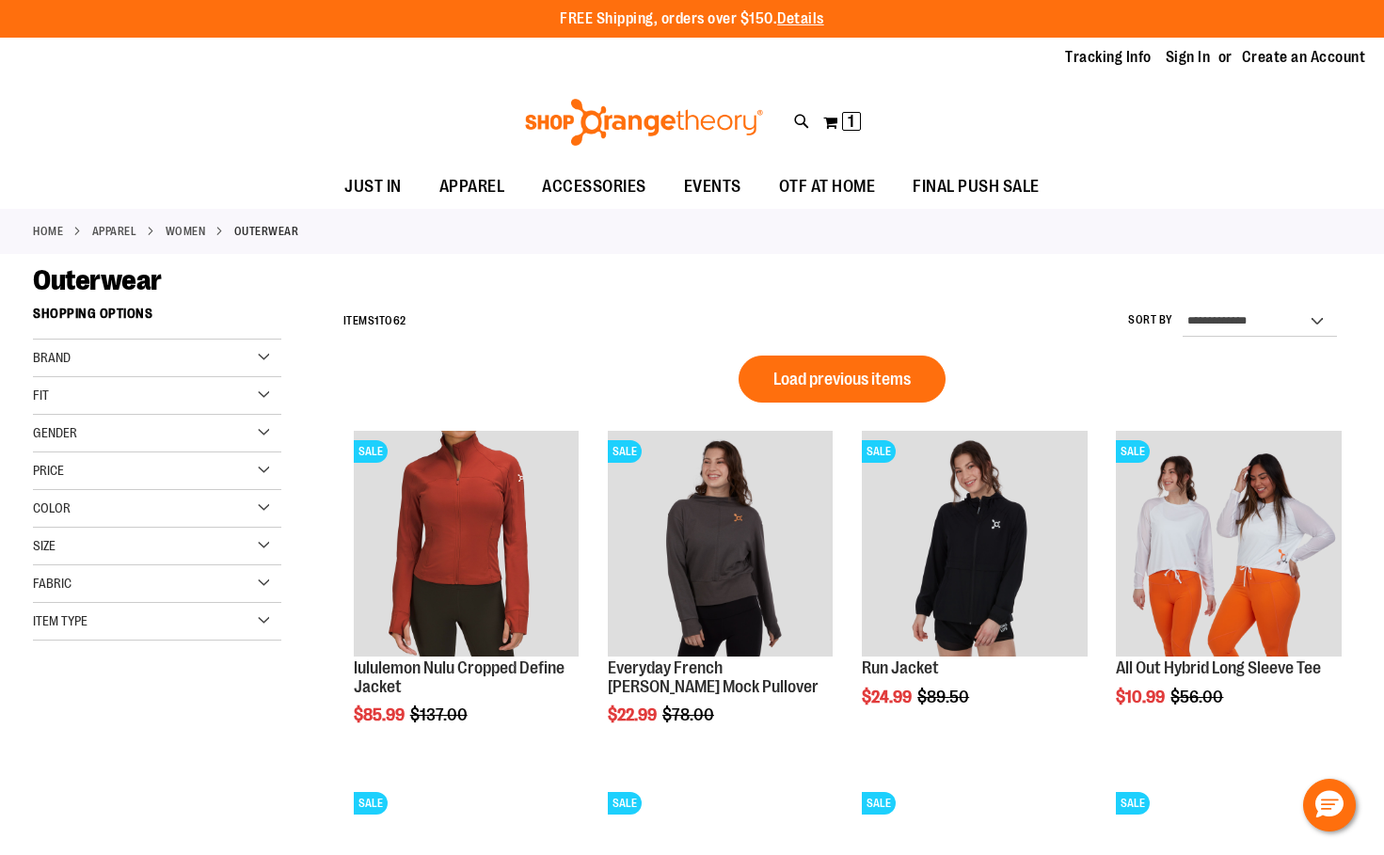
click at [155, 630] on div "Item Type" at bounding box center [157, 622] width 248 height 38
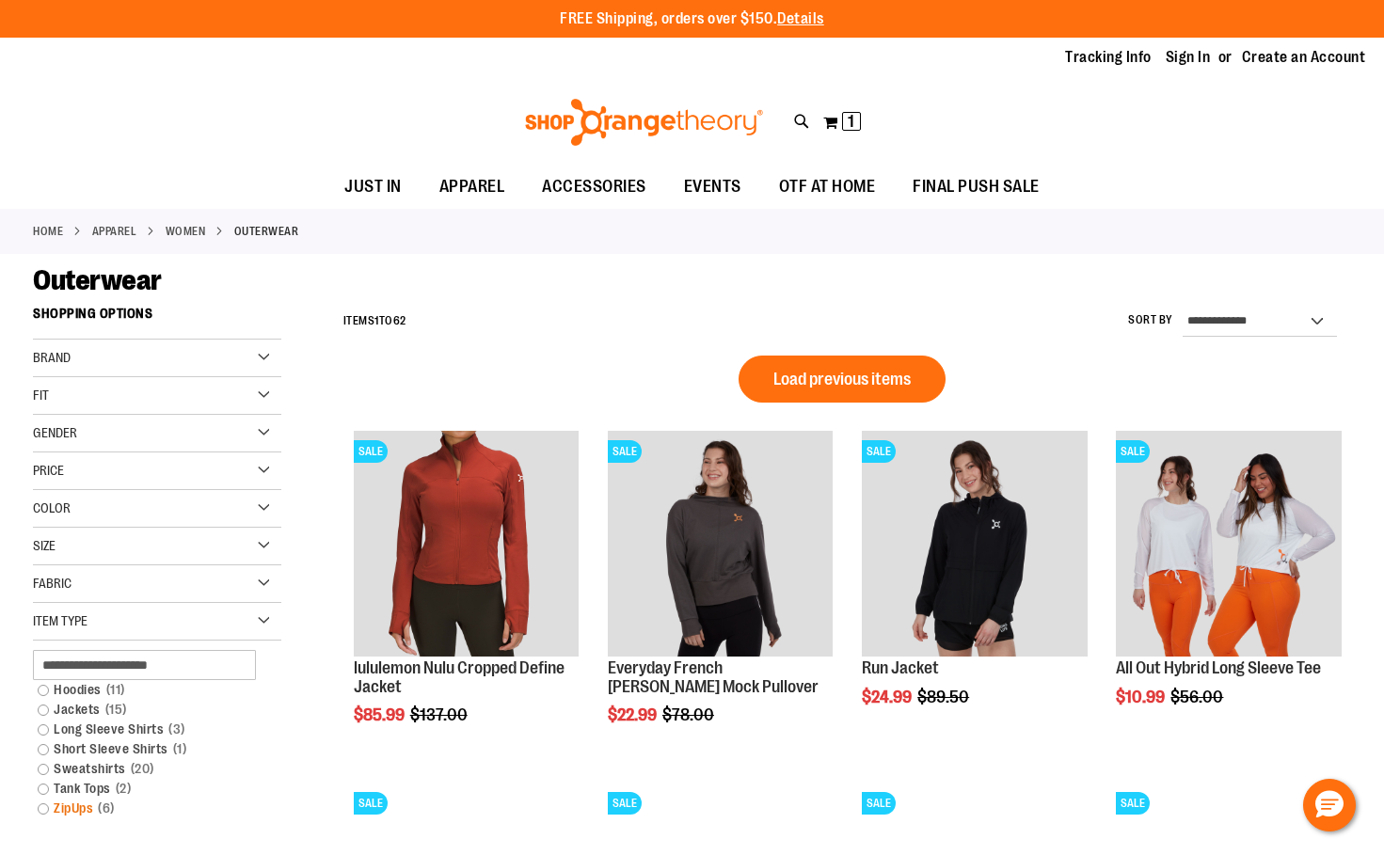
click at [42, 809] on link "ZipUps 6 items" at bounding box center [147, 809] width 238 height 20
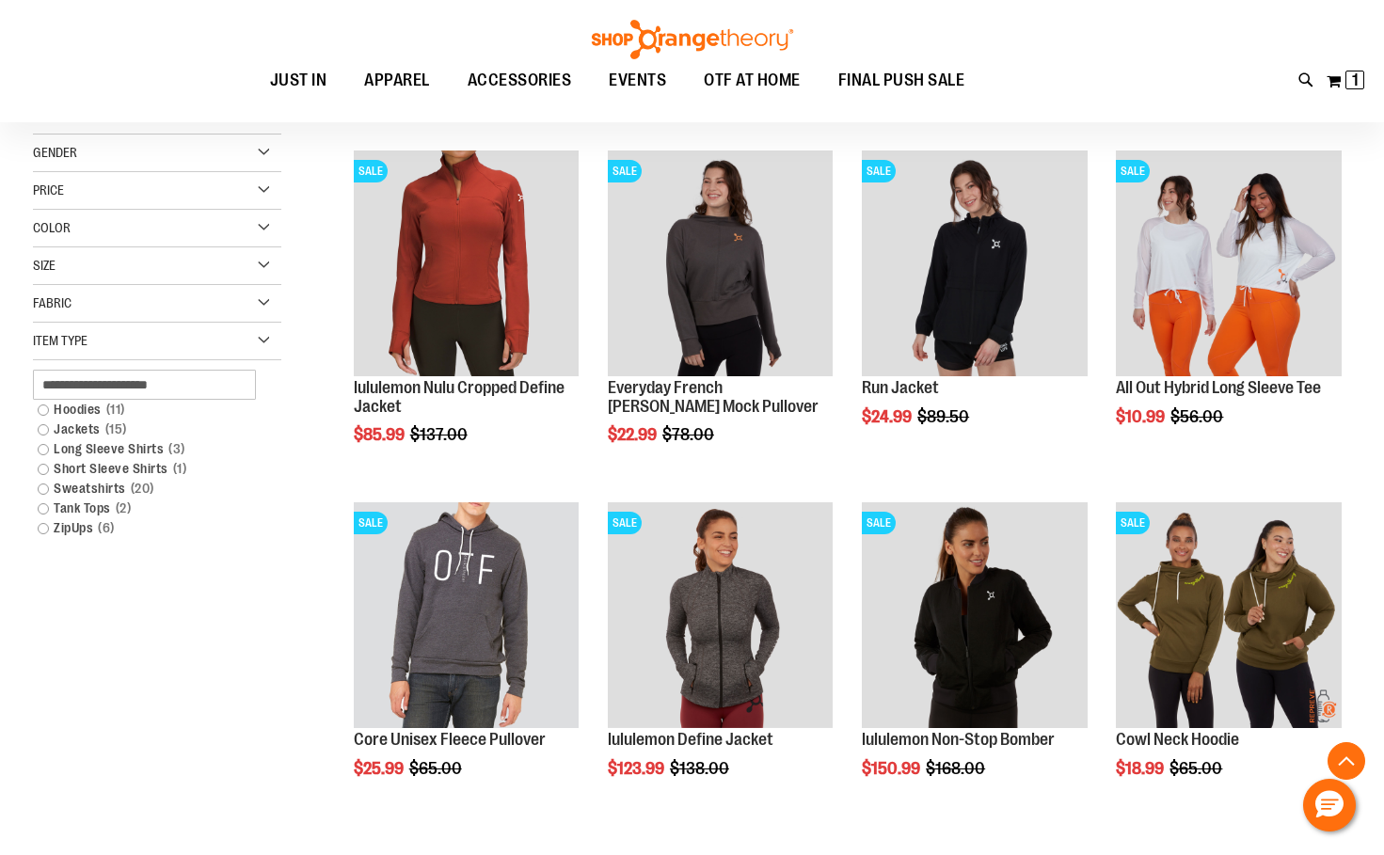
scroll to position [297, 0]
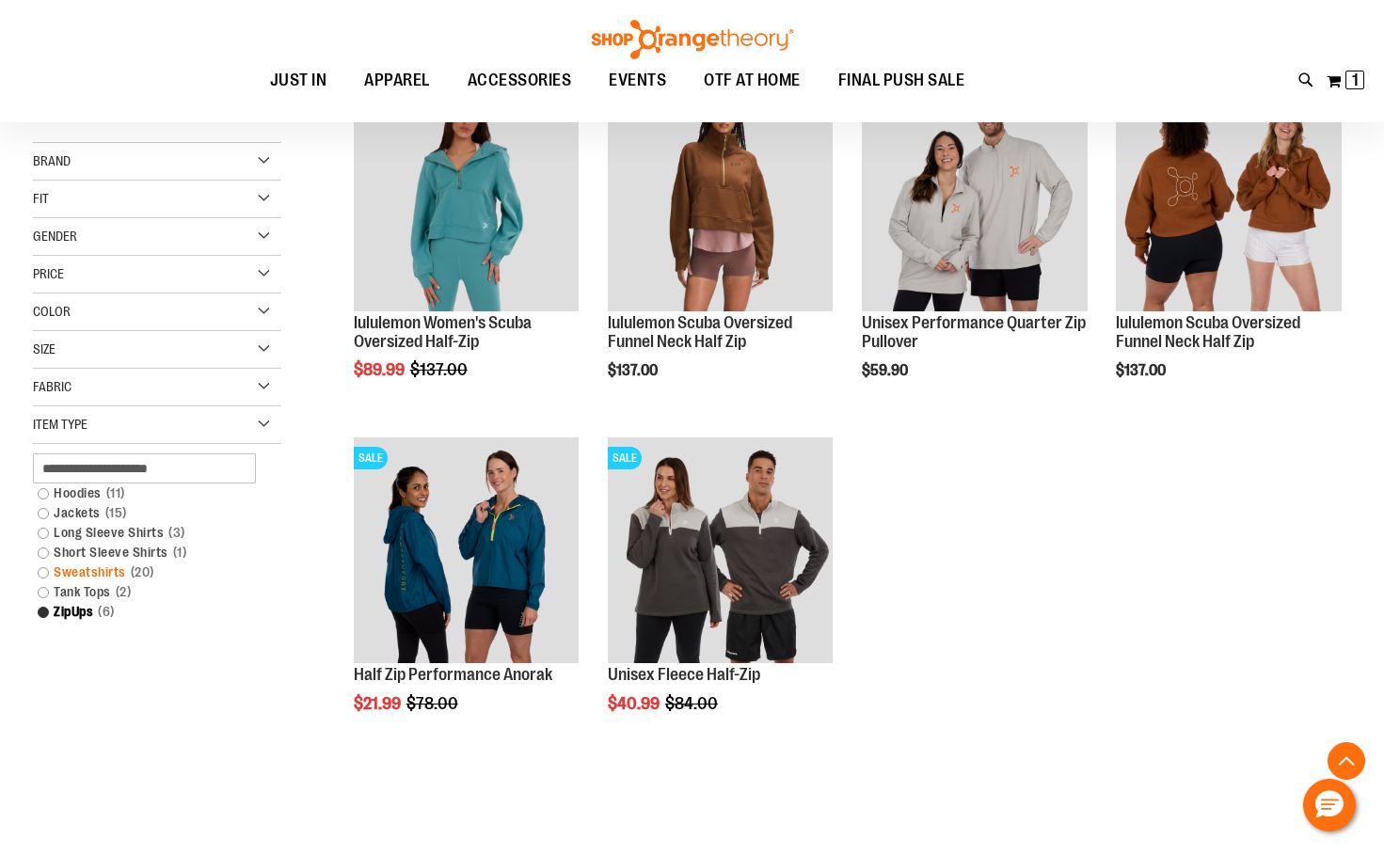
click at [47, 573] on link "Sweatshirts 20 items" at bounding box center [147, 573] width 238 height 20
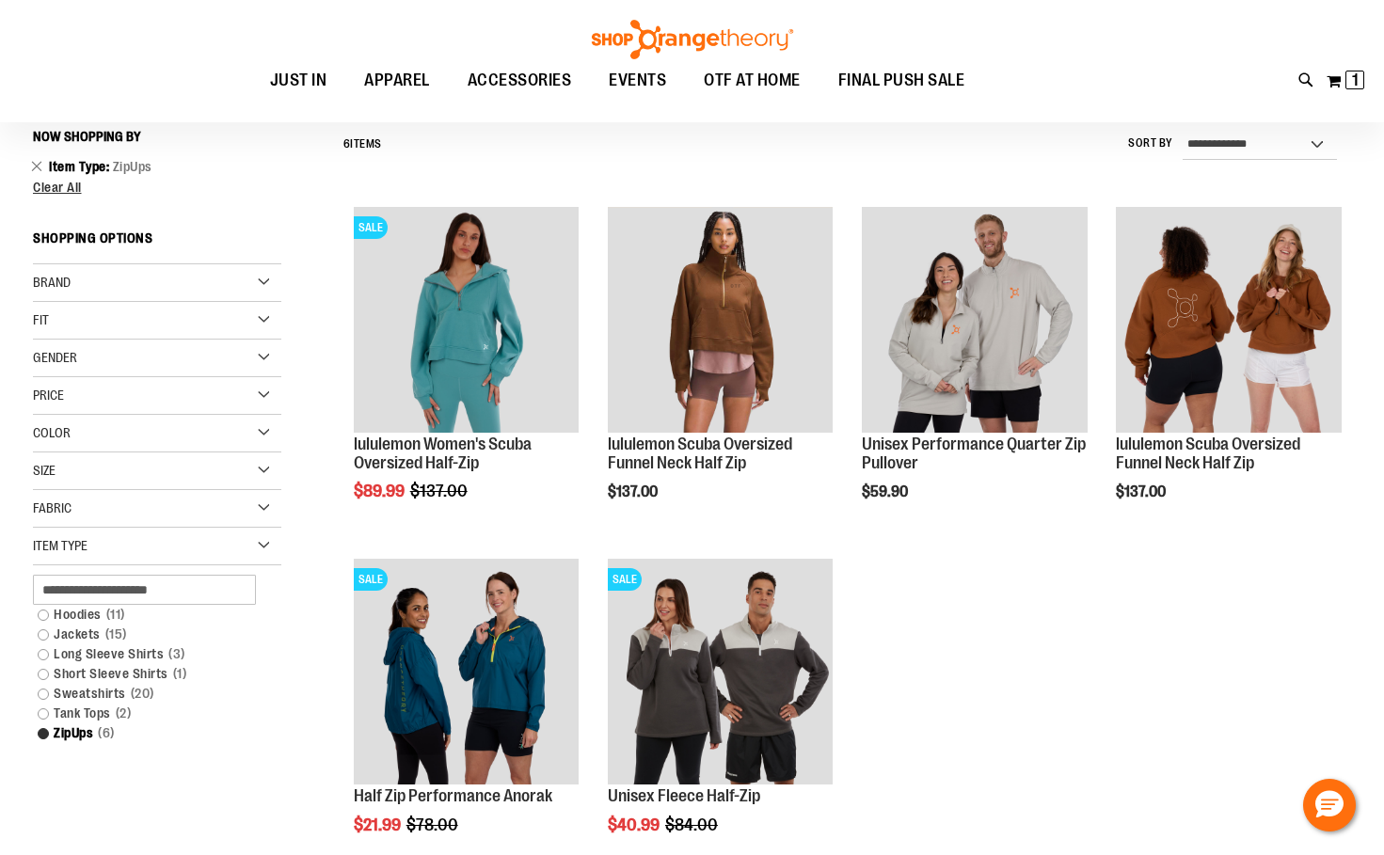
scroll to position [175, 0]
click at [42, 618] on link "Hoodies 11 items" at bounding box center [147, 616] width 238 height 20
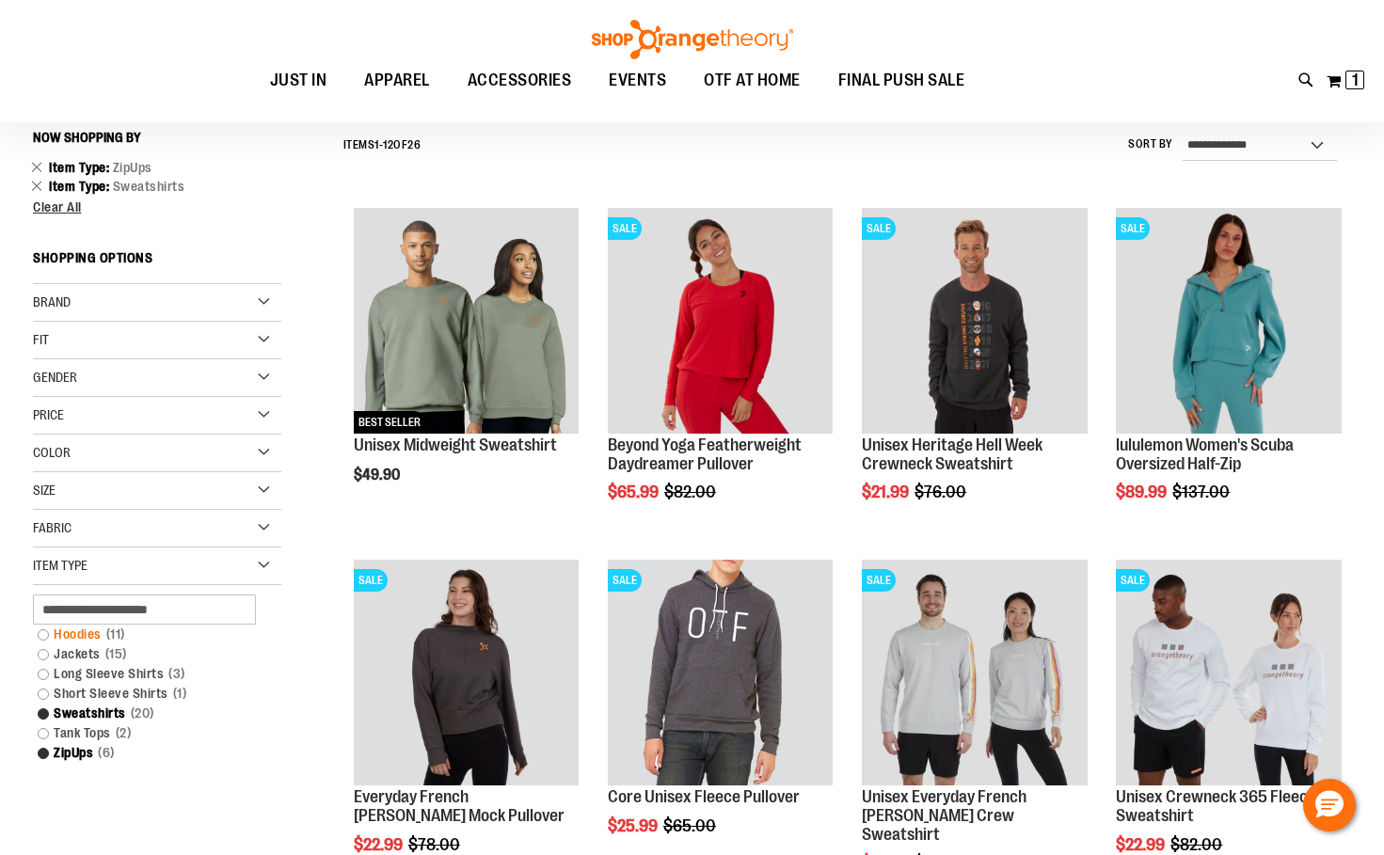
click at [47, 635] on link "Hoodies 11 items" at bounding box center [147, 635] width 238 height 20
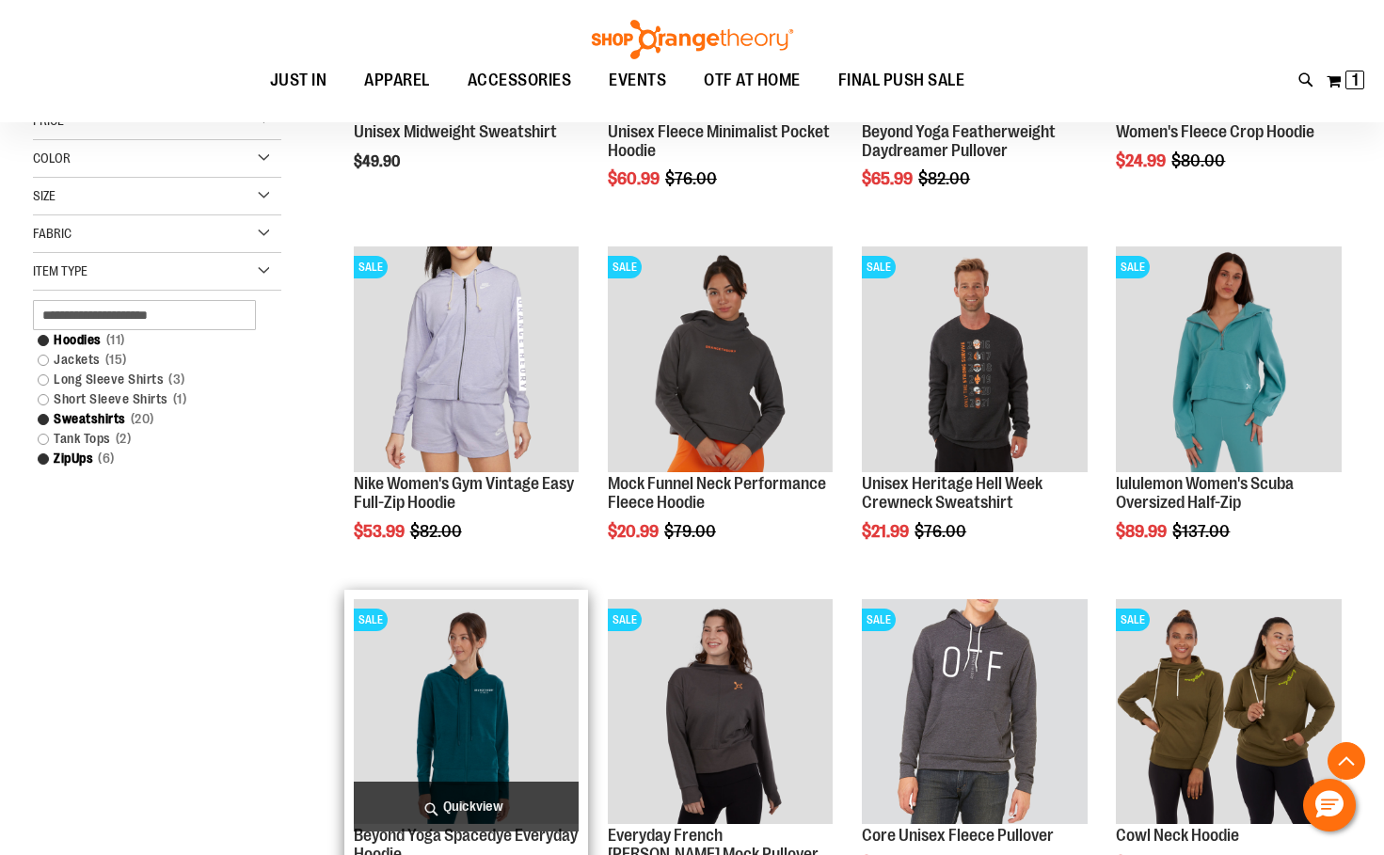
scroll to position [551, 0]
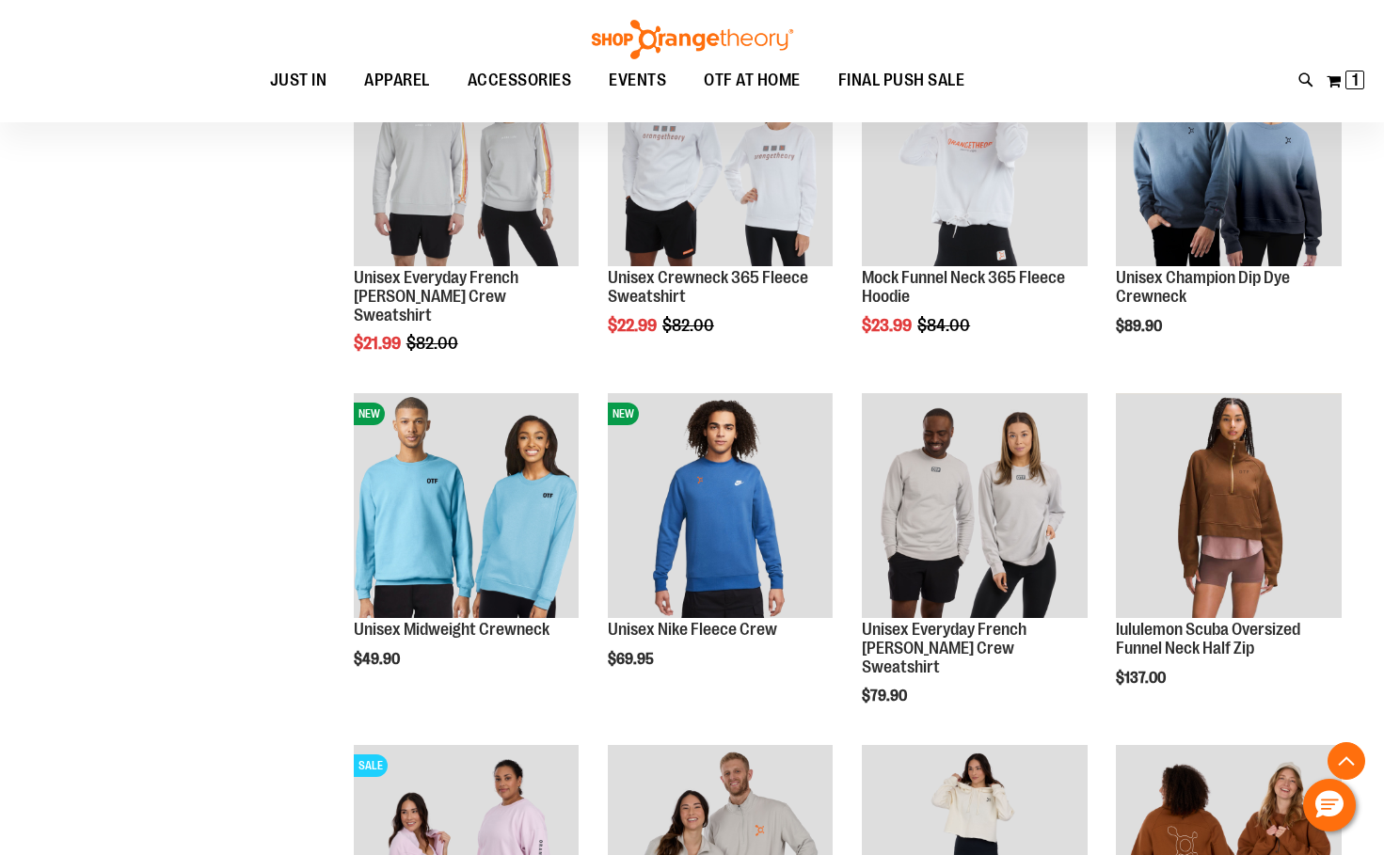
scroll to position [1586, 0]
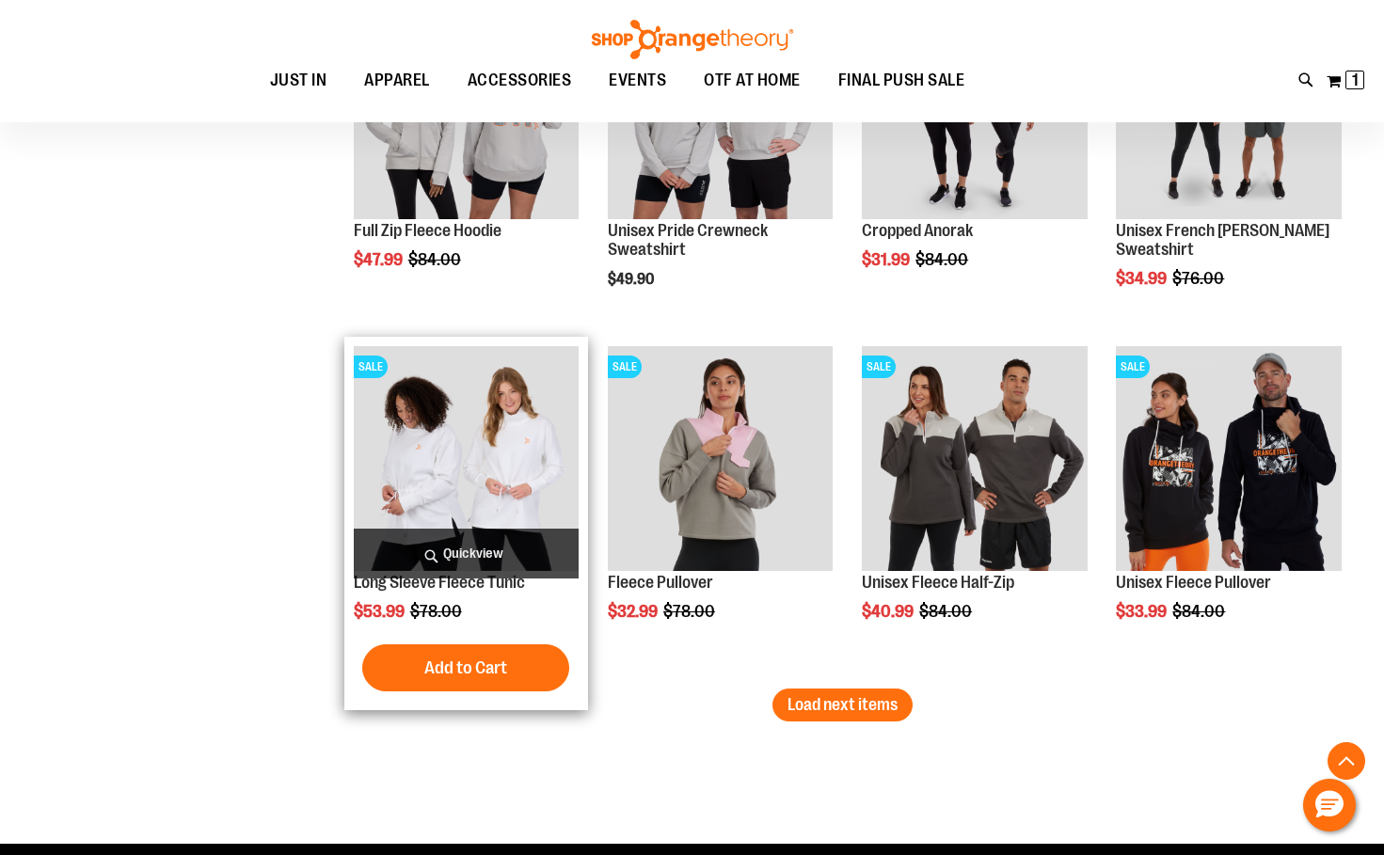
scroll to position [2903, 0]
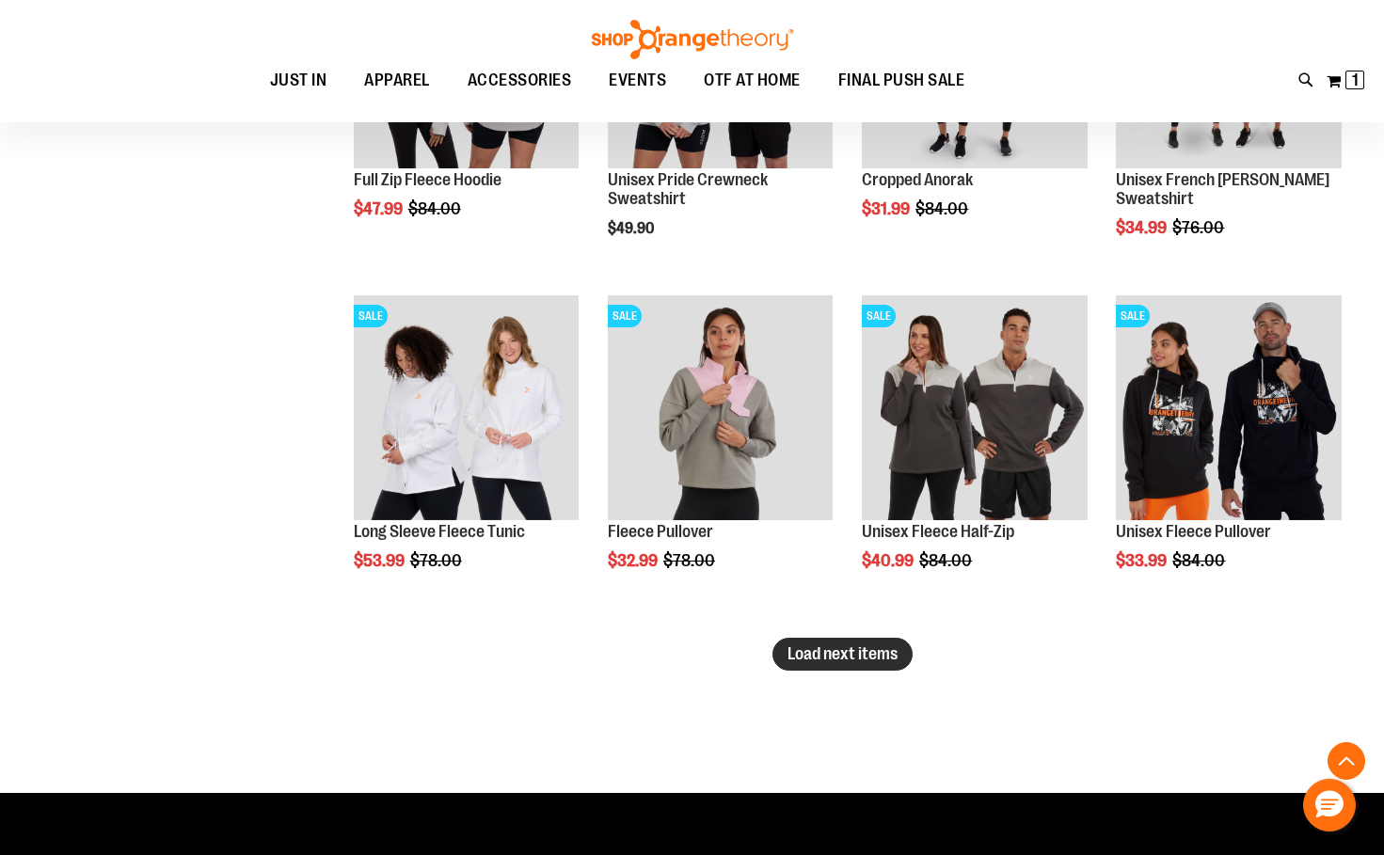
click at [836, 658] on span "Load next items" at bounding box center [842, 653] width 110 height 19
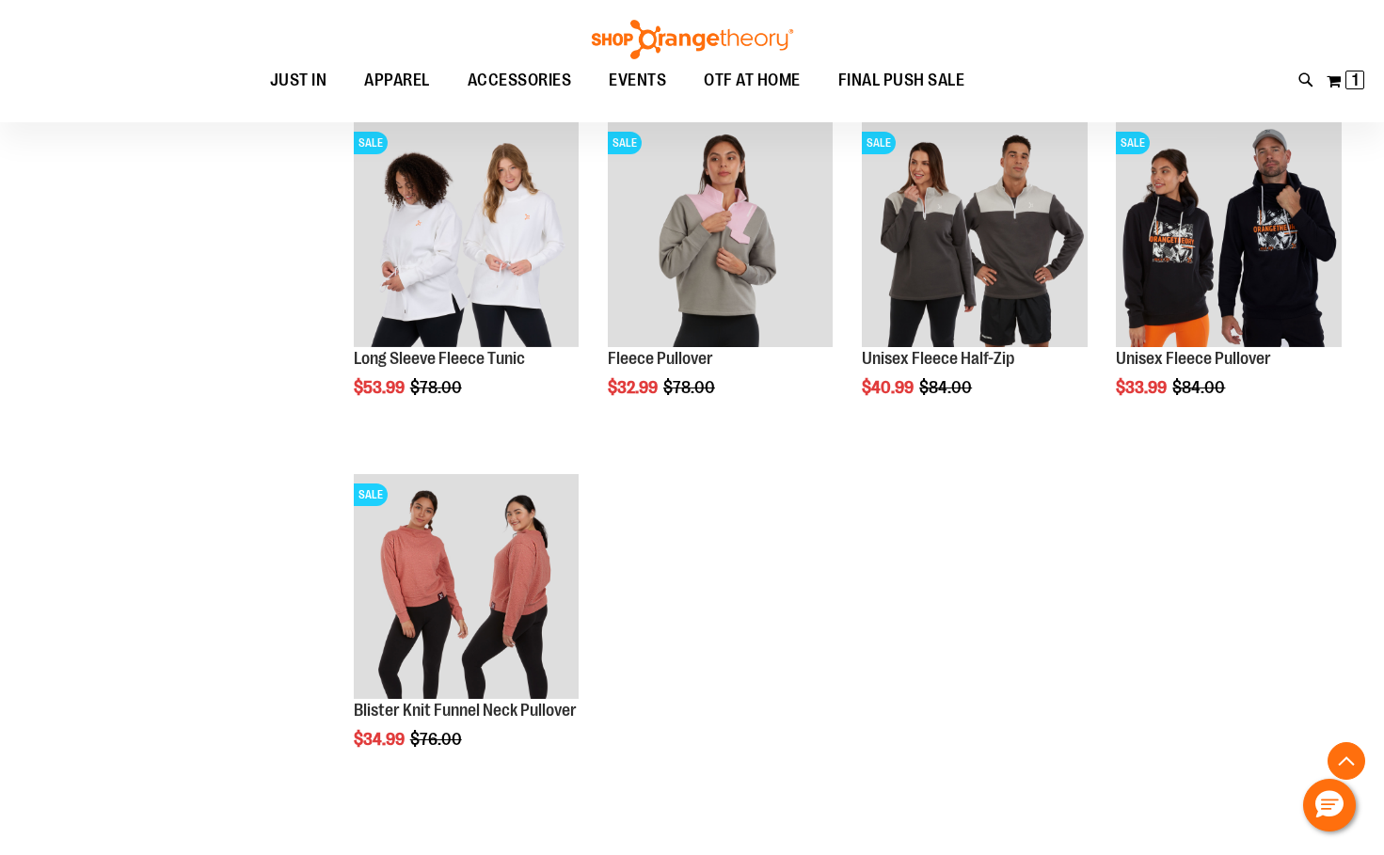
scroll to position [3091, 0]
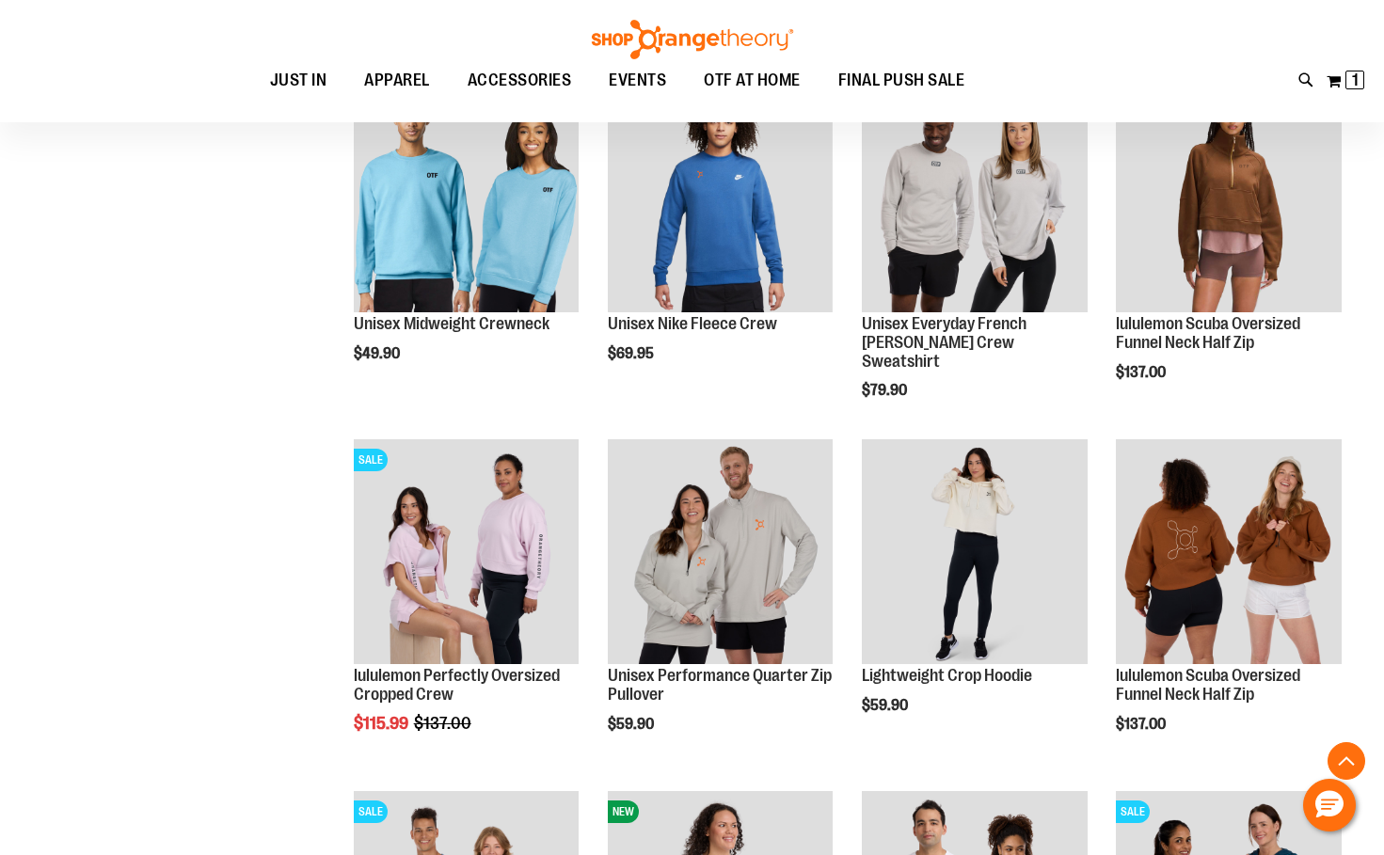
scroll to position [1586, 0]
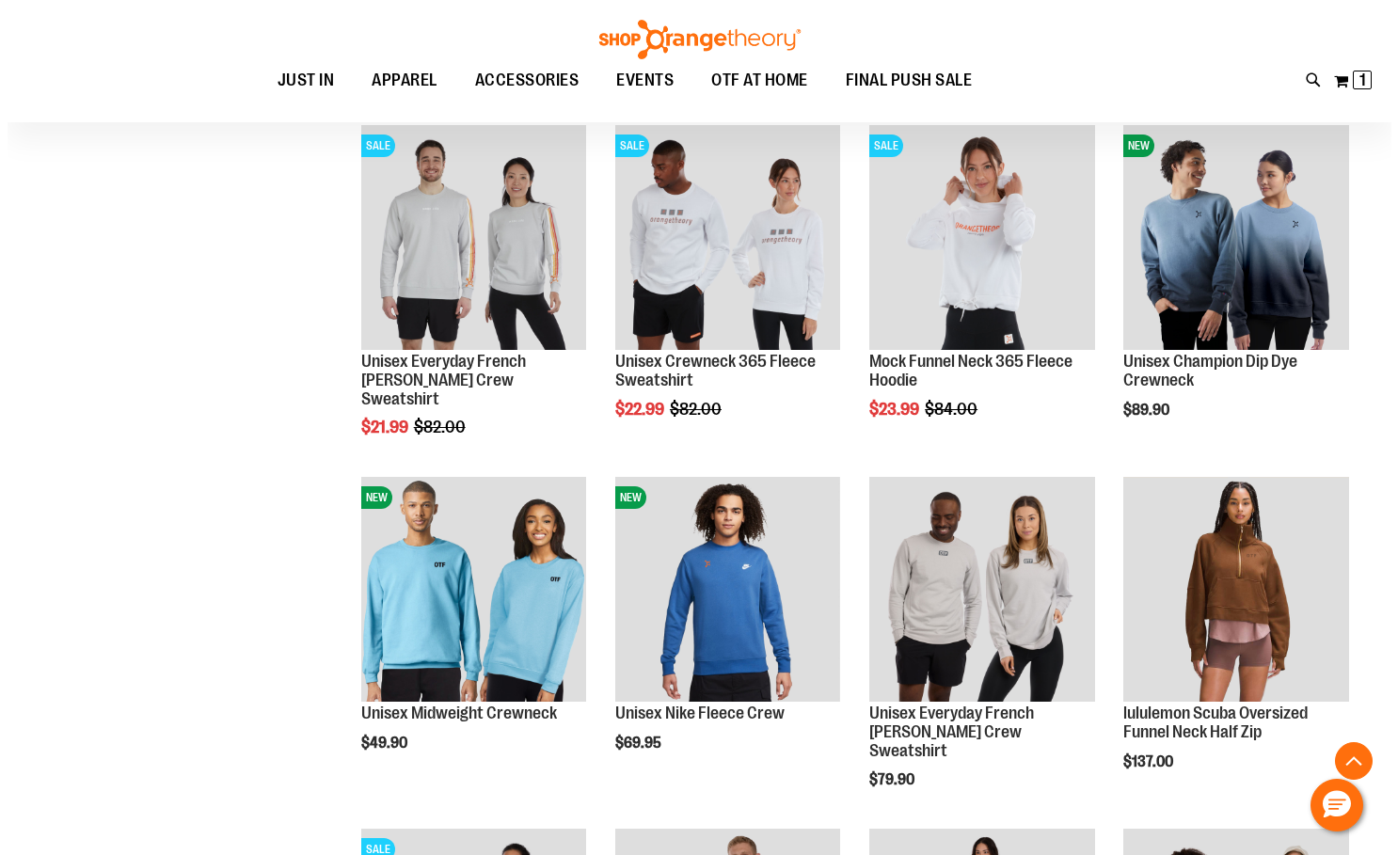
scroll to position [1304, 0]
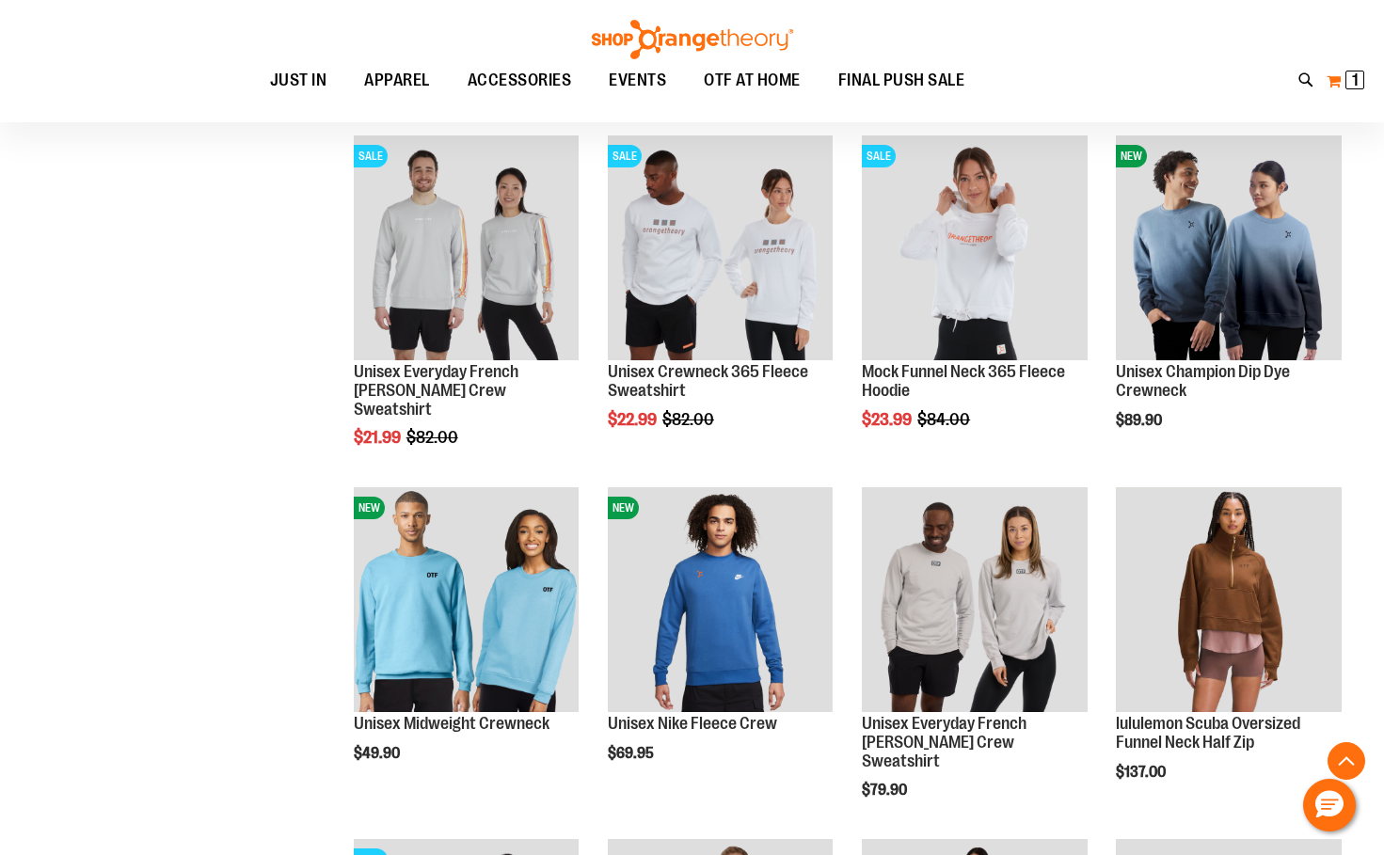
click at [1343, 87] on button "My Cart 1 1 items" at bounding box center [1345, 81] width 40 height 30
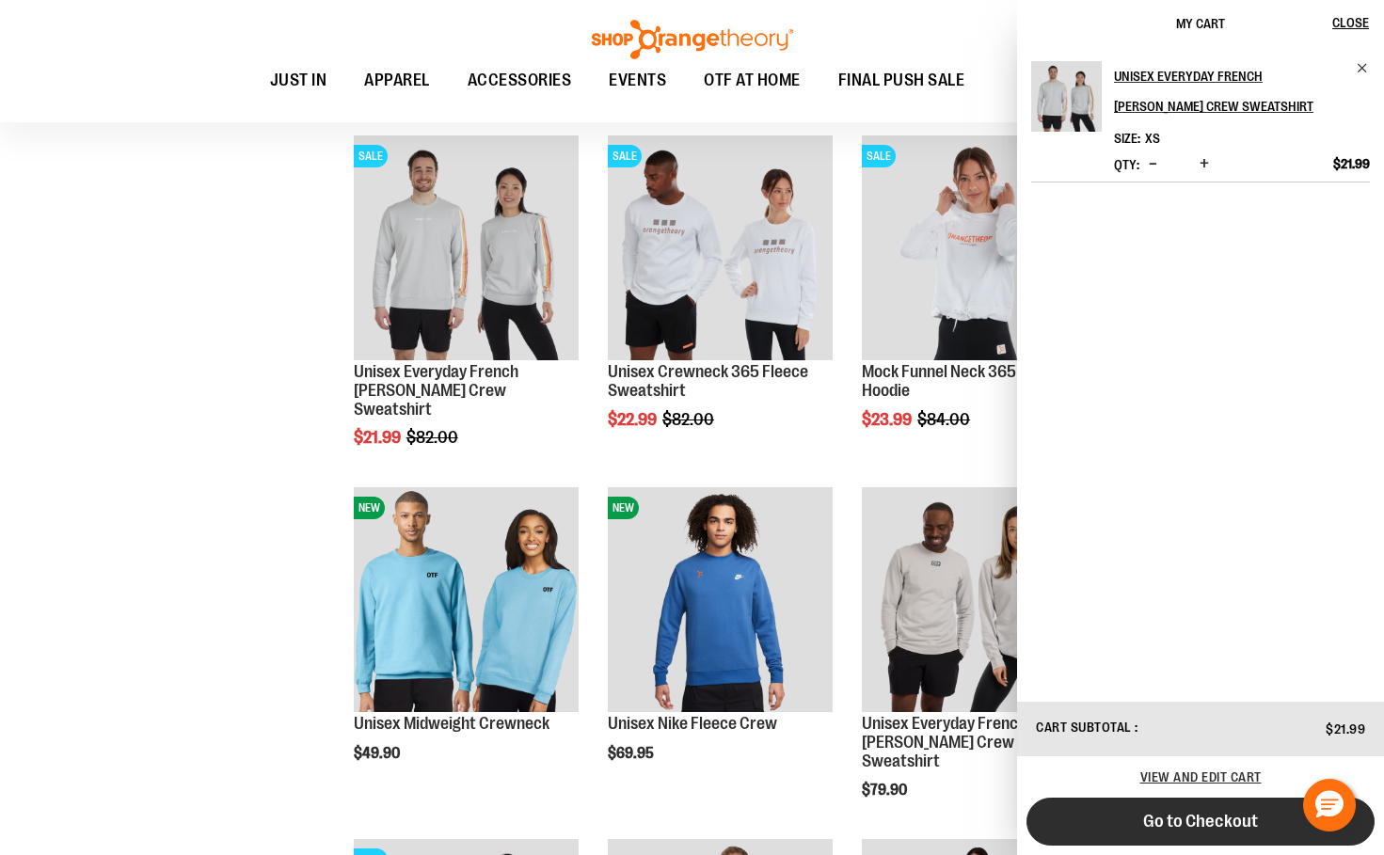
click at [1182, 828] on span "Go to Checkout" at bounding box center [1200, 821] width 115 height 21
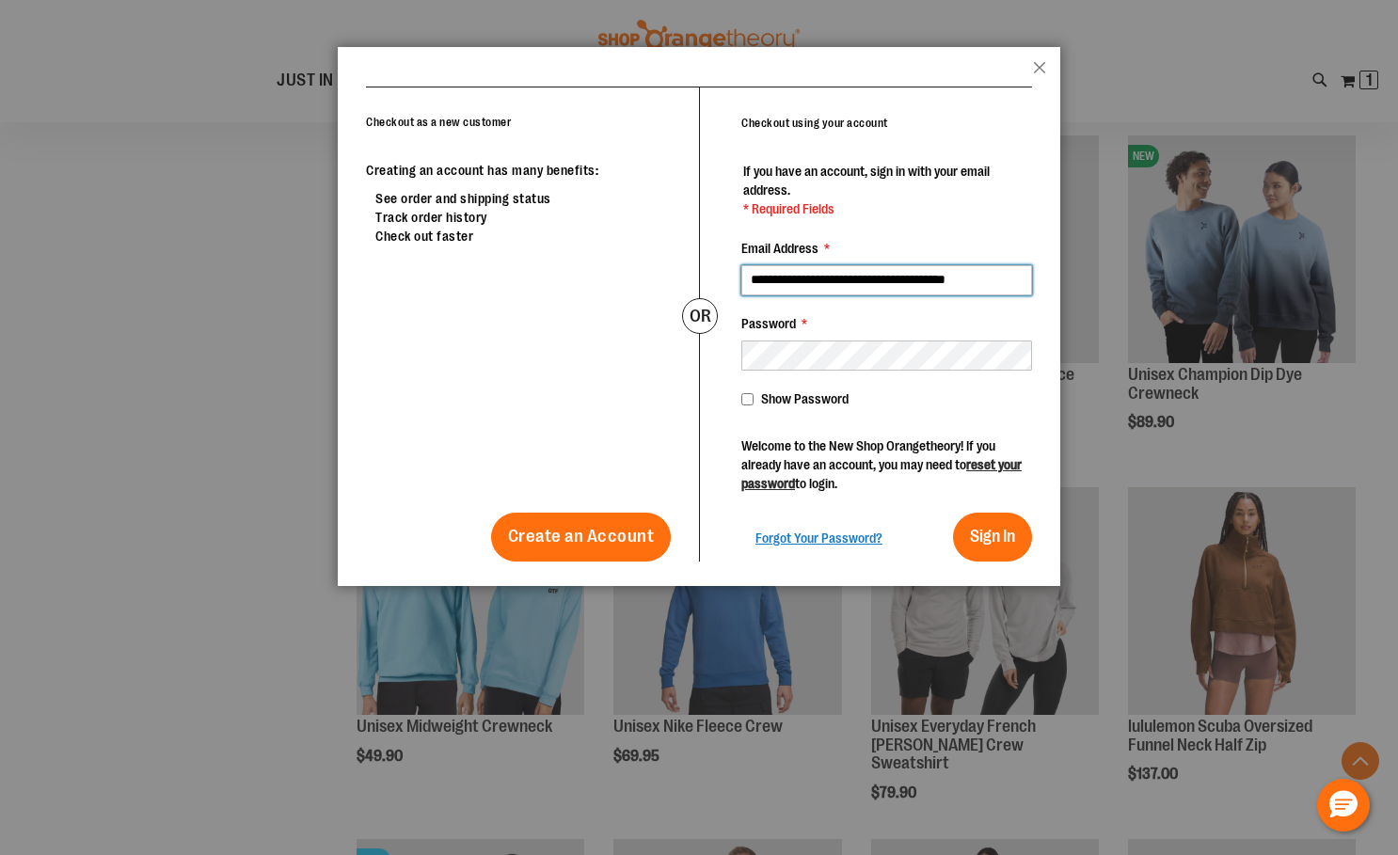
scroll to position [0, 2]
click at [980, 539] on span "Sign In" at bounding box center [992, 536] width 45 height 19
click at [991, 536] on span "Sign In" at bounding box center [992, 536] width 45 height 19
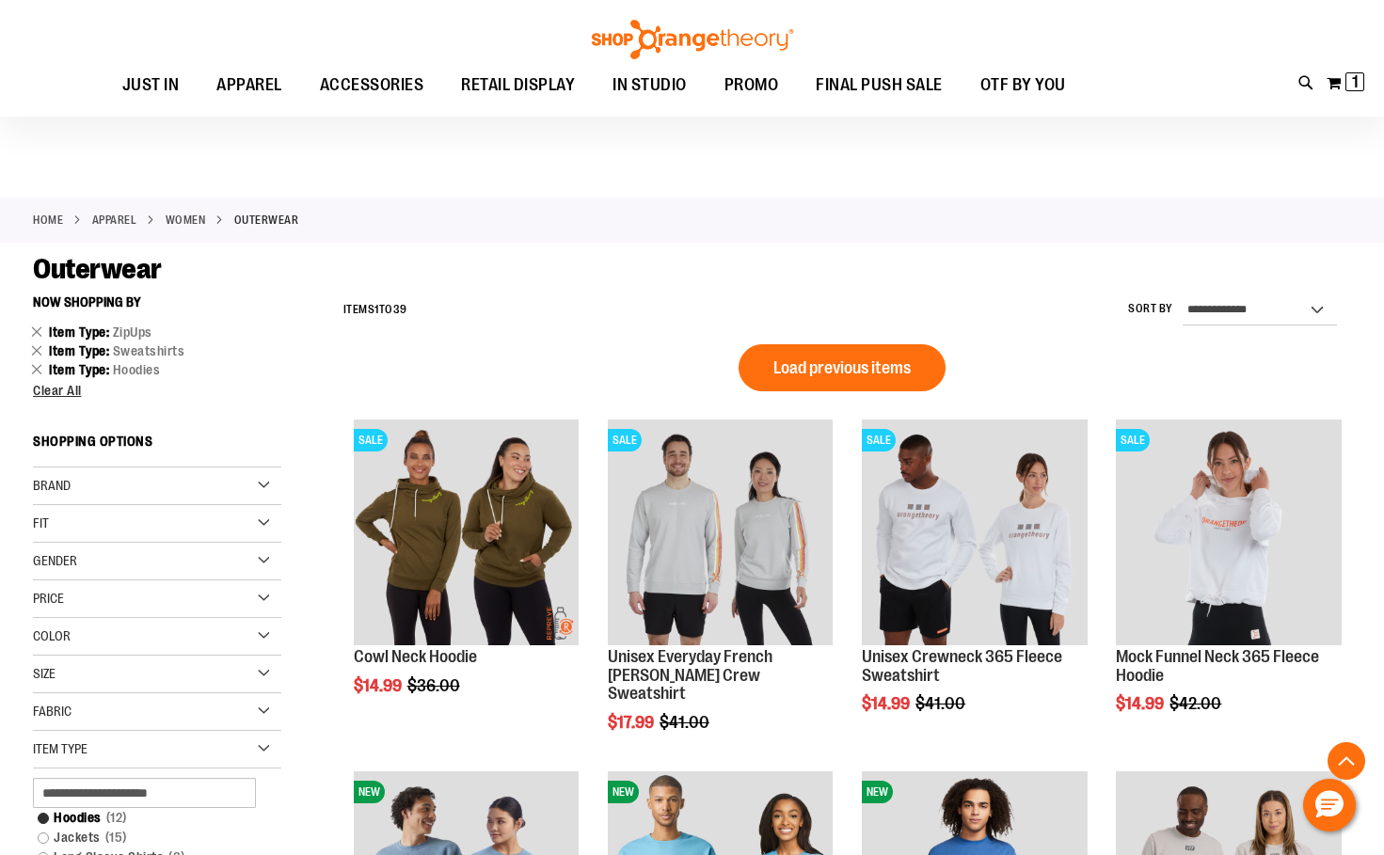
scroll to position [989, 0]
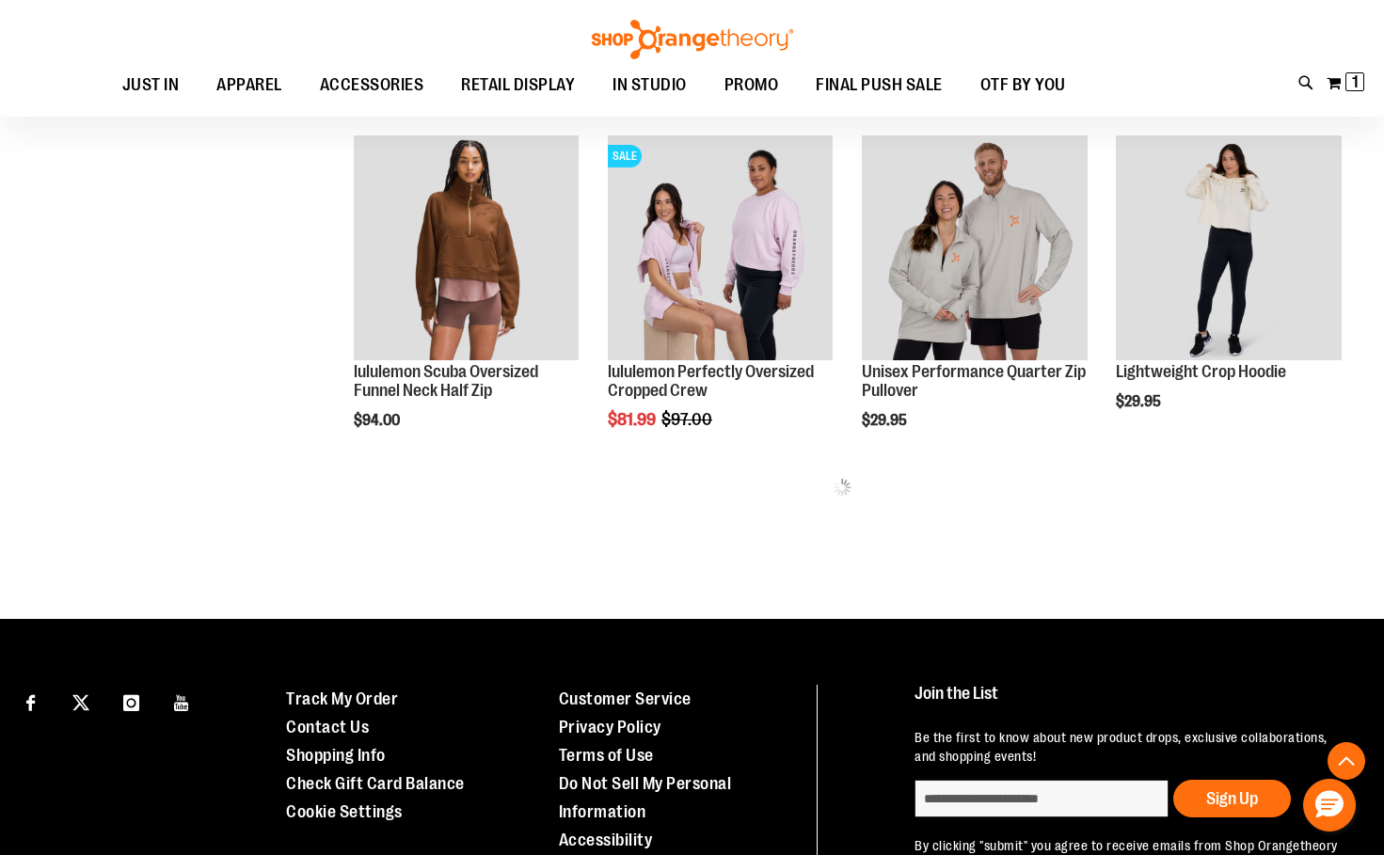
type input "**********"
click at [1360, 82] on span "1 1 items" at bounding box center [1354, 81] width 19 height 19
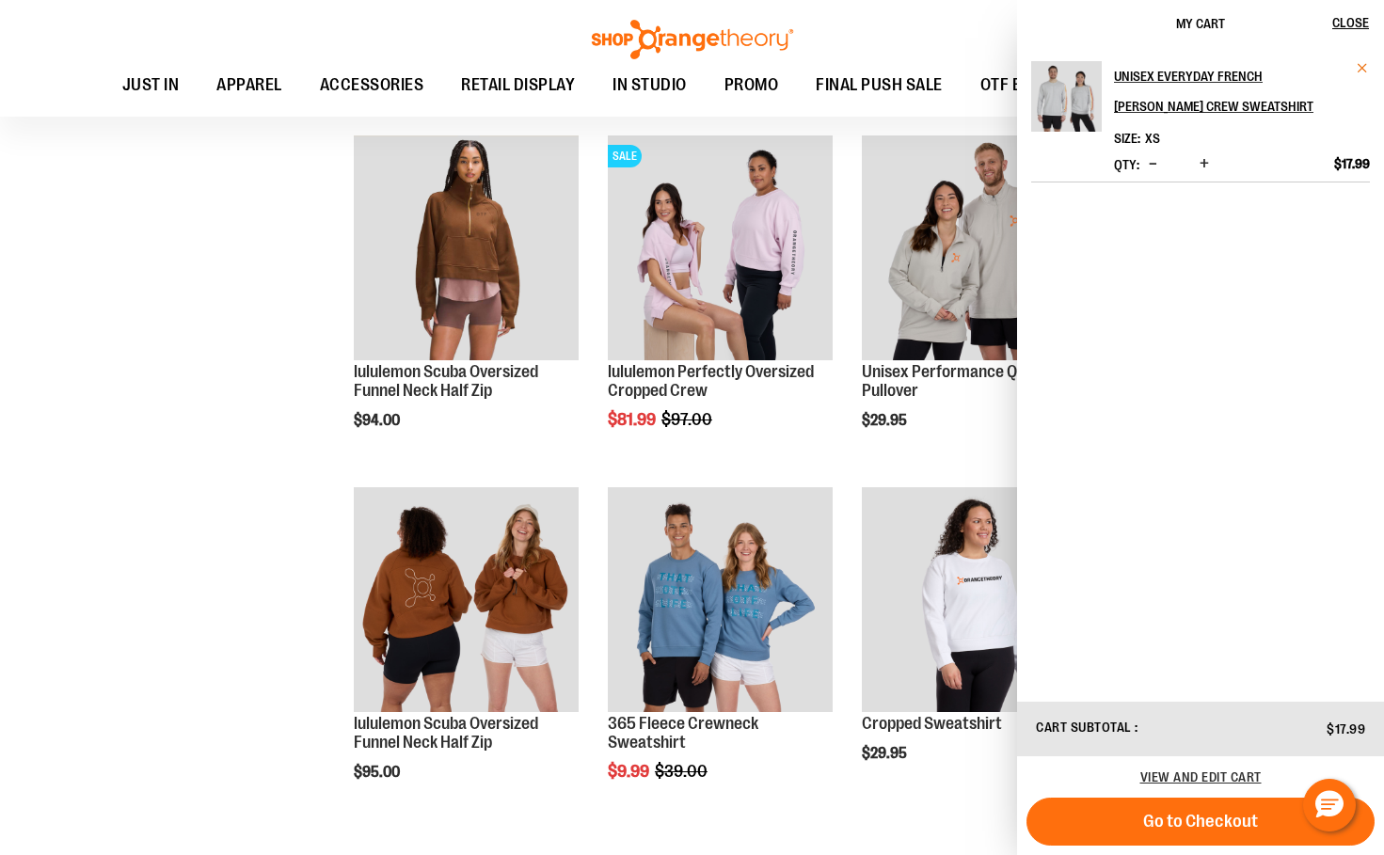
click at [1368, 61] on span "Remove item" at bounding box center [1362, 68] width 14 height 14
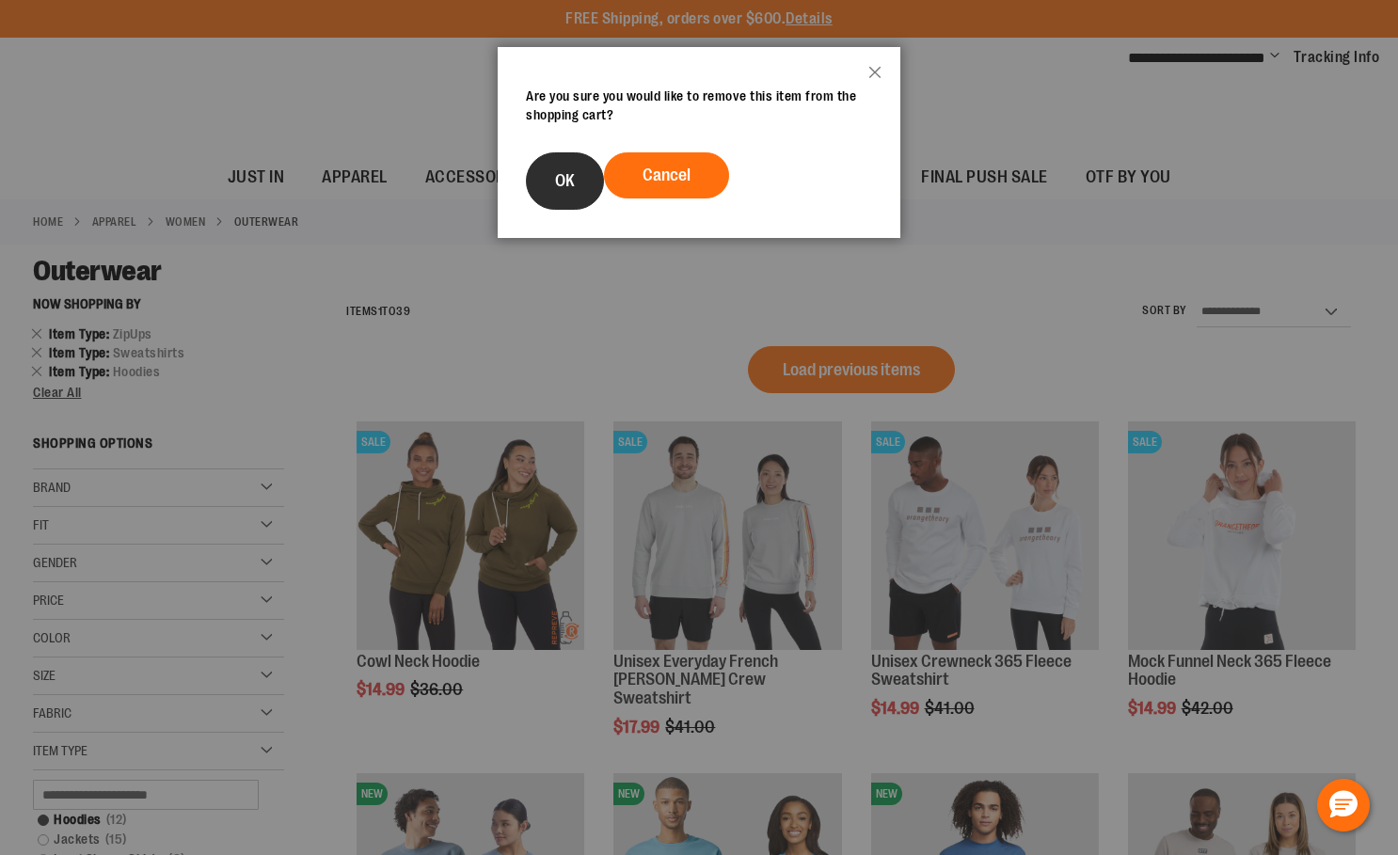
click at [575, 176] on span "OK" at bounding box center [565, 180] width 20 height 19
